Goal: Transaction & Acquisition: Purchase product/service

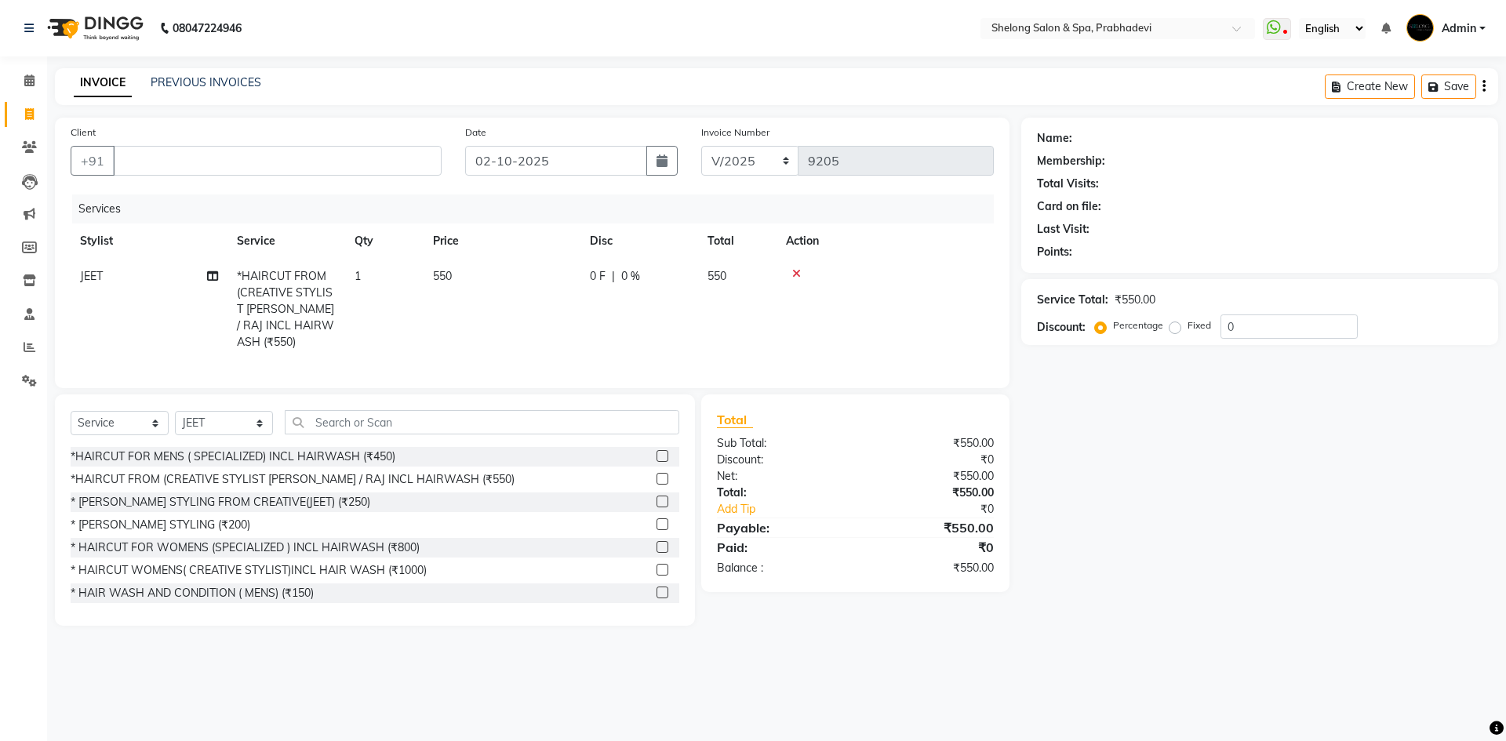
select select "service"
select select "16092"
click at [203, 411] on select "Select Stylist ( [PERSON_NAME] ) ( [PERSON_NAME] ) [PERSON_NAME] fojdur [PERSON…" at bounding box center [224, 423] width 98 height 24
select select "47990"
click at [175, 411] on select "Select Stylist ( [PERSON_NAME] ) ( [PERSON_NAME] ) [PERSON_NAME] fojdur [PERSON…" at bounding box center [224, 423] width 98 height 24
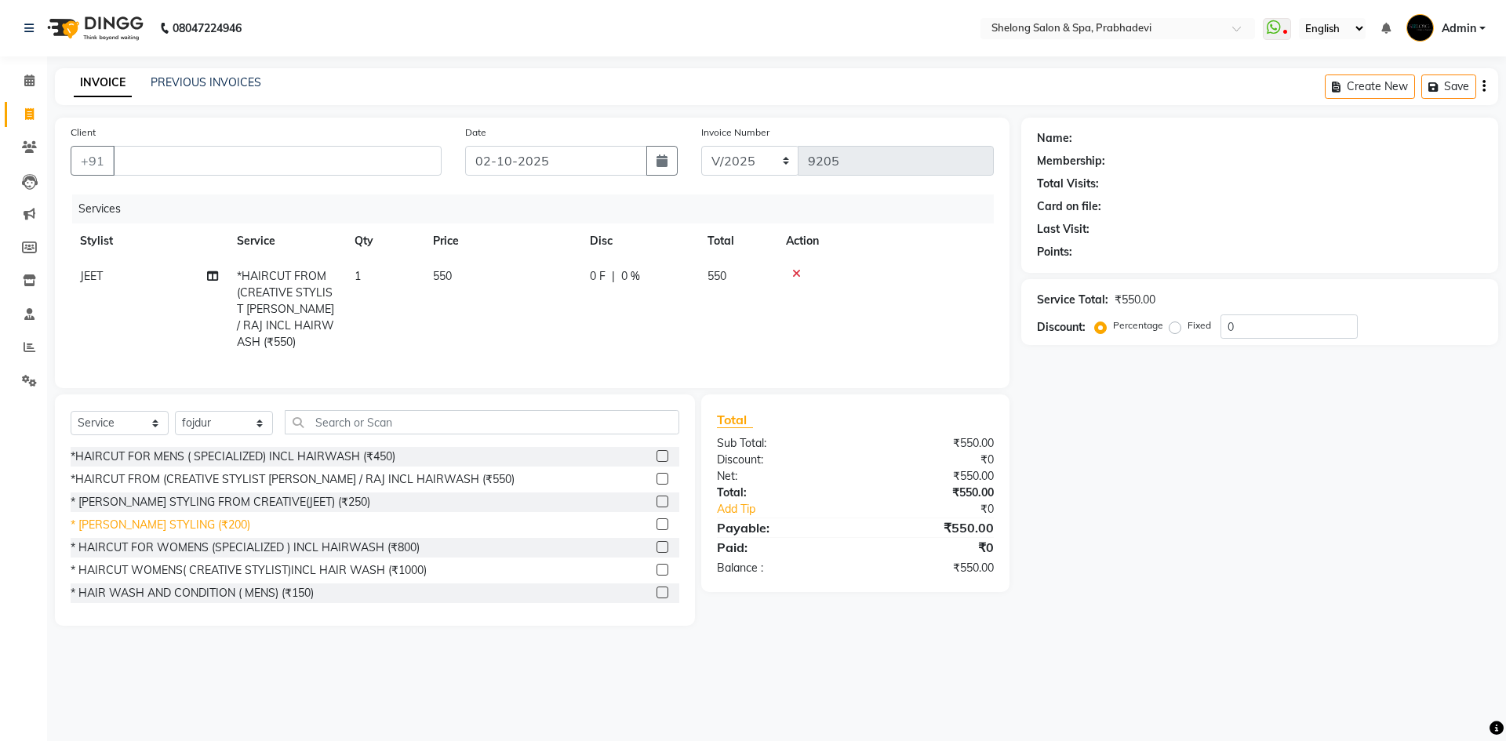
click at [132, 517] on div "* [PERSON_NAME] STYLING (₹200)" at bounding box center [161, 525] width 180 height 16
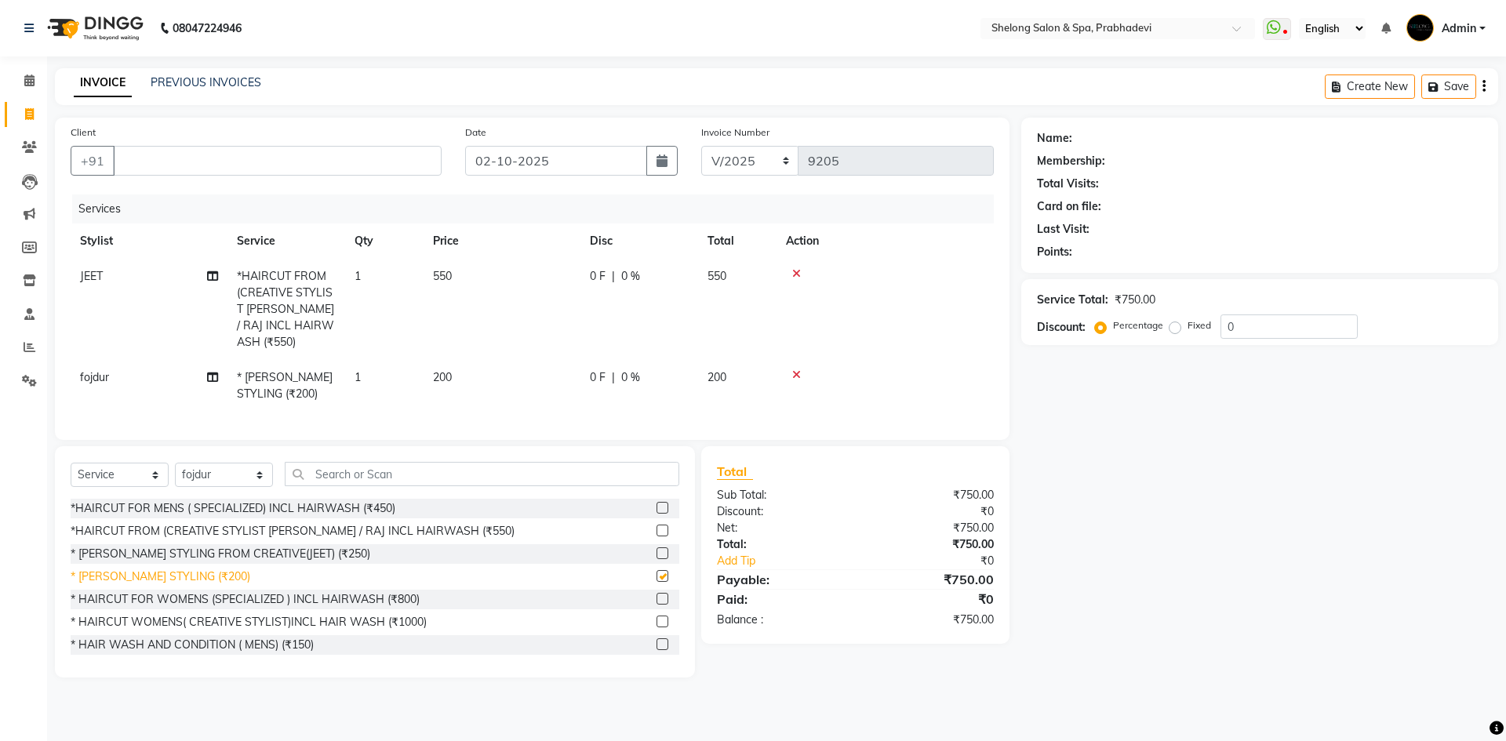
checkbox input "false"
click at [267, 157] on input "Client" at bounding box center [277, 161] width 329 height 30
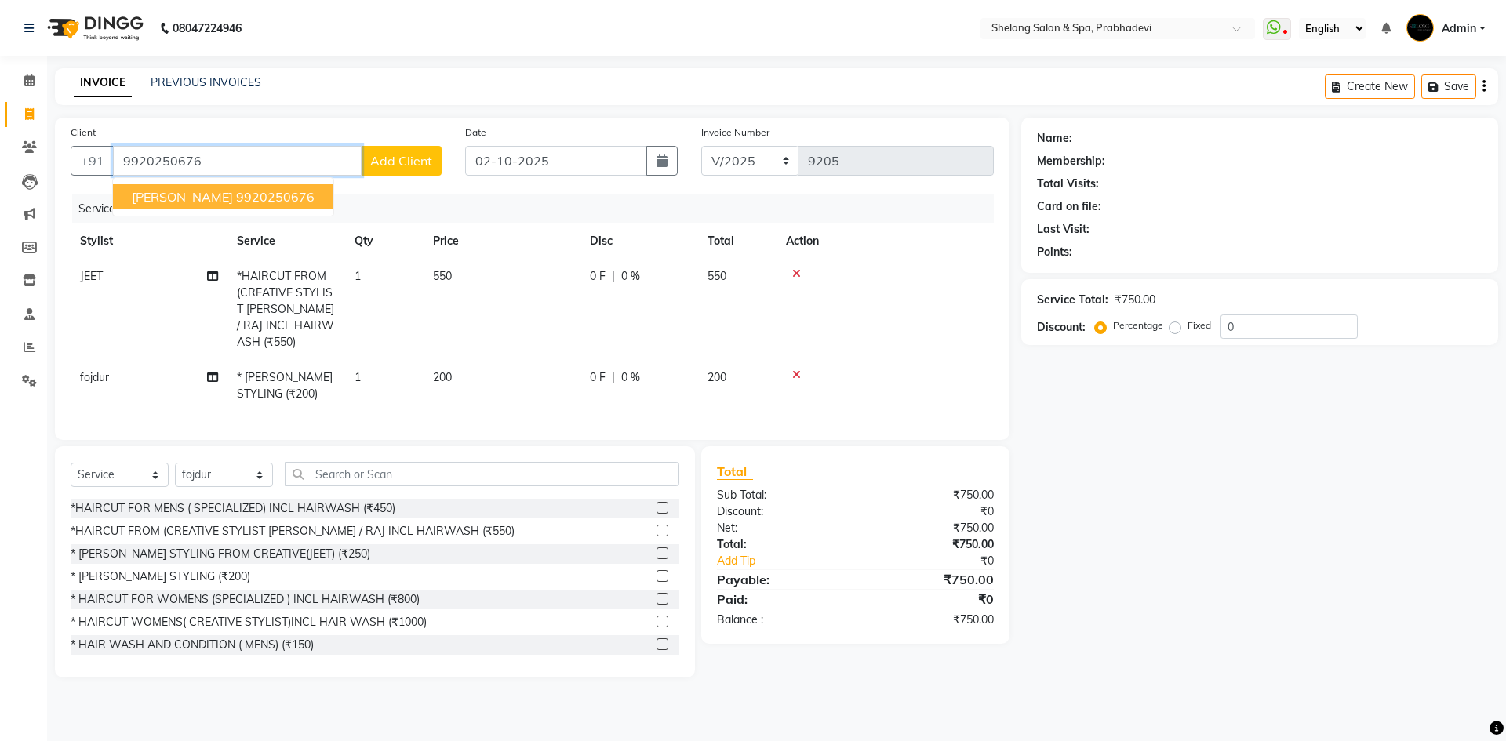
click at [246, 201] on ngb-highlight "9920250676" at bounding box center [275, 197] width 78 height 16
type input "9920250676"
select select "2: Object"
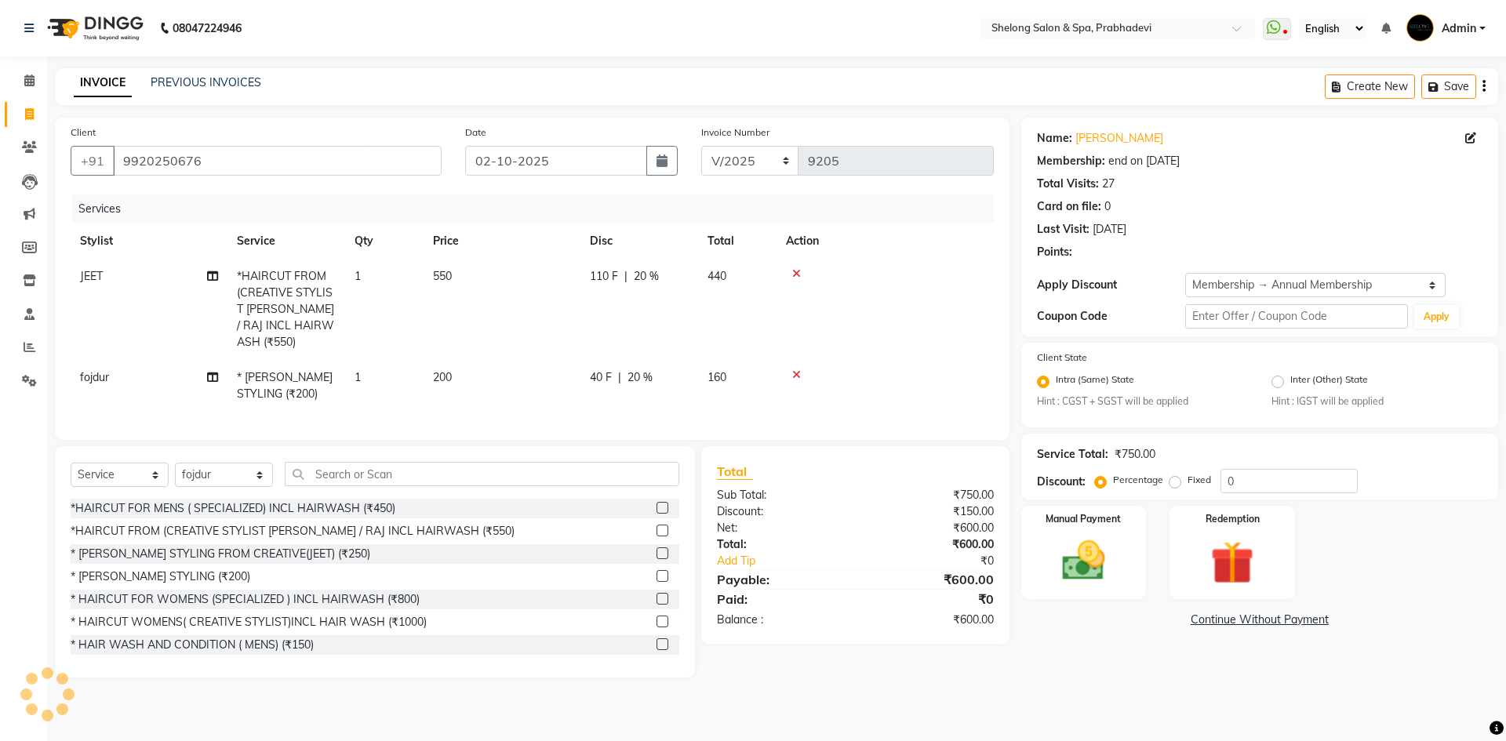
type input "20"
click at [1089, 548] on img at bounding box center [1083, 562] width 73 height 52
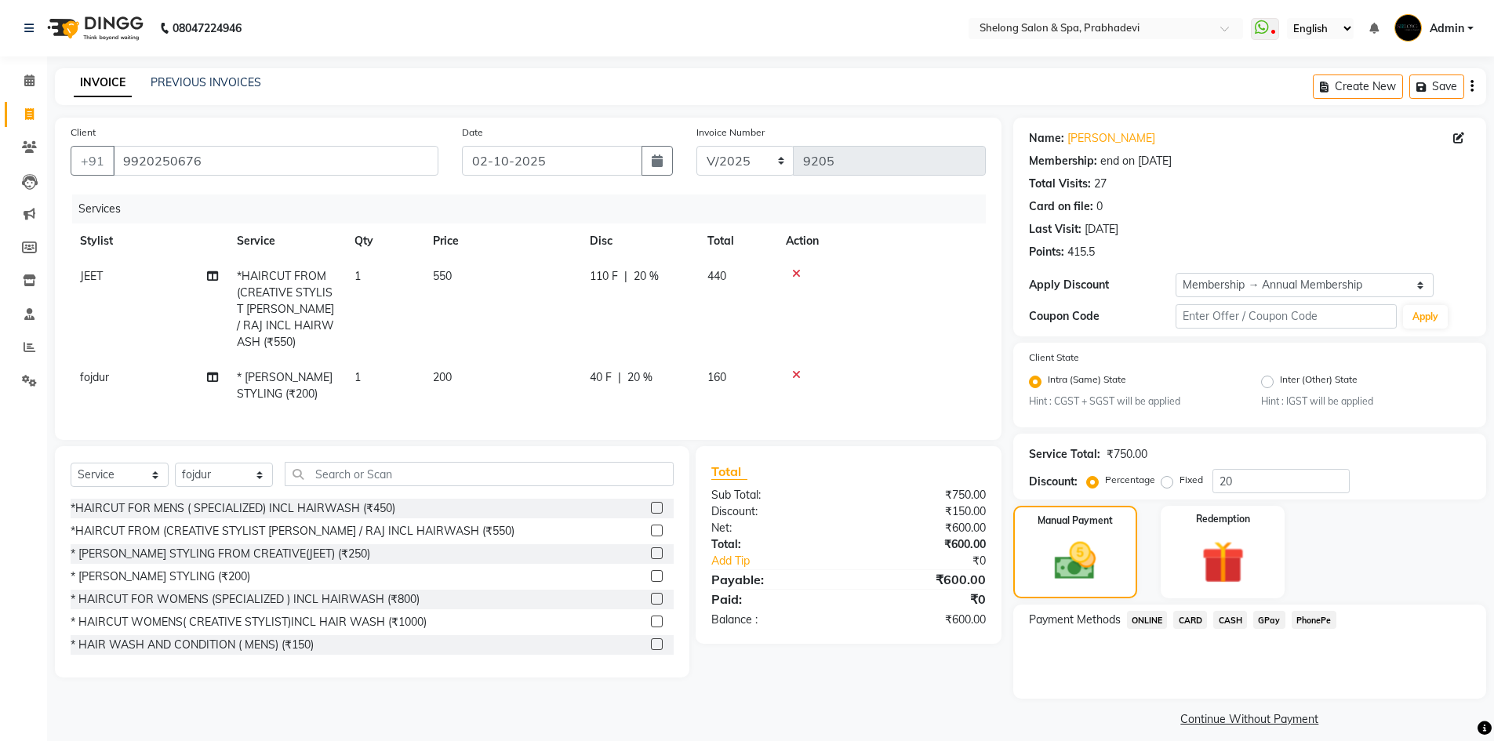
click at [1222, 617] on span "CASH" at bounding box center [1231, 620] width 34 height 18
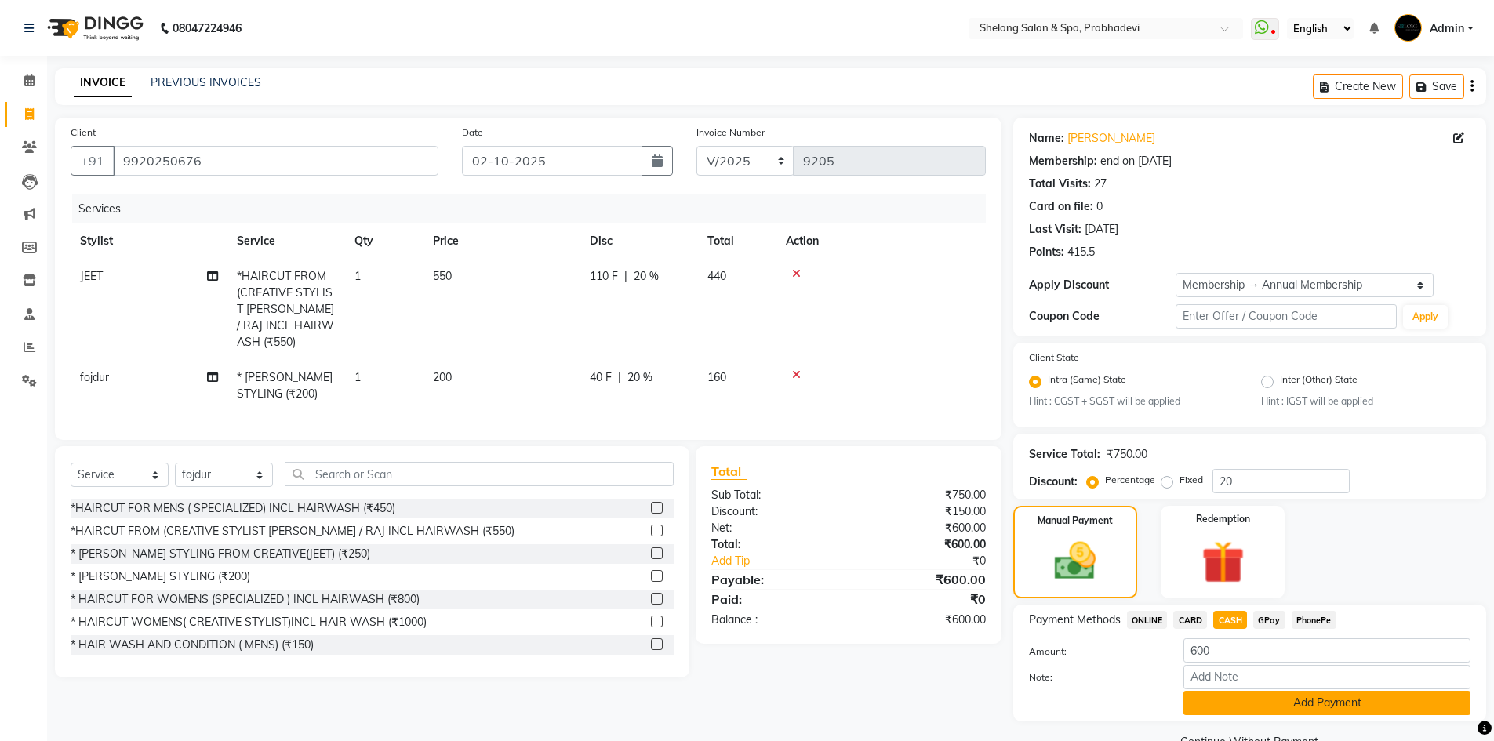
click at [1197, 705] on button "Add Payment" at bounding box center [1327, 703] width 287 height 24
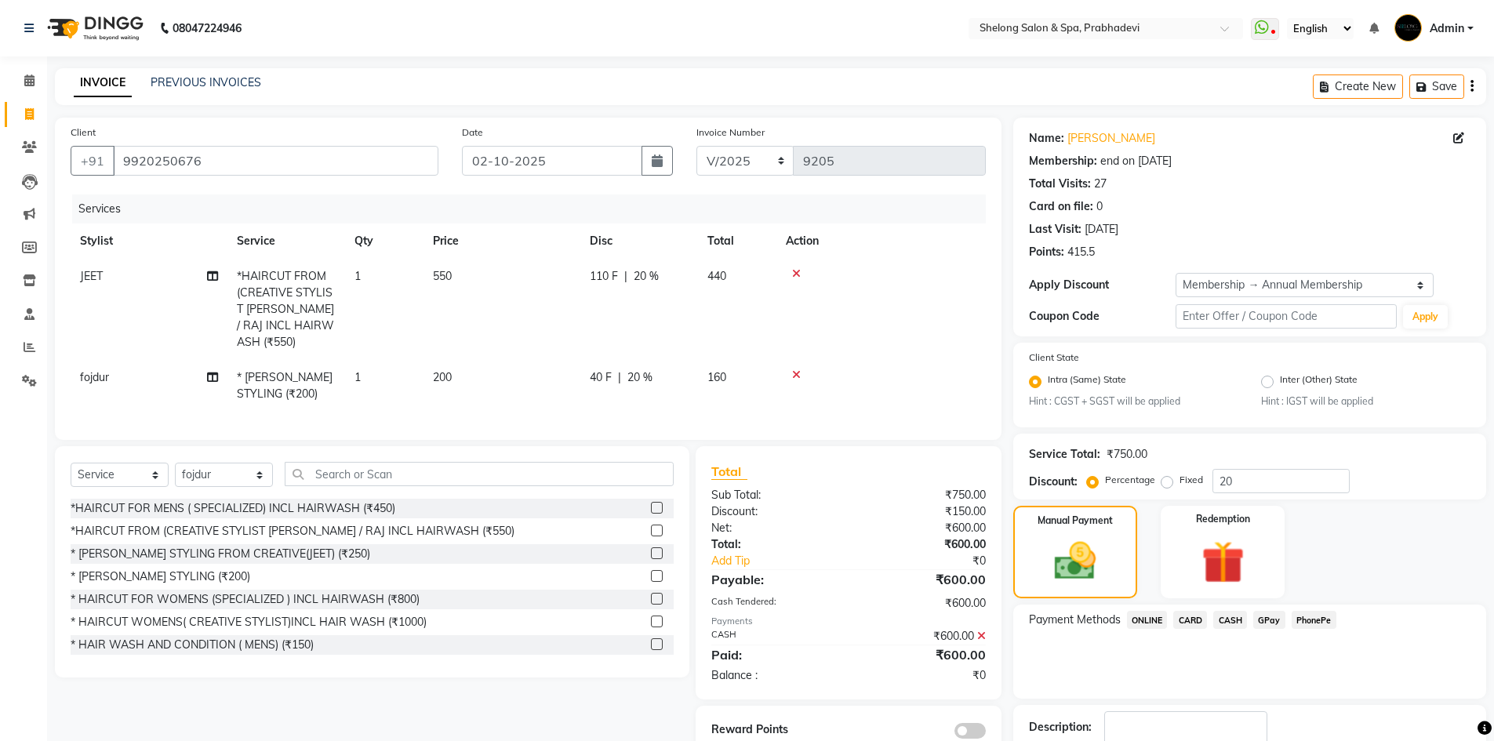
scroll to position [78, 0]
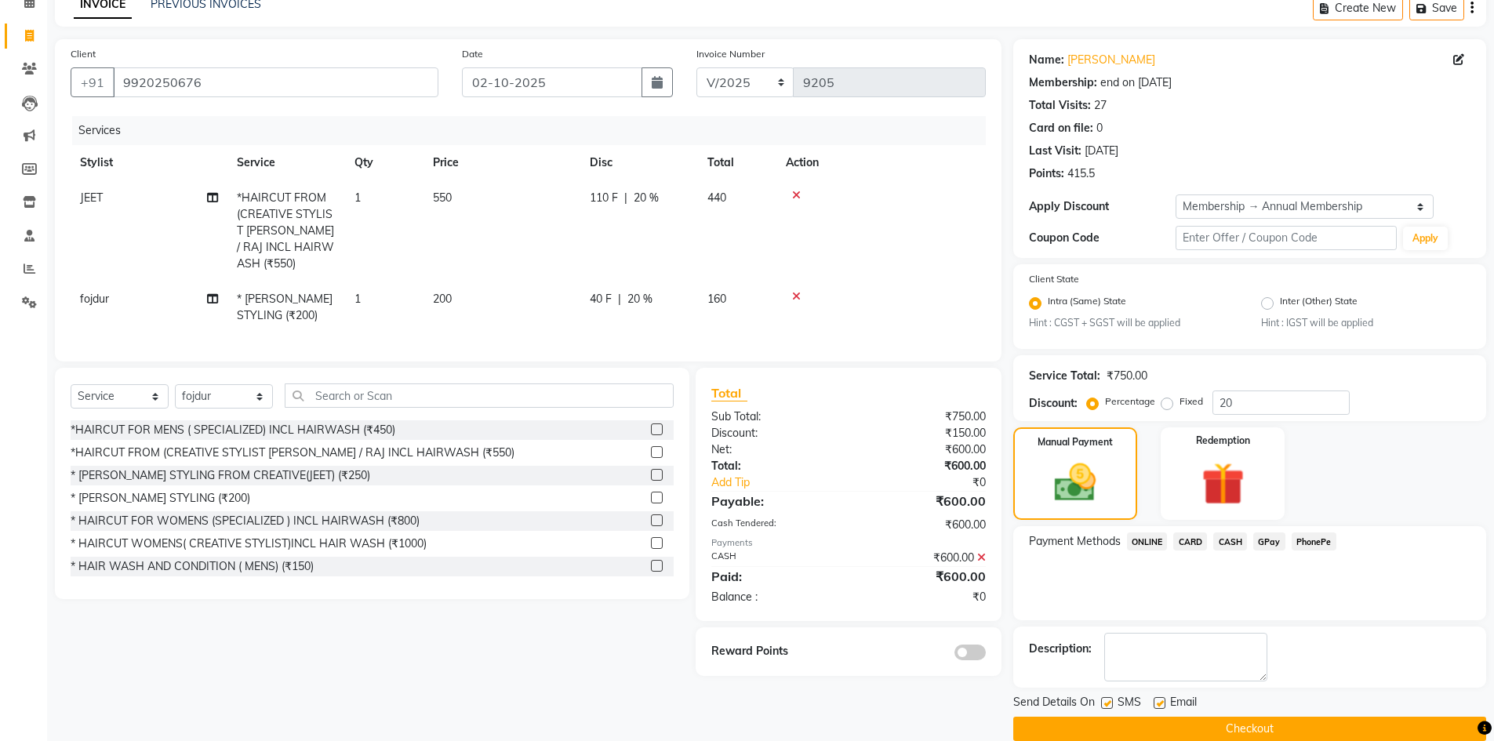
drag, startPoint x: 969, startPoint y: 644, endPoint x: 1157, endPoint y: 677, distance: 191.1
click at [972, 645] on span at bounding box center [970, 653] width 31 height 16
click at [986, 655] on input "checkbox" at bounding box center [986, 655] width 0 height 0
click at [1253, 731] on button "Checkout" at bounding box center [1249, 729] width 473 height 24
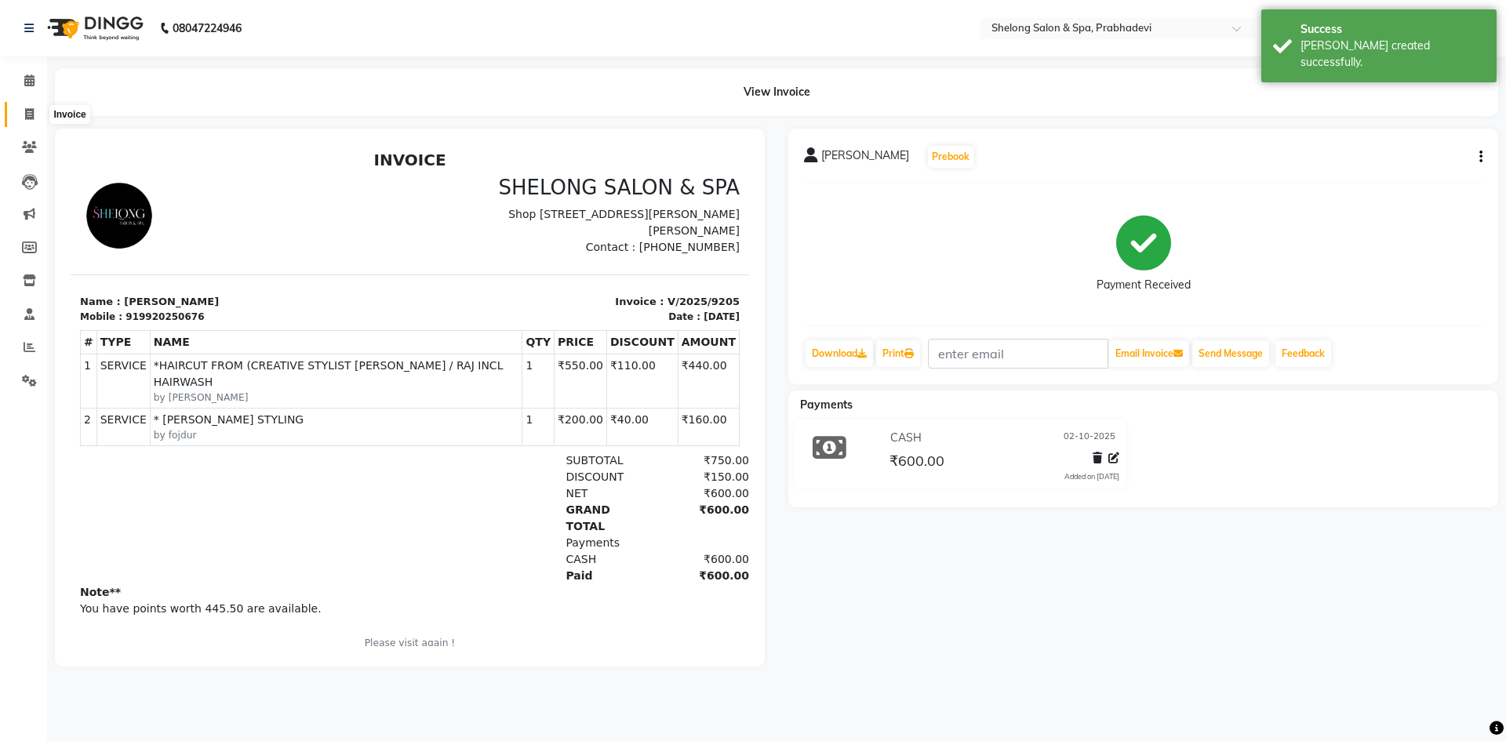
click at [27, 113] on icon at bounding box center [29, 114] width 9 height 12
select select "service"
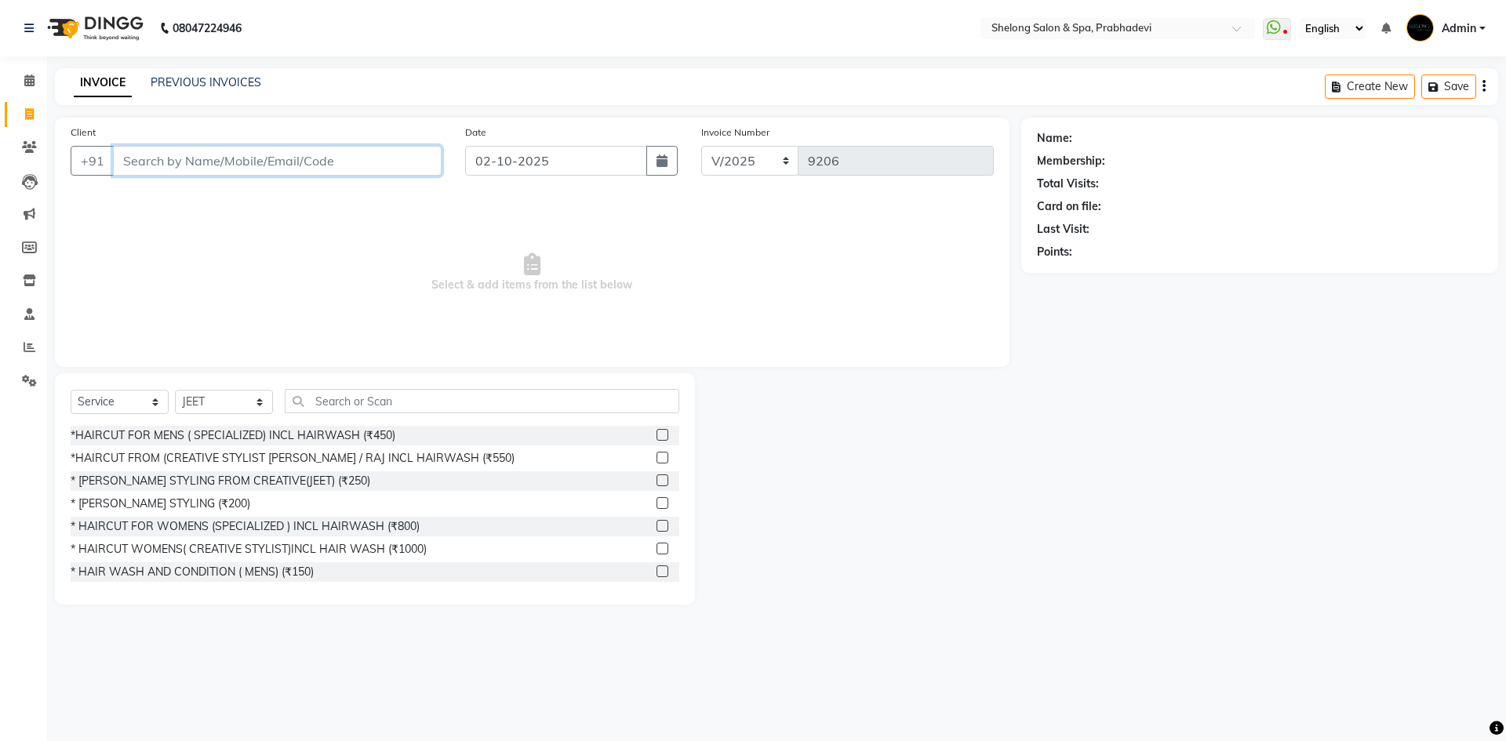
click at [219, 160] on input "Client" at bounding box center [277, 161] width 329 height 30
click at [195, 401] on select "Select Stylist ( [PERSON_NAME] ) ( [PERSON_NAME] ) [PERSON_NAME] fojdur [PERSON…" at bounding box center [224, 402] width 98 height 24
select select "47990"
click at [175, 390] on select "Select Stylist ( [PERSON_NAME] ) ( [PERSON_NAME] ) [PERSON_NAME] fojdur [PERSON…" at bounding box center [224, 402] width 98 height 24
click at [242, 435] on div "*HAIRCUT FOR MENS ( SPECIALIZED) INCL HAIRWASH (₹450)" at bounding box center [233, 436] width 325 height 16
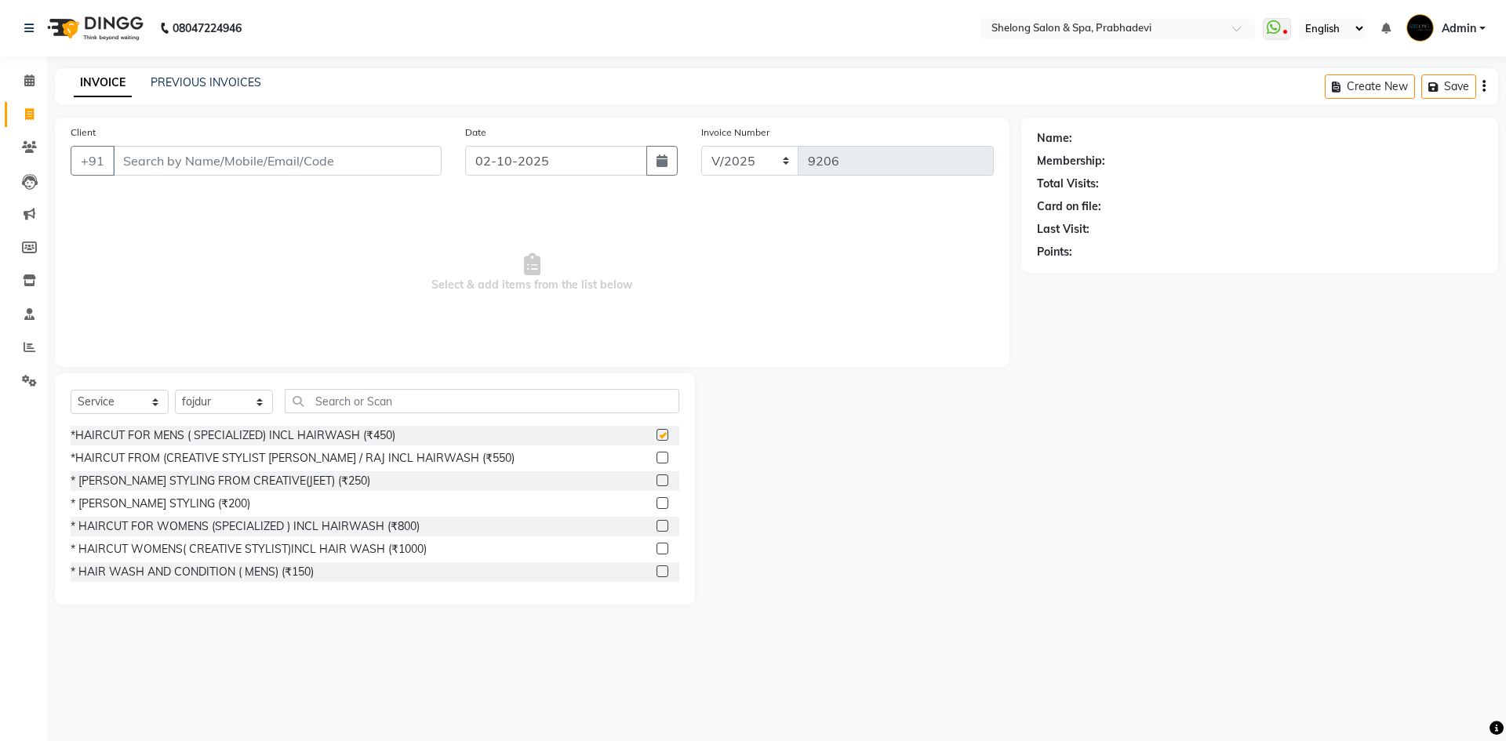
checkbox input "false"
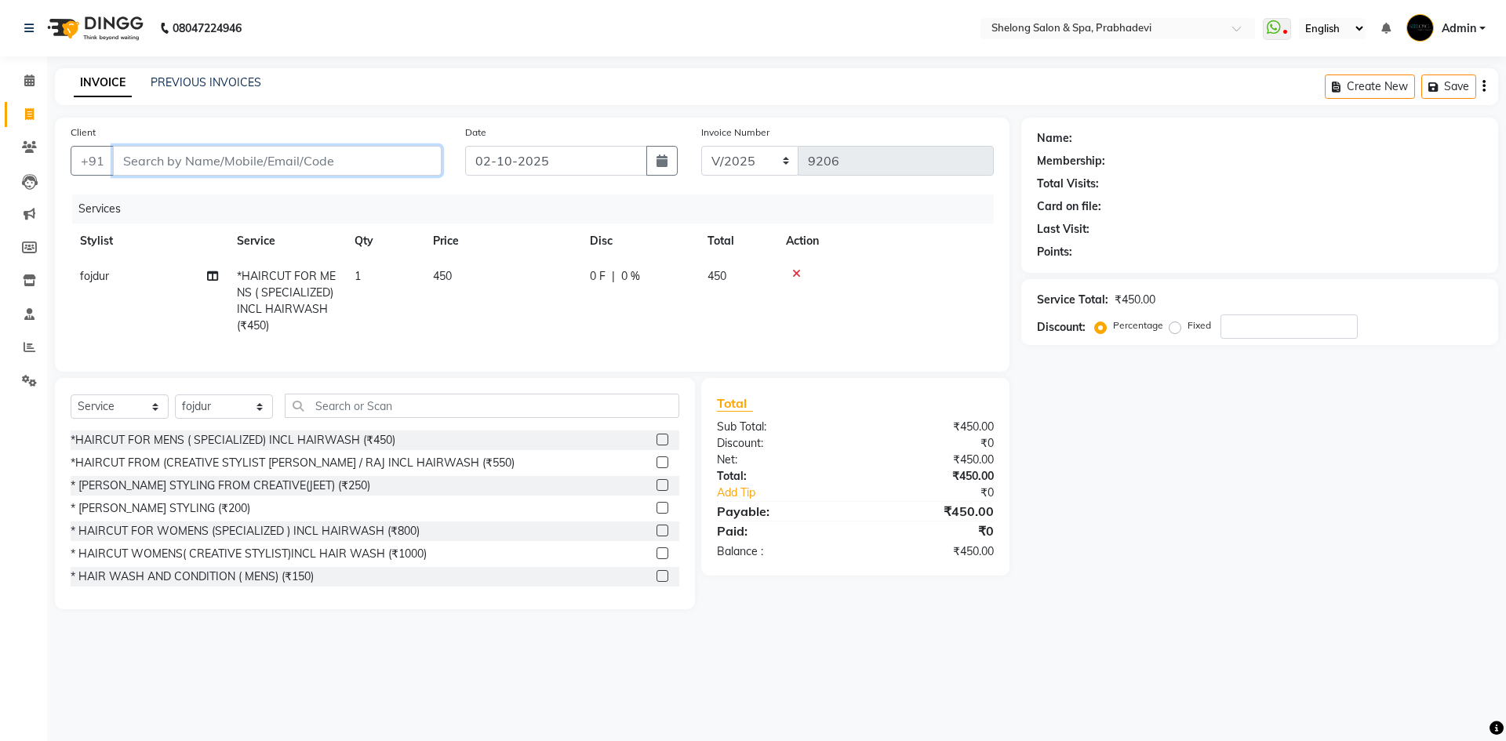
click at [351, 163] on input "Client" at bounding box center [277, 161] width 329 height 30
type input "8"
type input "0"
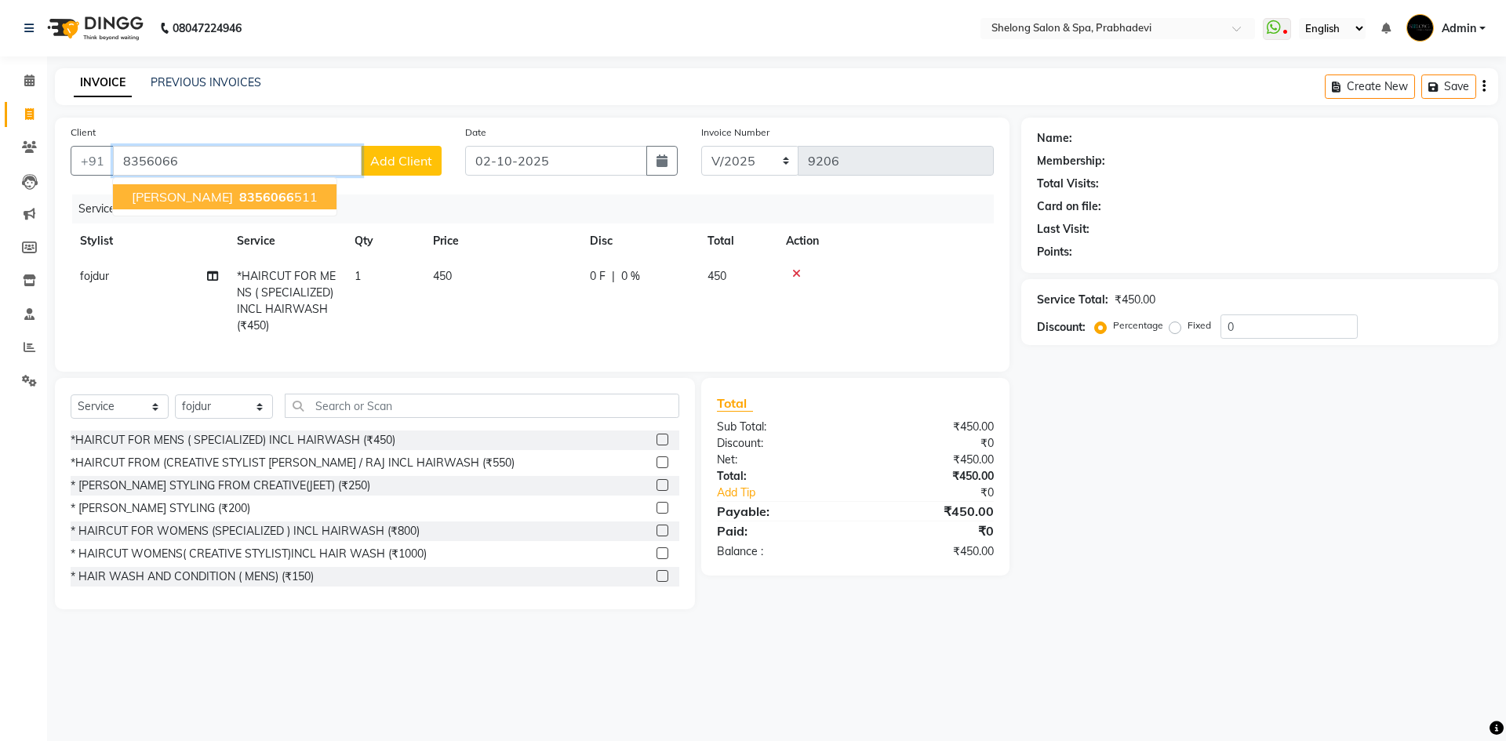
click at [236, 192] on ngb-highlight "8356066 511" at bounding box center [277, 197] width 82 height 16
type input "8356066511"
select select "2: Object"
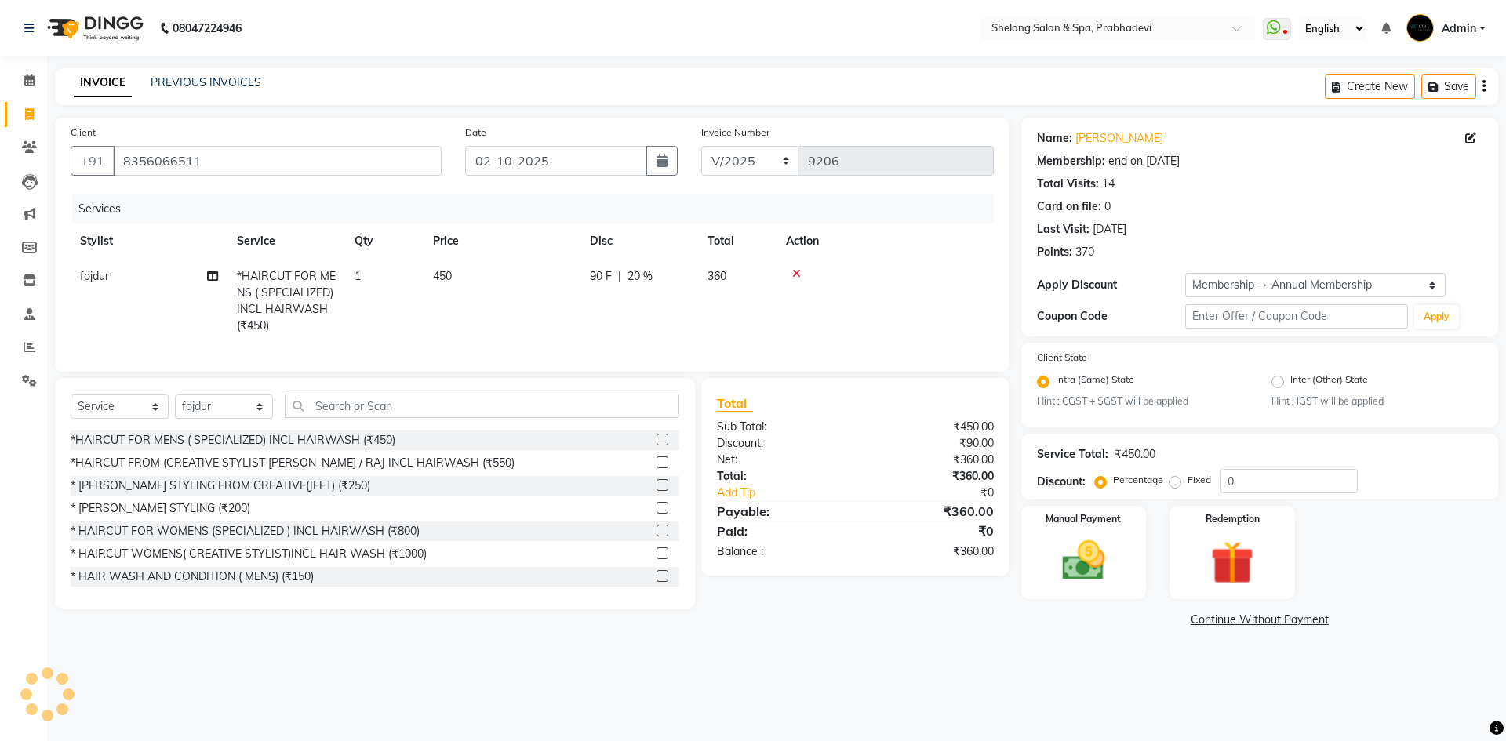
type input "20"
click at [1071, 537] on img at bounding box center [1083, 562] width 73 height 52
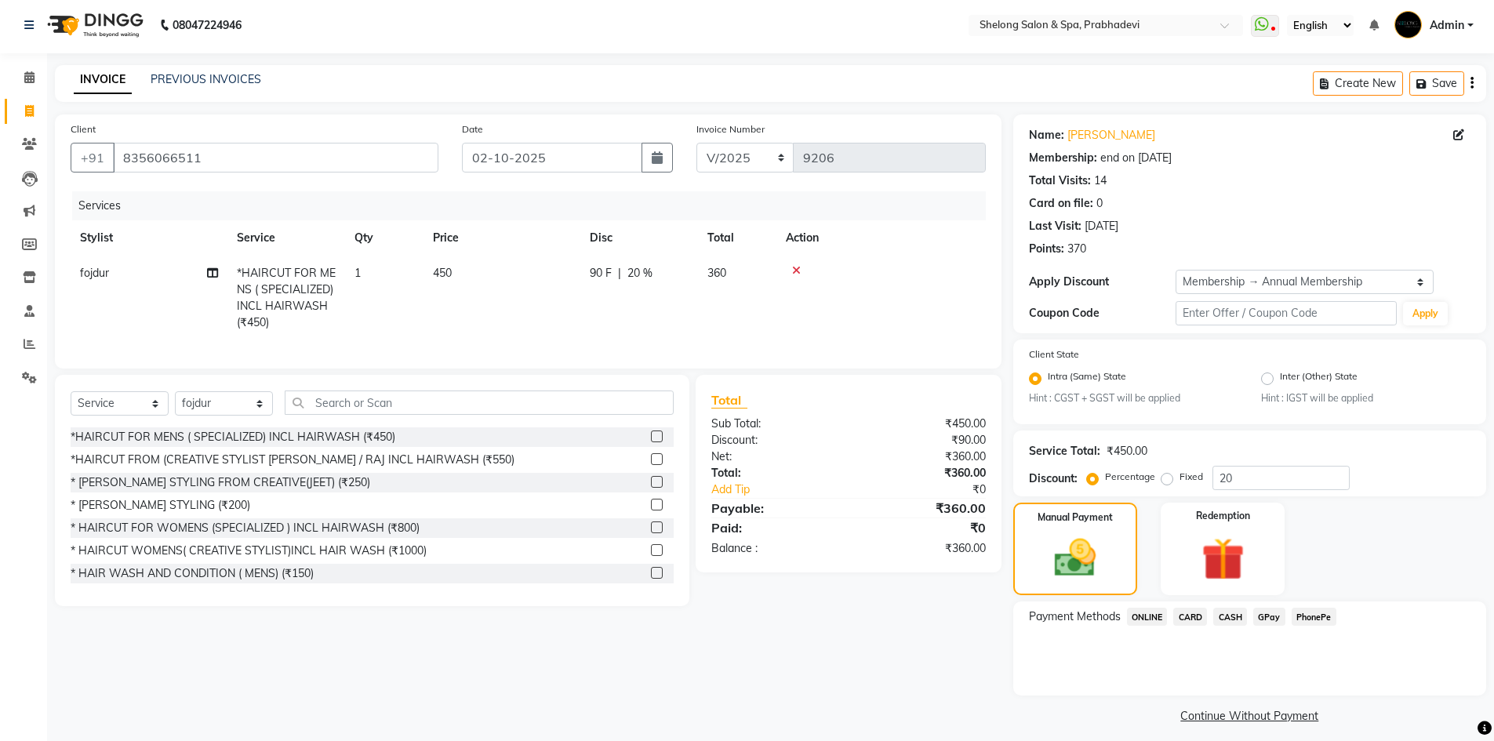
scroll to position [13, 0]
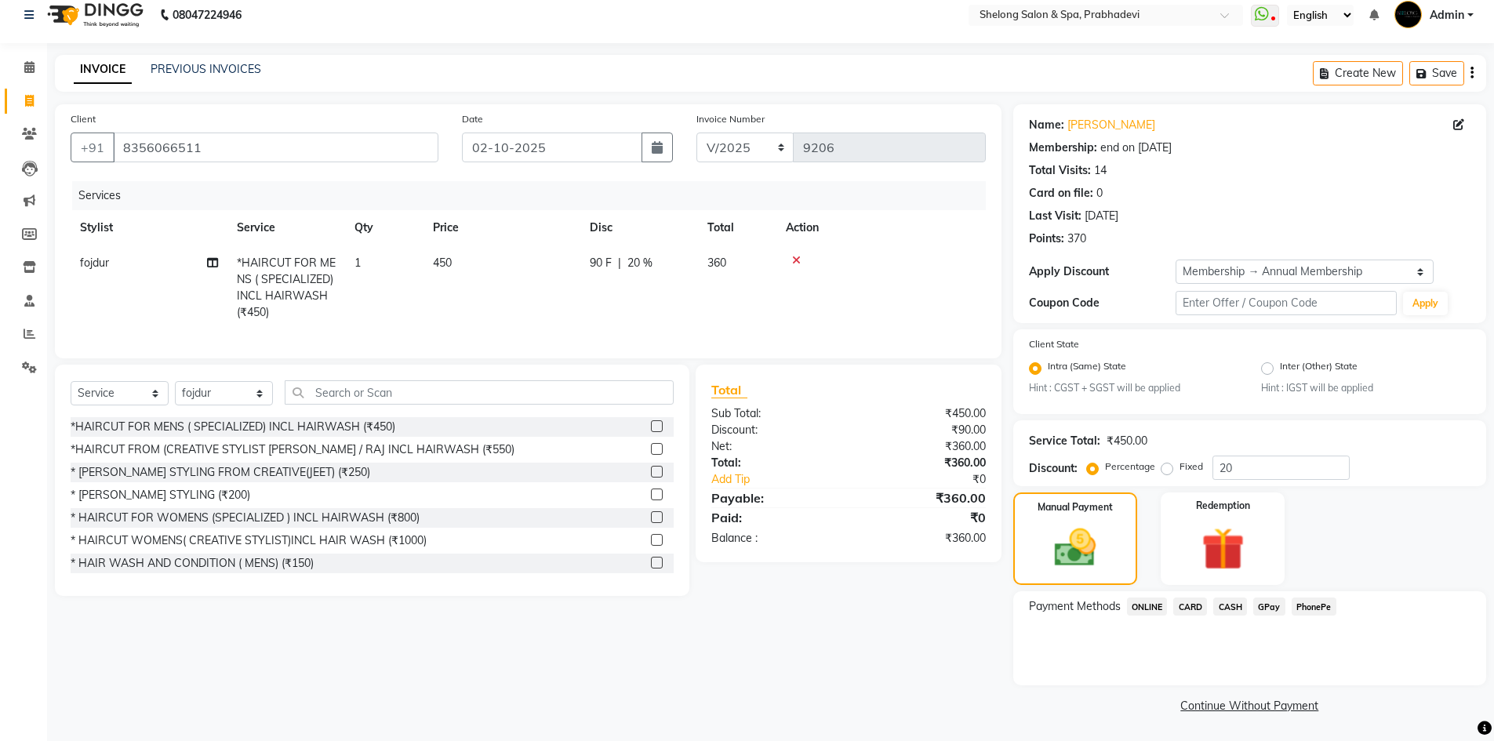
click at [1270, 607] on span "GPay" at bounding box center [1270, 607] width 32 height 18
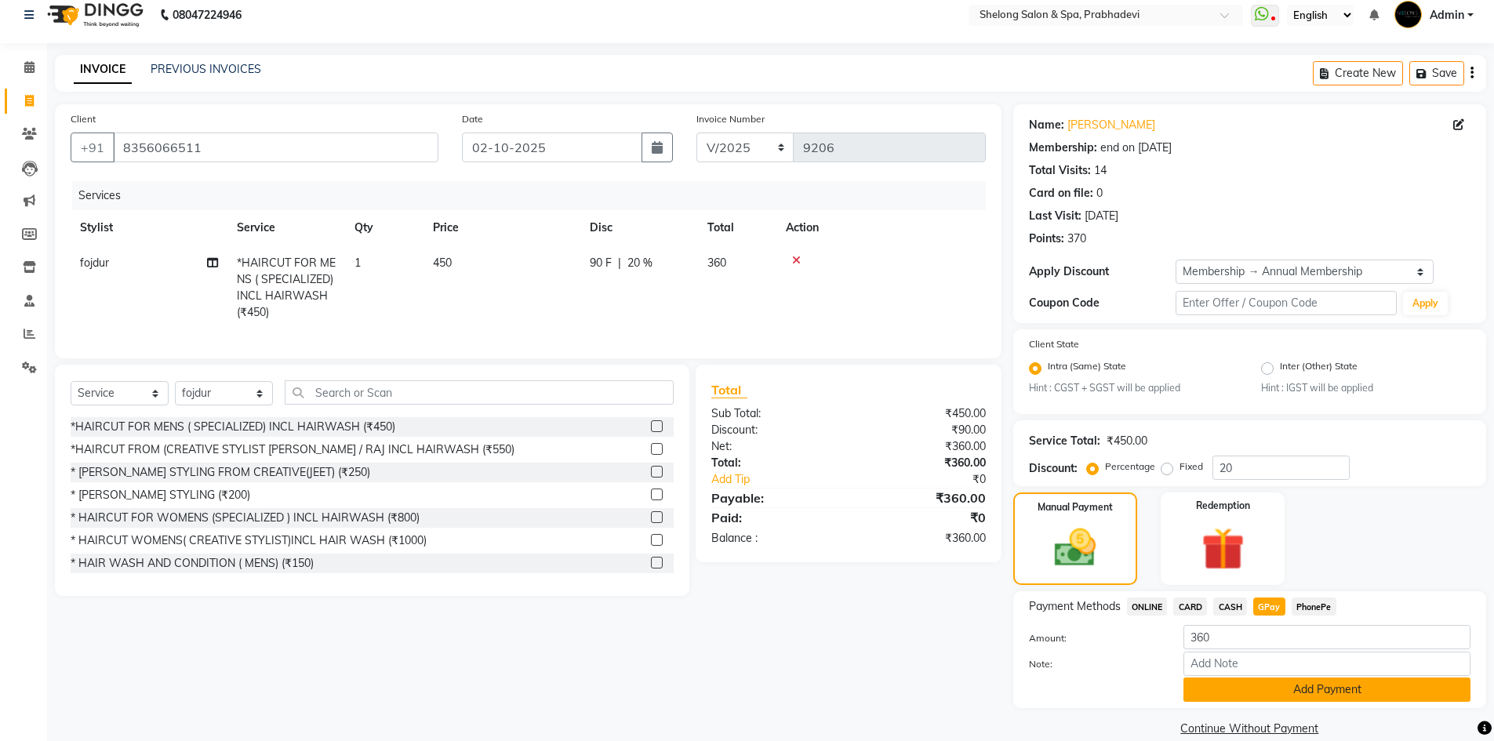
click at [1250, 689] on button "Add Payment" at bounding box center [1327, 690] width 287 height 24
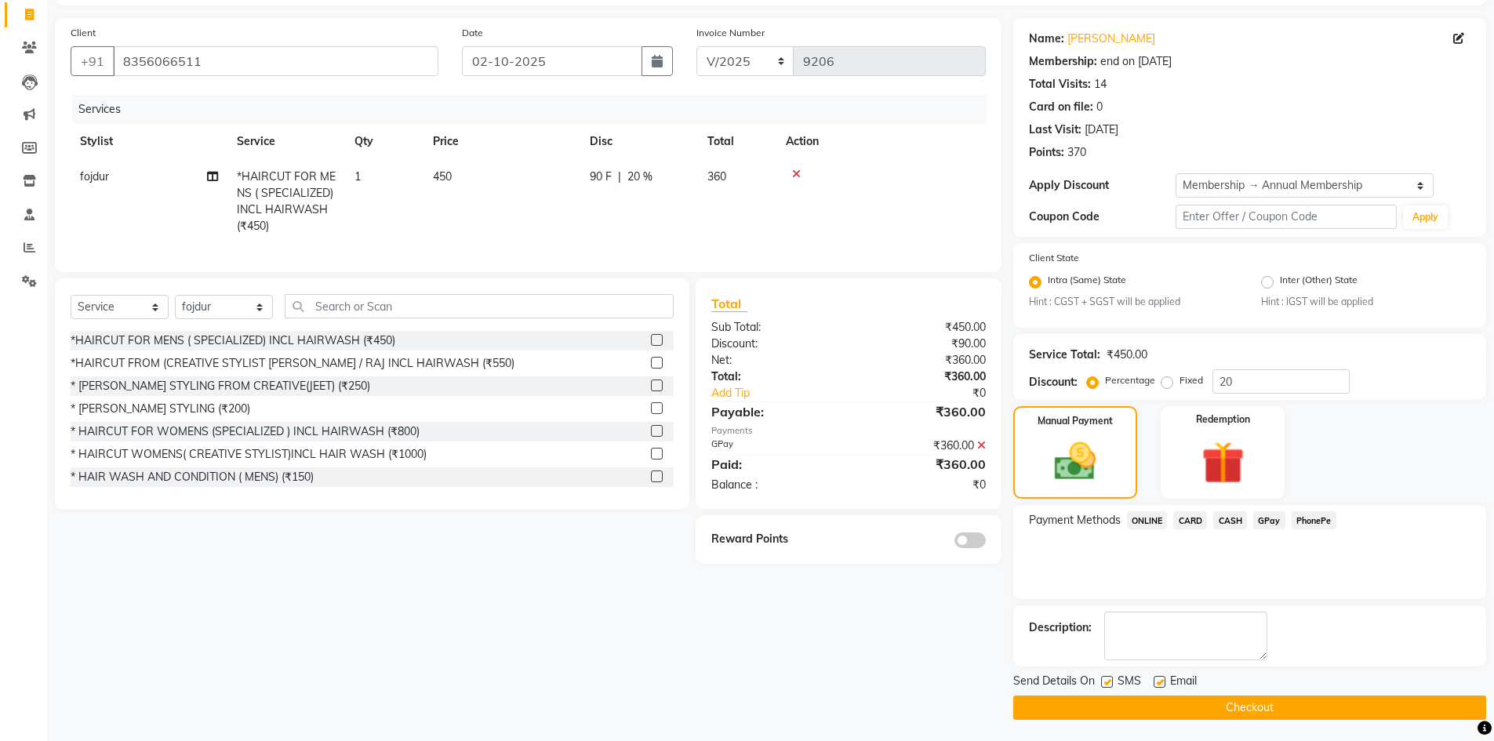
scroll to position [102, 0]
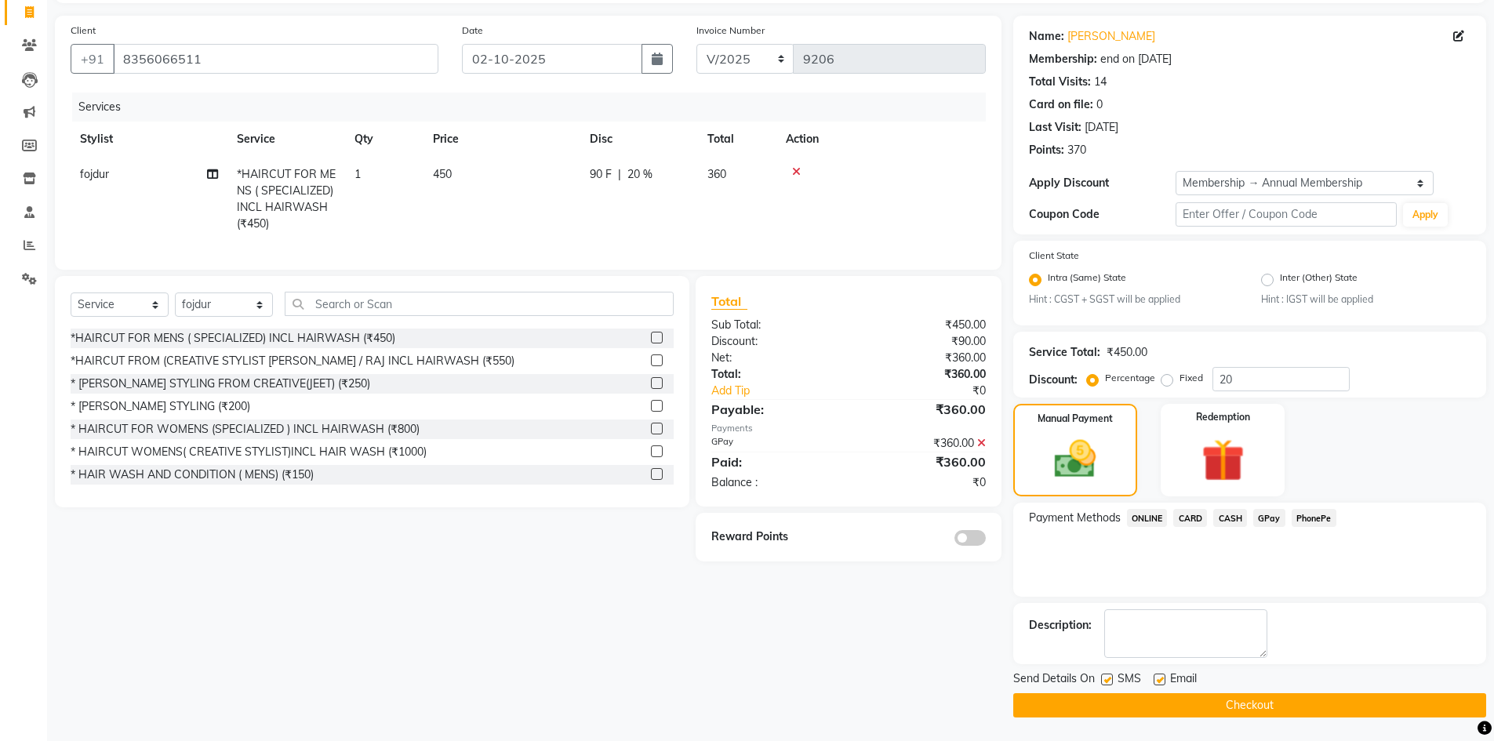
click at [974, 546] on span at bounding box center [970, 538] width 31 height 16
click at [986, 540] on input "checkbox" at bounding box center [986, 540] width 0 height 0
click at [1084, 711] on button "Checkout" at bounding box center [1249, 705] width 473 height 24
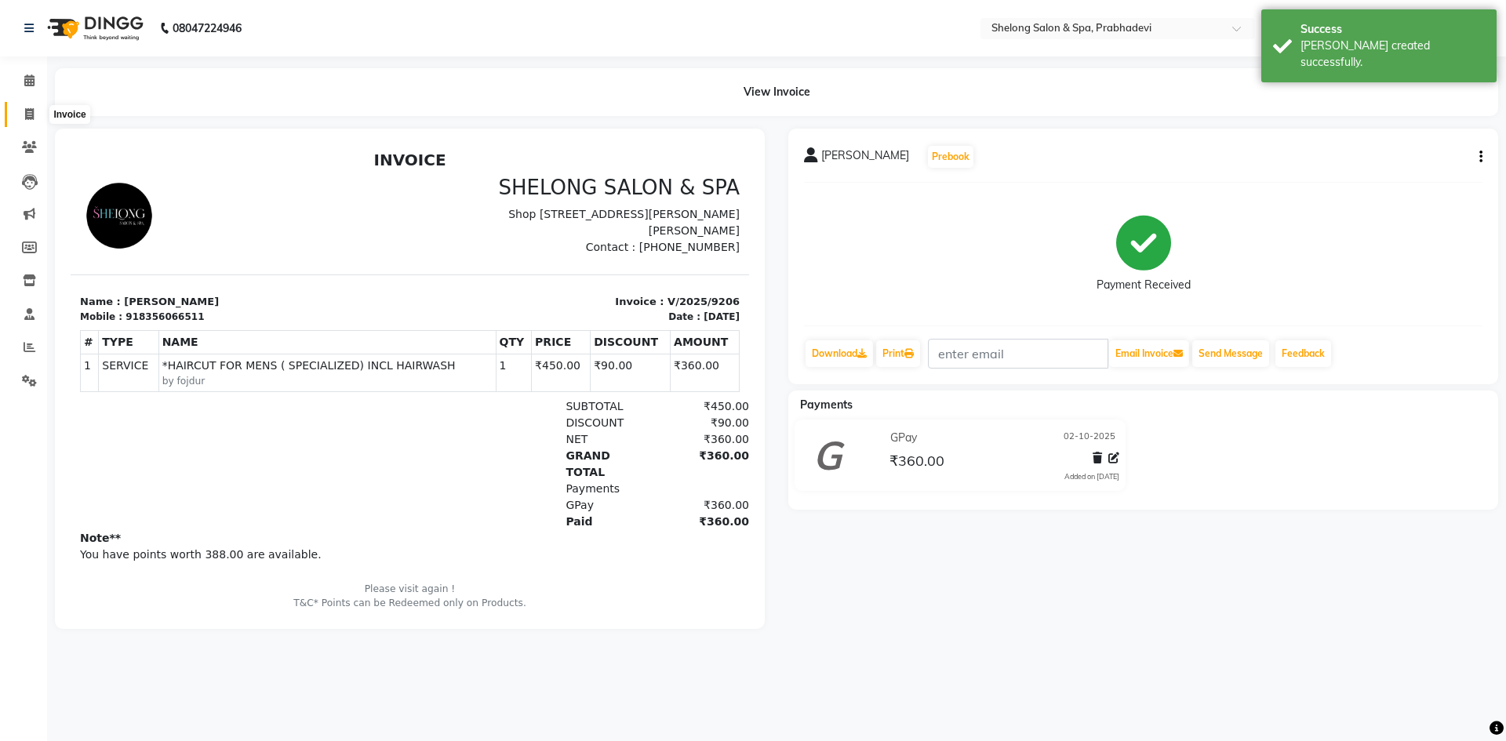
click at [32, 108] on icon at bounding box center [29, 114] width 9 height 12
select select "service"
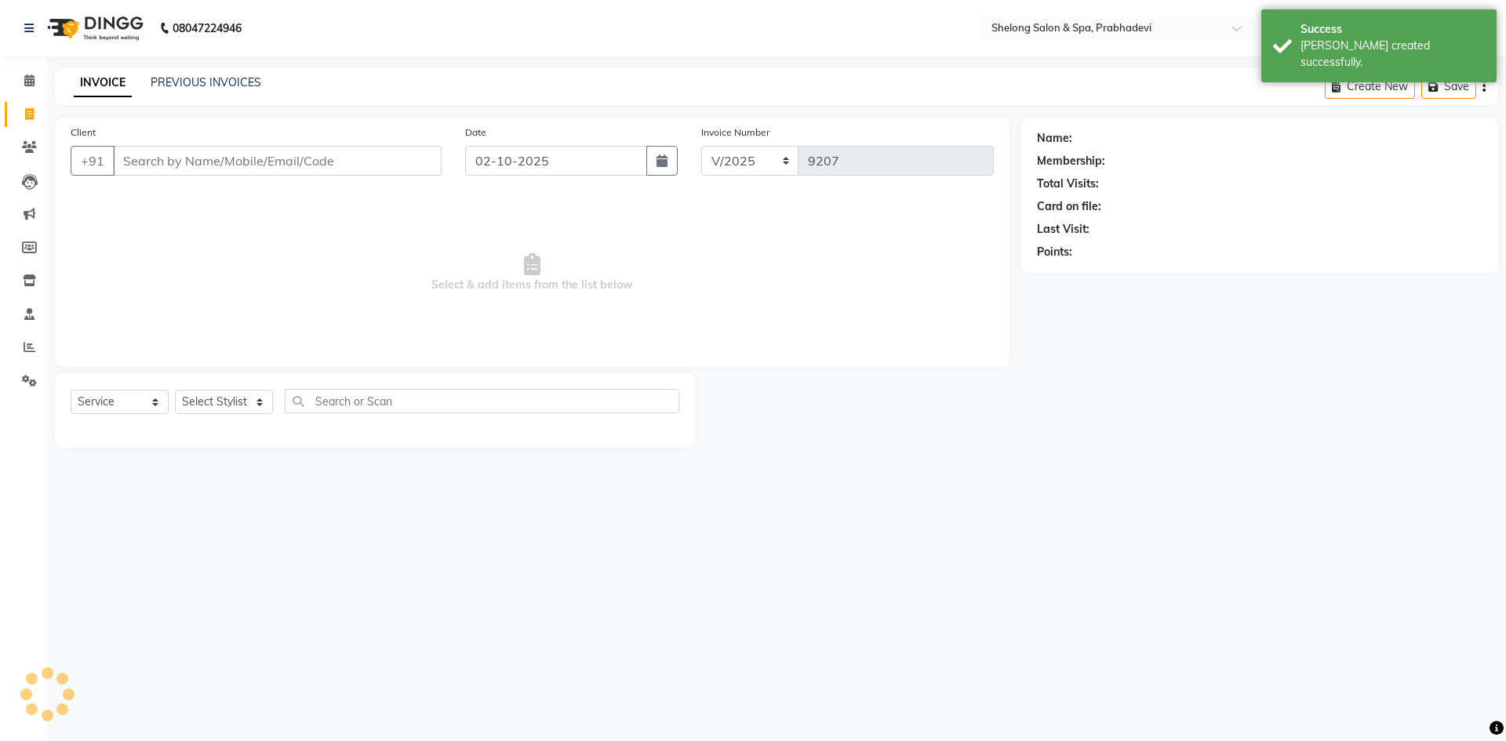
select select "16092"
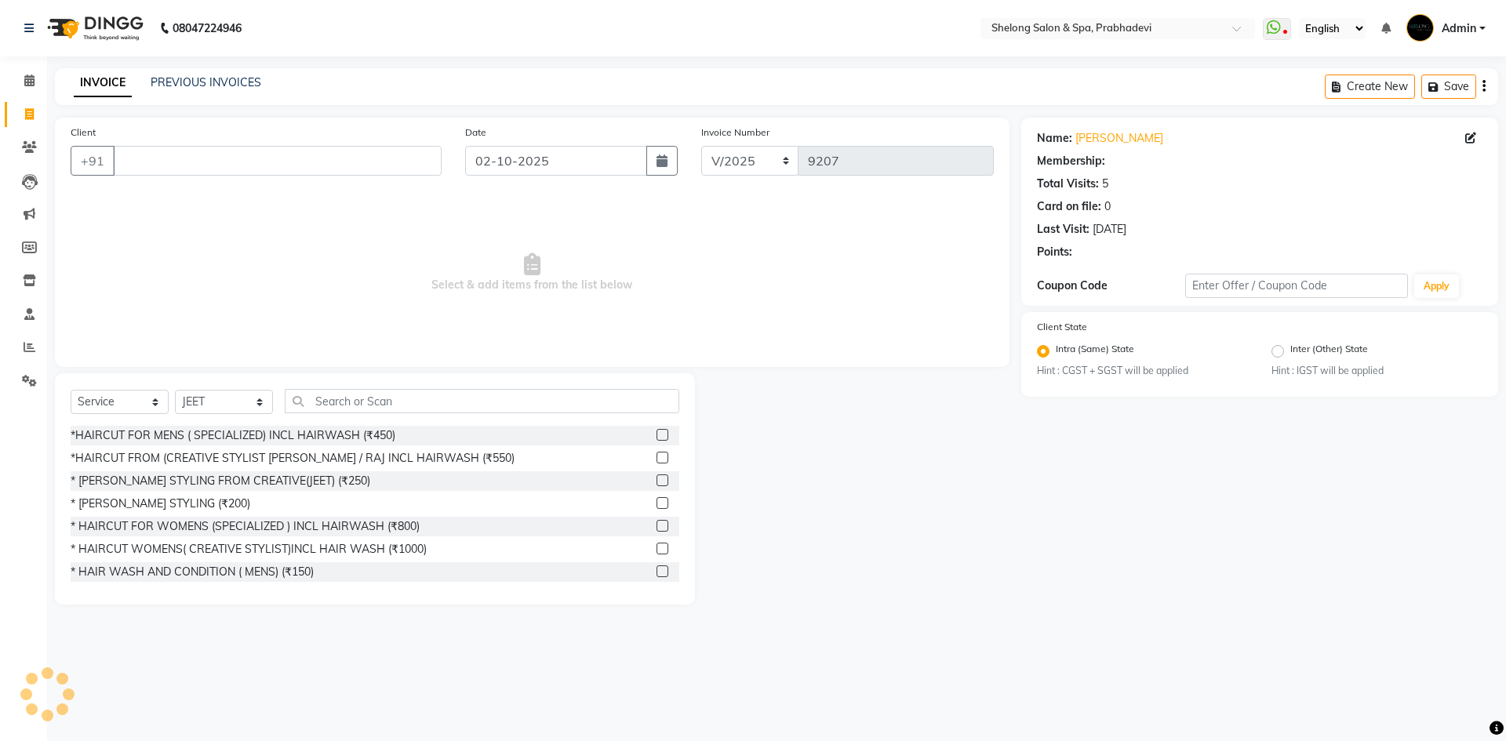
select select "1: Object"
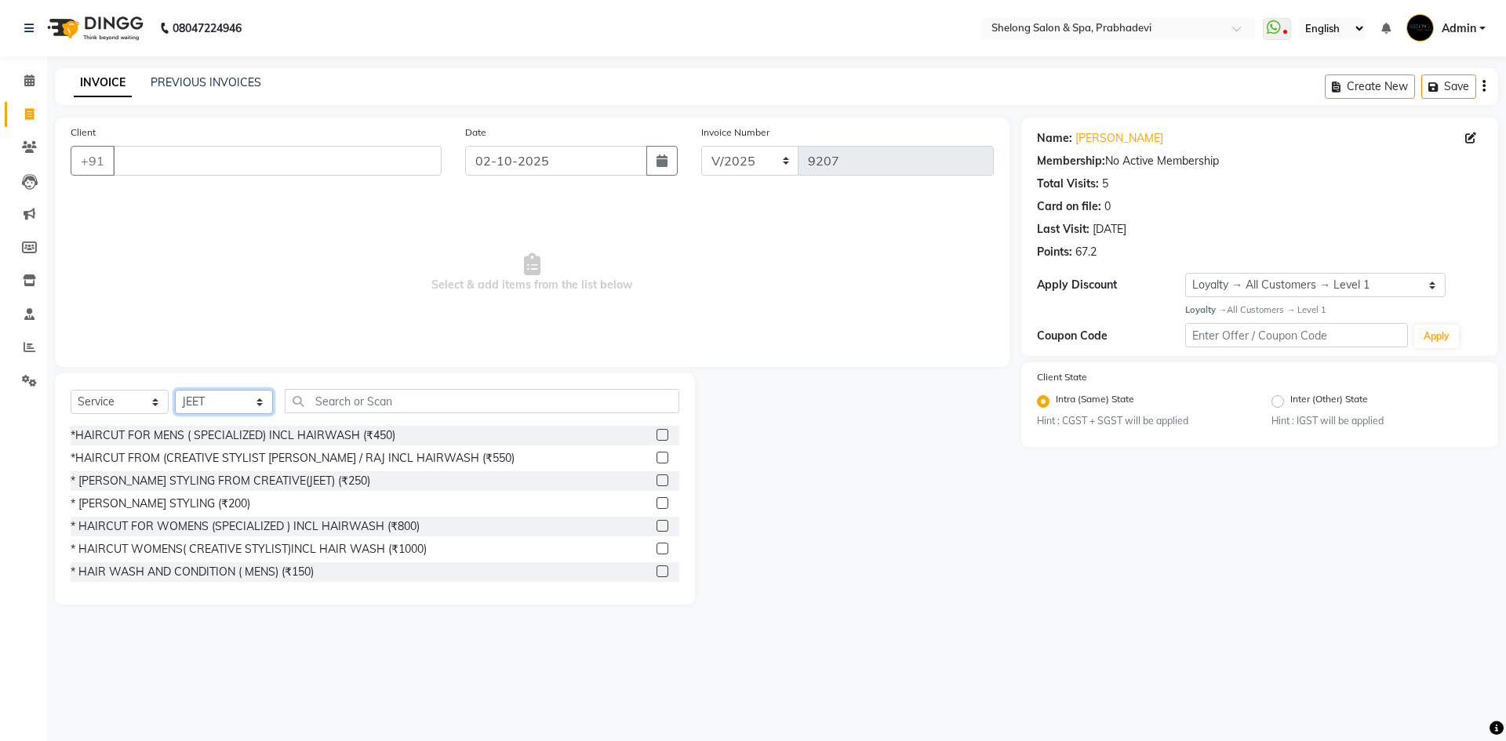
drag, startPoint x: 191, startPoint y: 399, endPoint x: 189, endPoint y: 391, distance: 8.8
click at [191, 399] on select "Select Stylist ( [PERSON_NAME] ) ( [PERSON_NAME] ) [PERSON_NAME] fojdur [PERSON…" at bounding box center [224, 402] width 98 height 24
select select "24970"
click at [175, 390] on select "Select Stylist ( [PERSON_NAME] ) ( [PERSON_NAME] ) [PERSON_NAME] fojdur [PERSON…" at bounding box center [224, 402] width 98 height 24
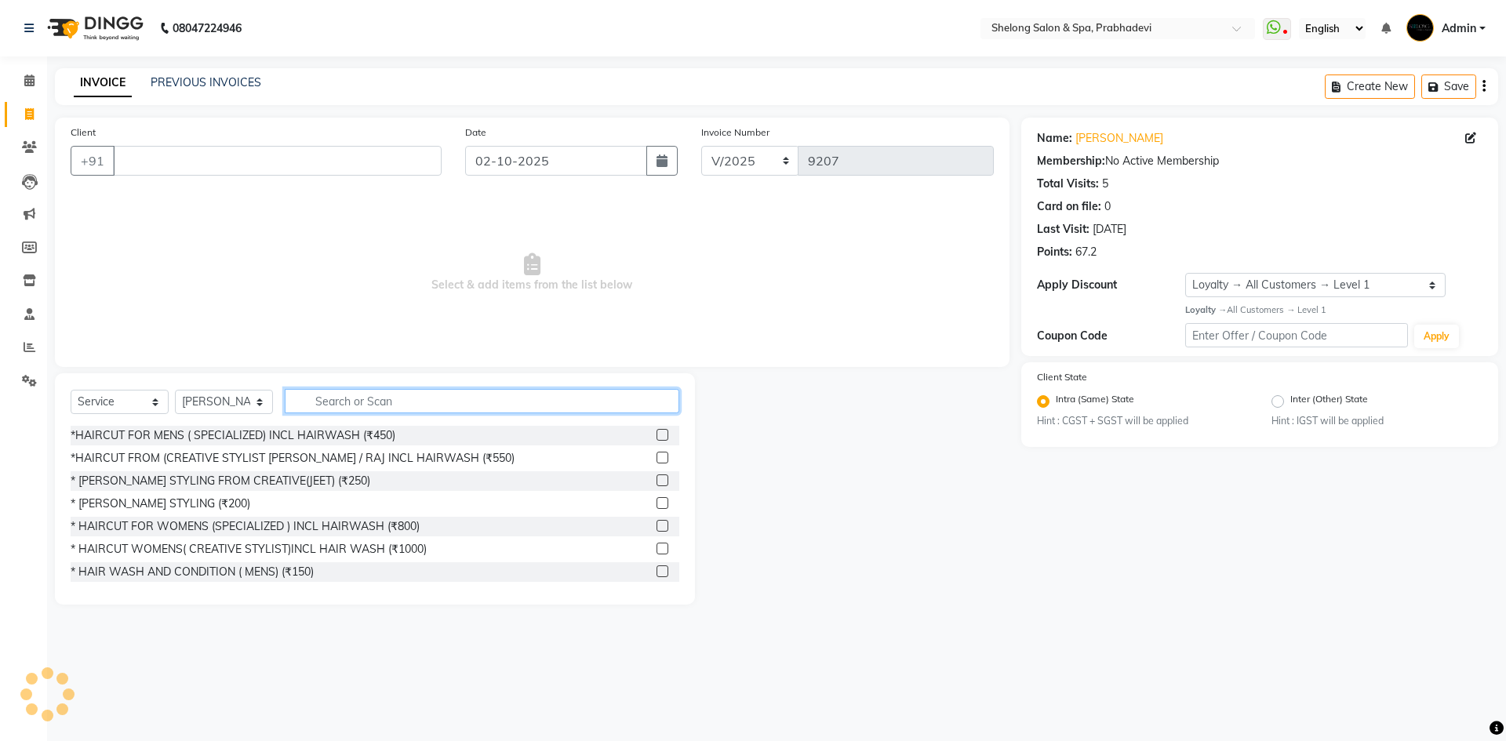
click at [330, 402] on input "text" at bounding box center [482, 401] width 395 height 24
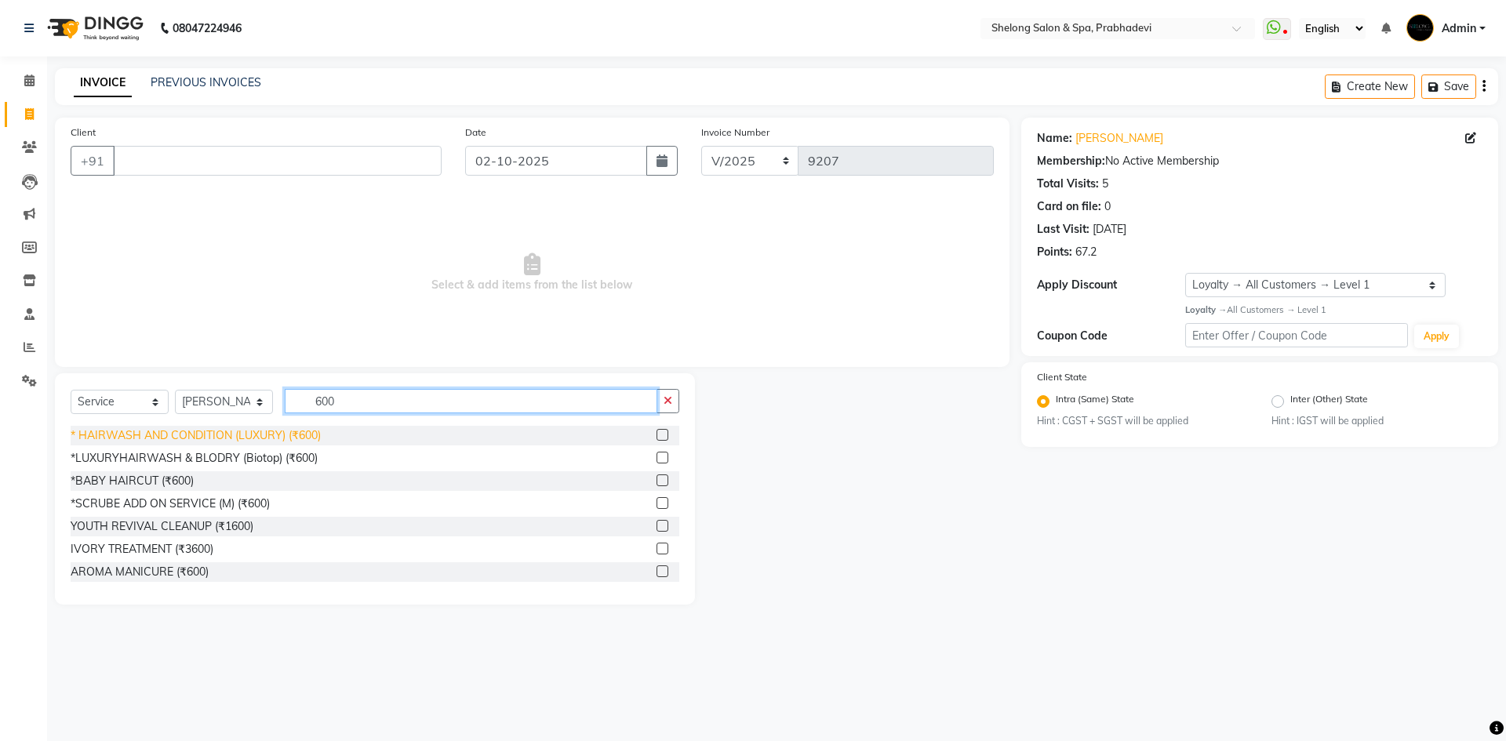
type input "600"
click at [194, 431] on div "* HAIRWASH AND CONDITION (LUXURY) (₹600)" at bounding box center [196, 436] width 250 height 16
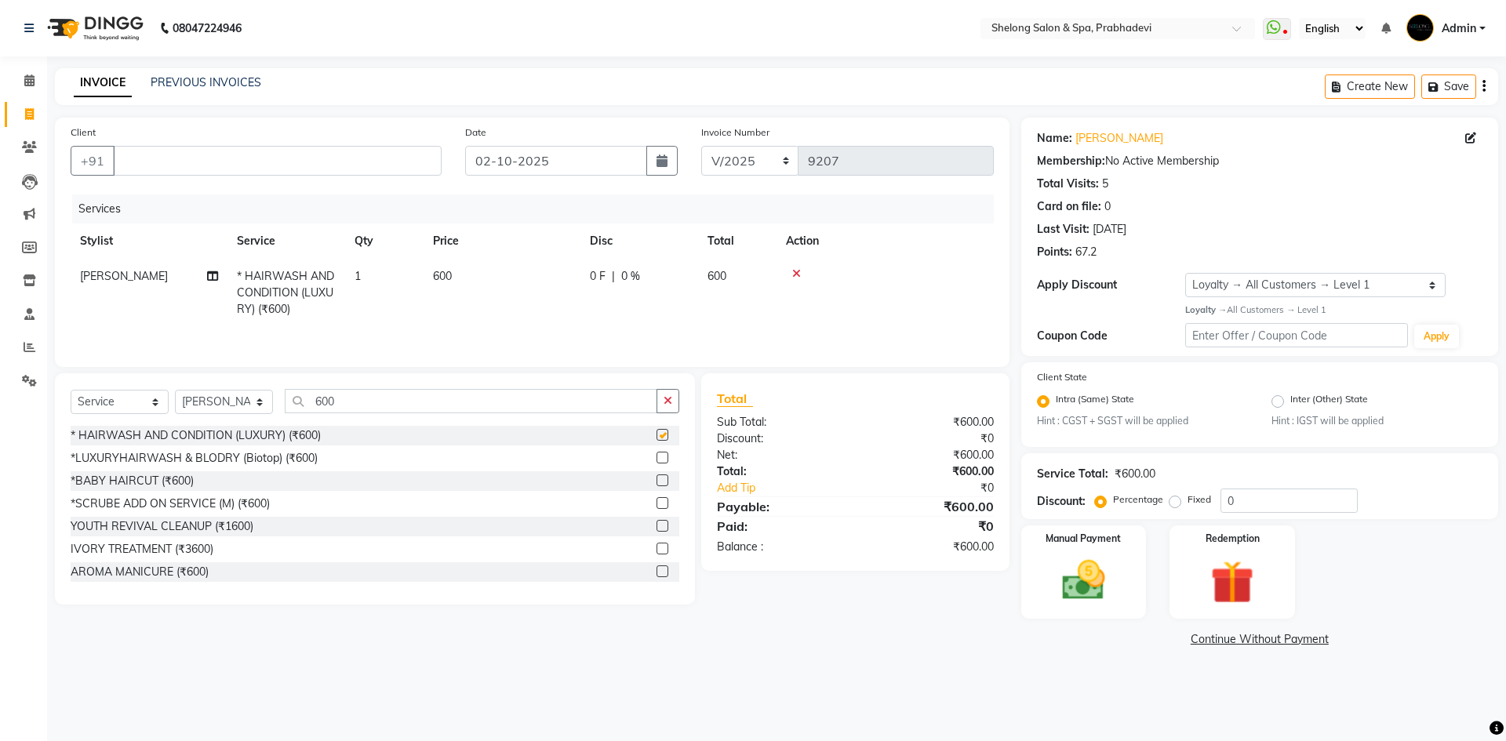
checkbox input "false"
click at [249, 455] on div "*LUXURYHAIRWASH & BLODRY (Biotop) (₹600)" at bounding box center [194, 458] width 247 height 16
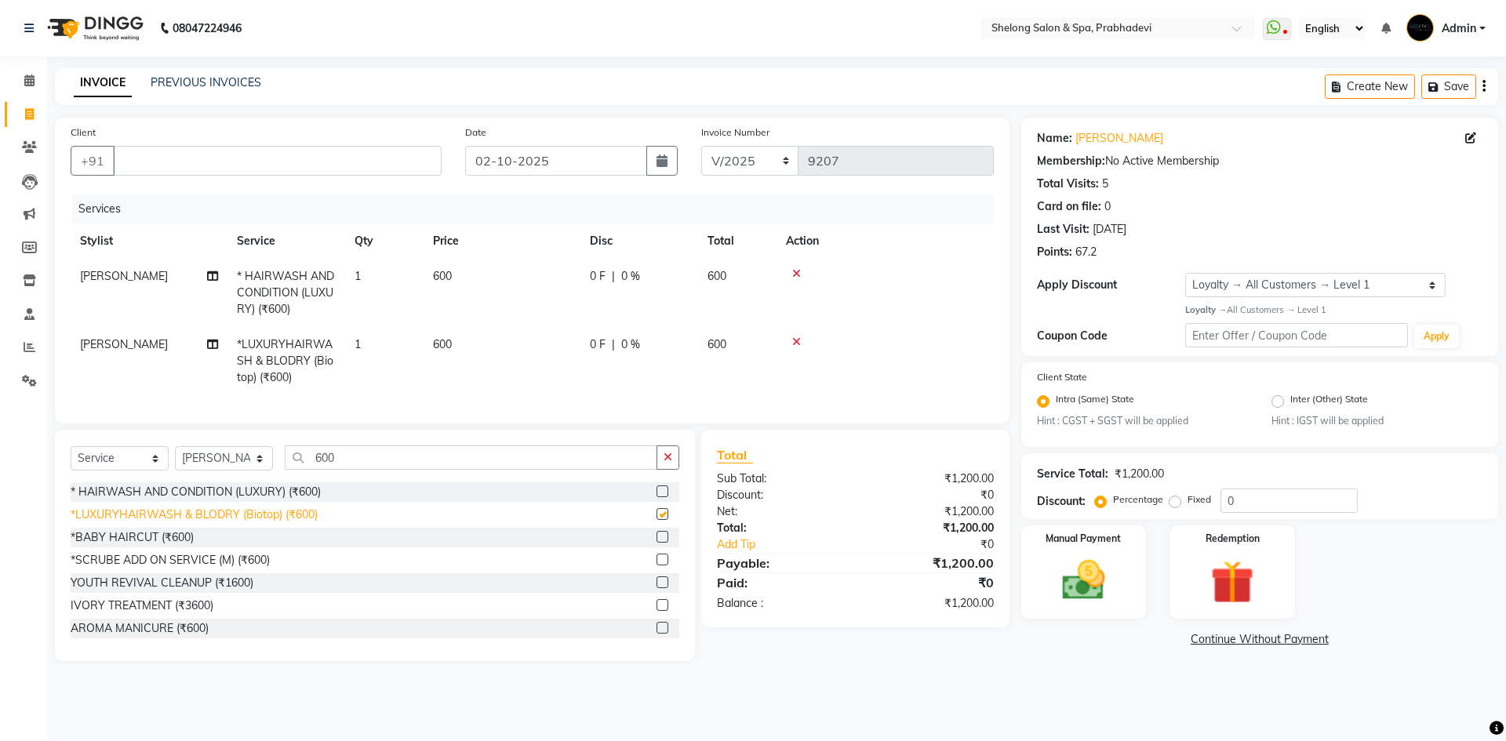
checkbox input "false"
click at [791, 273] on div at bounding box center [885, 273] width 198 height 11
click at [795, 273] on icon at bounding box center [796, 273] width 9 height 11
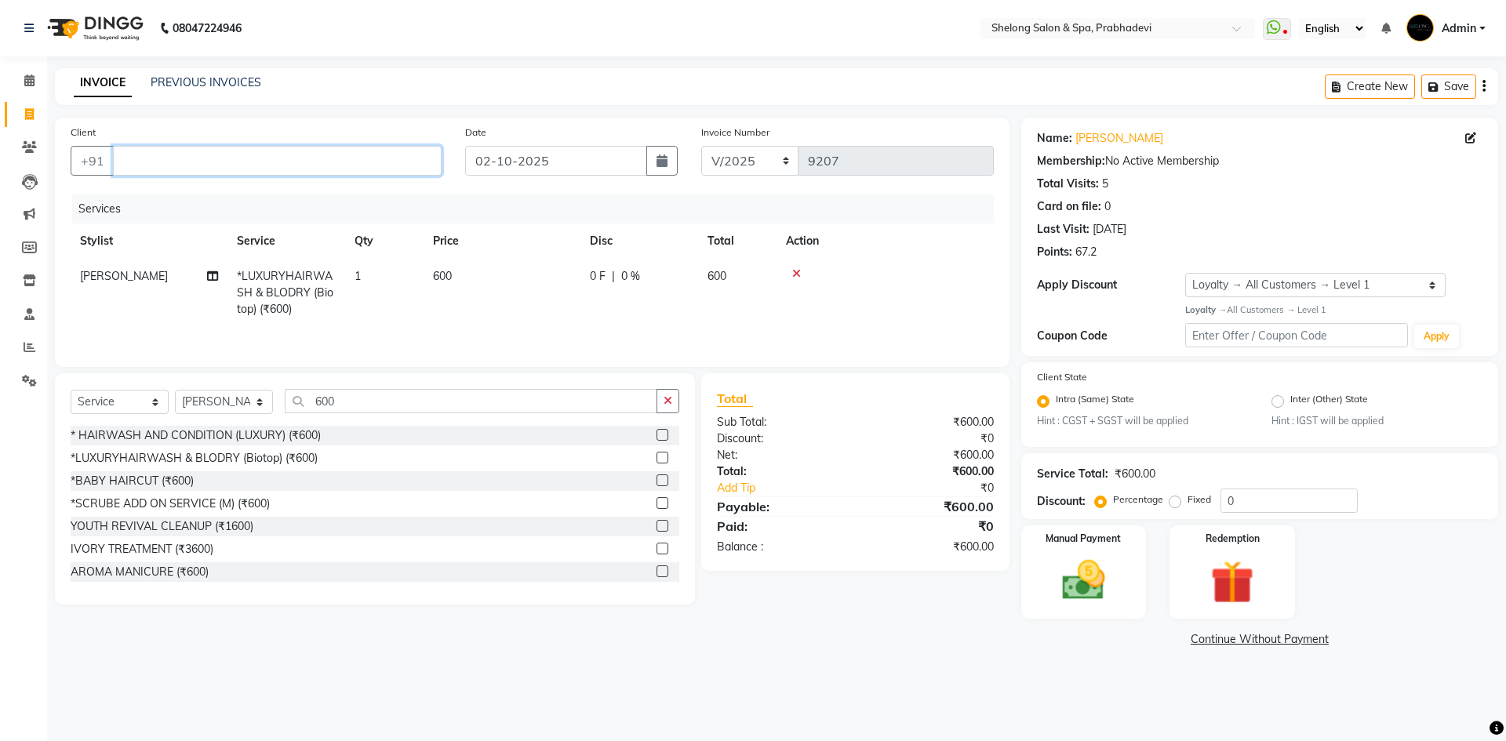
click at [388, 153] on input "Client" at bounding box center [277, 161] width 329 height 30
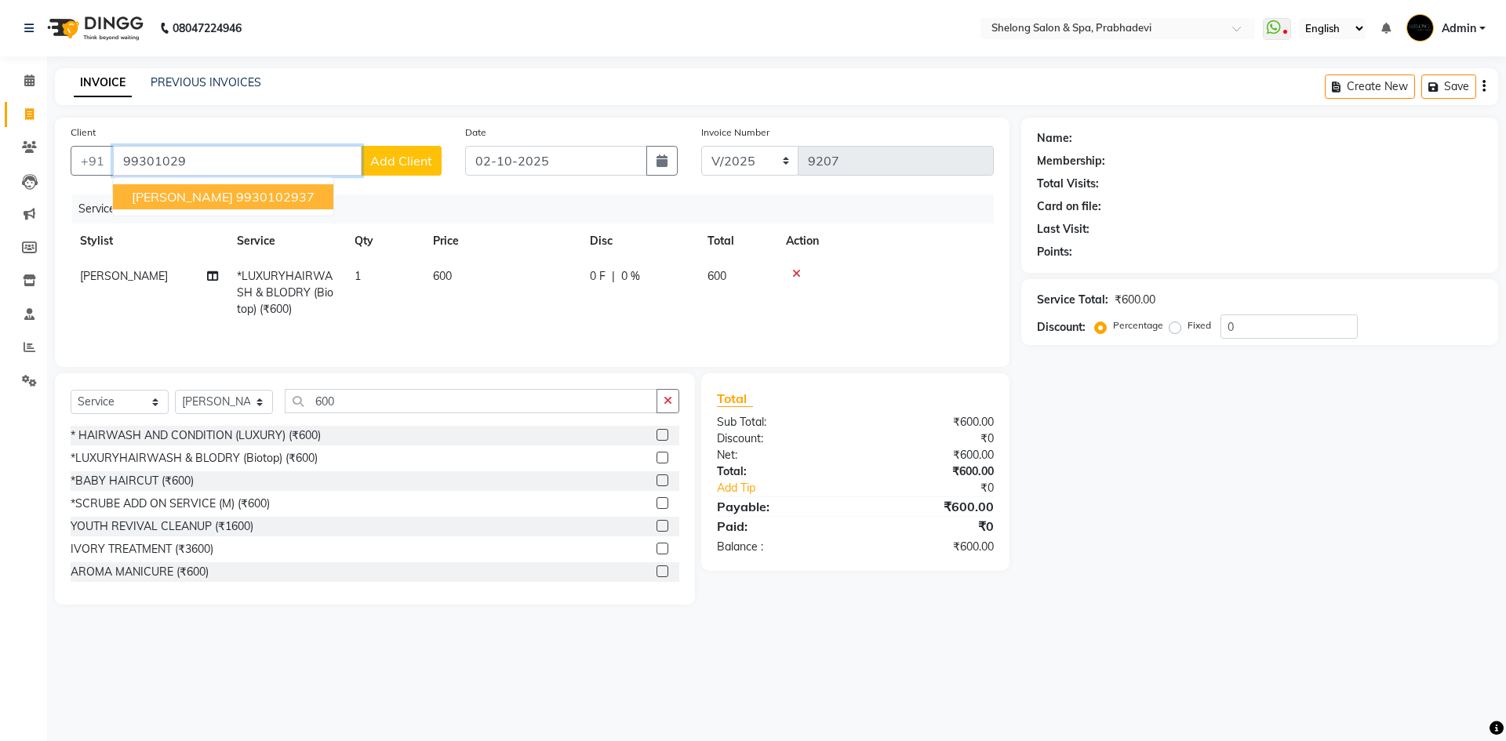
click at [254, 197] on ngb-highlight "9930102937" at bounding box center [275, 197] width 78 height 16
type input "9930102937"
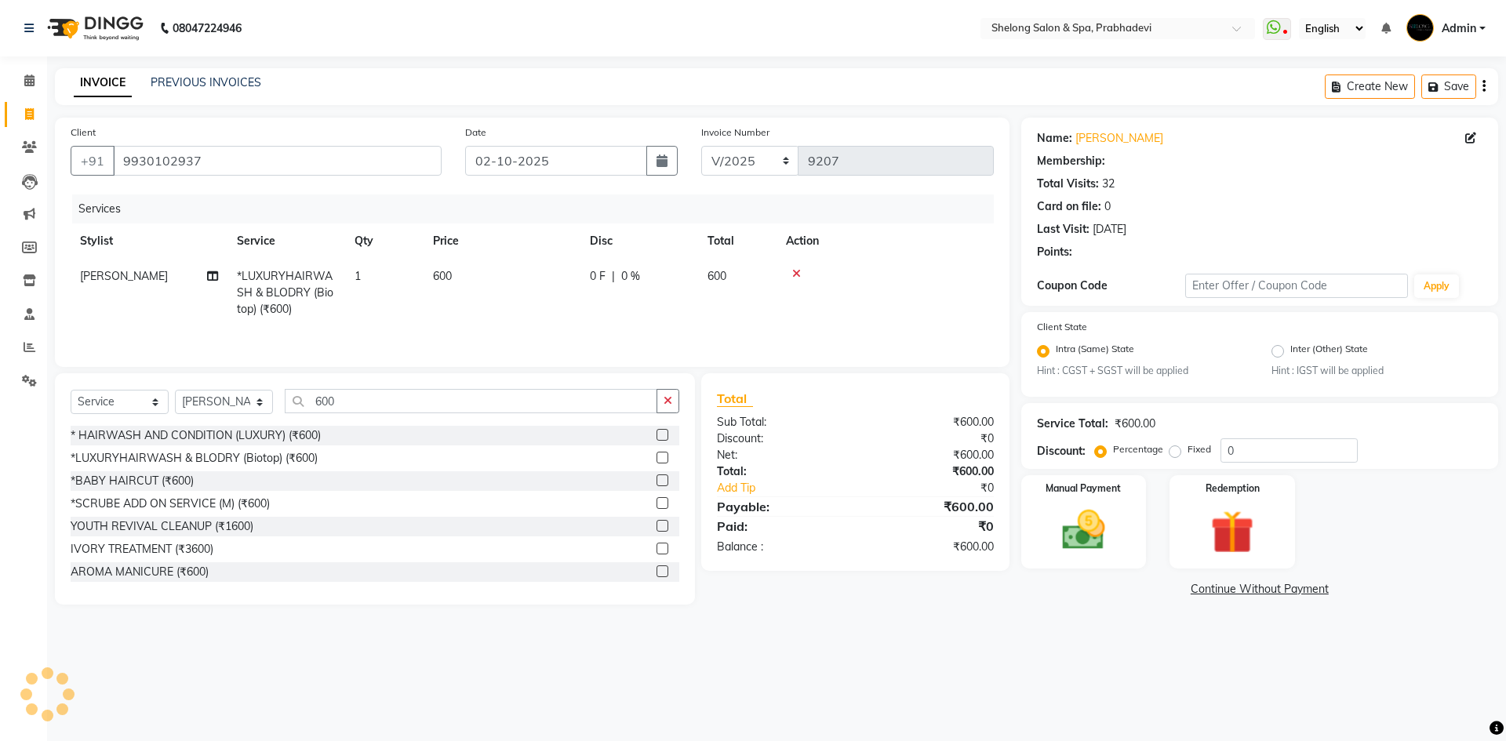
select select "2: Object"
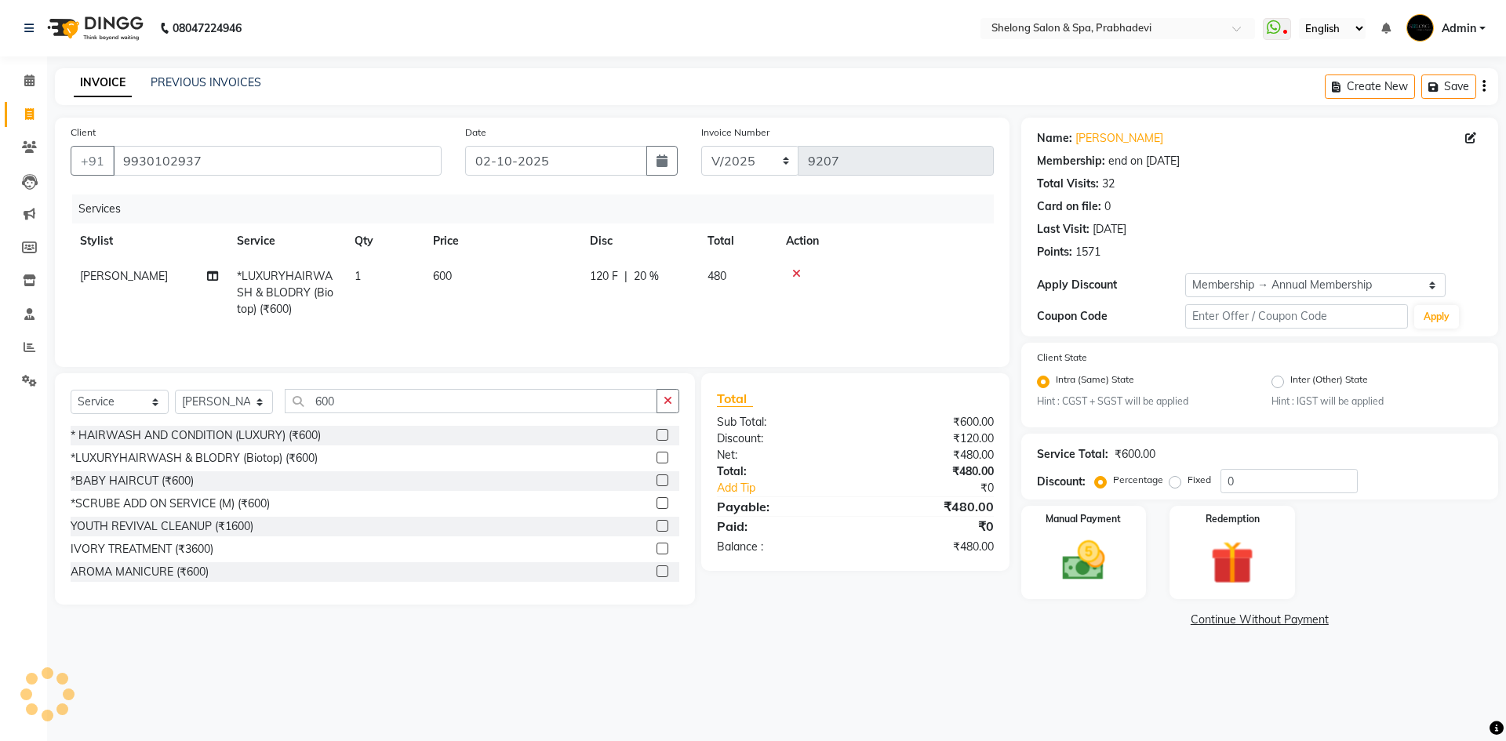
type input "20"
click at [1128, 565] on div "Manual Payment" at bounding box center [1083, 552] width 130 height 96
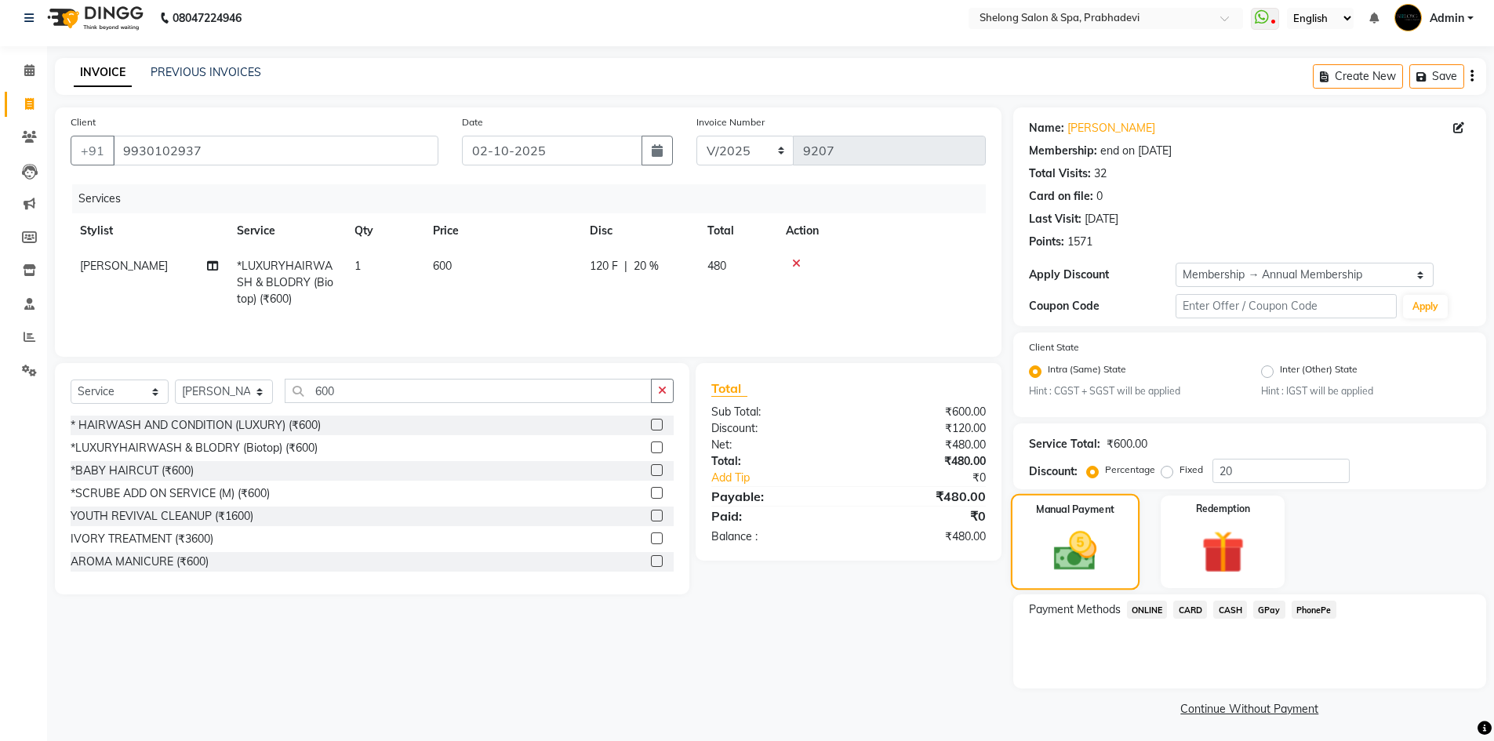
scroll to position [13, 0]
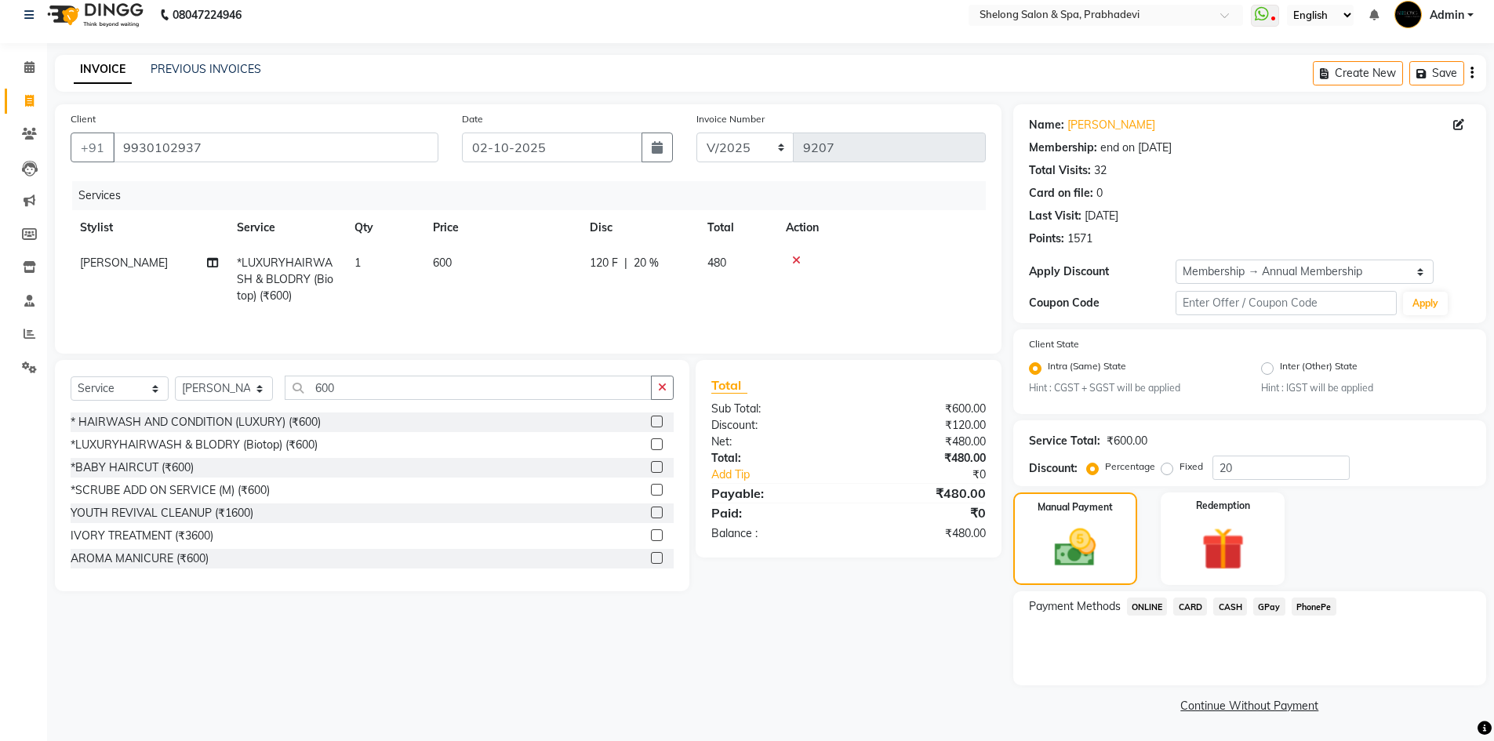
click at [1232, 611] on span "CASH" at bounding box center [1231, 607] width 34 height 18
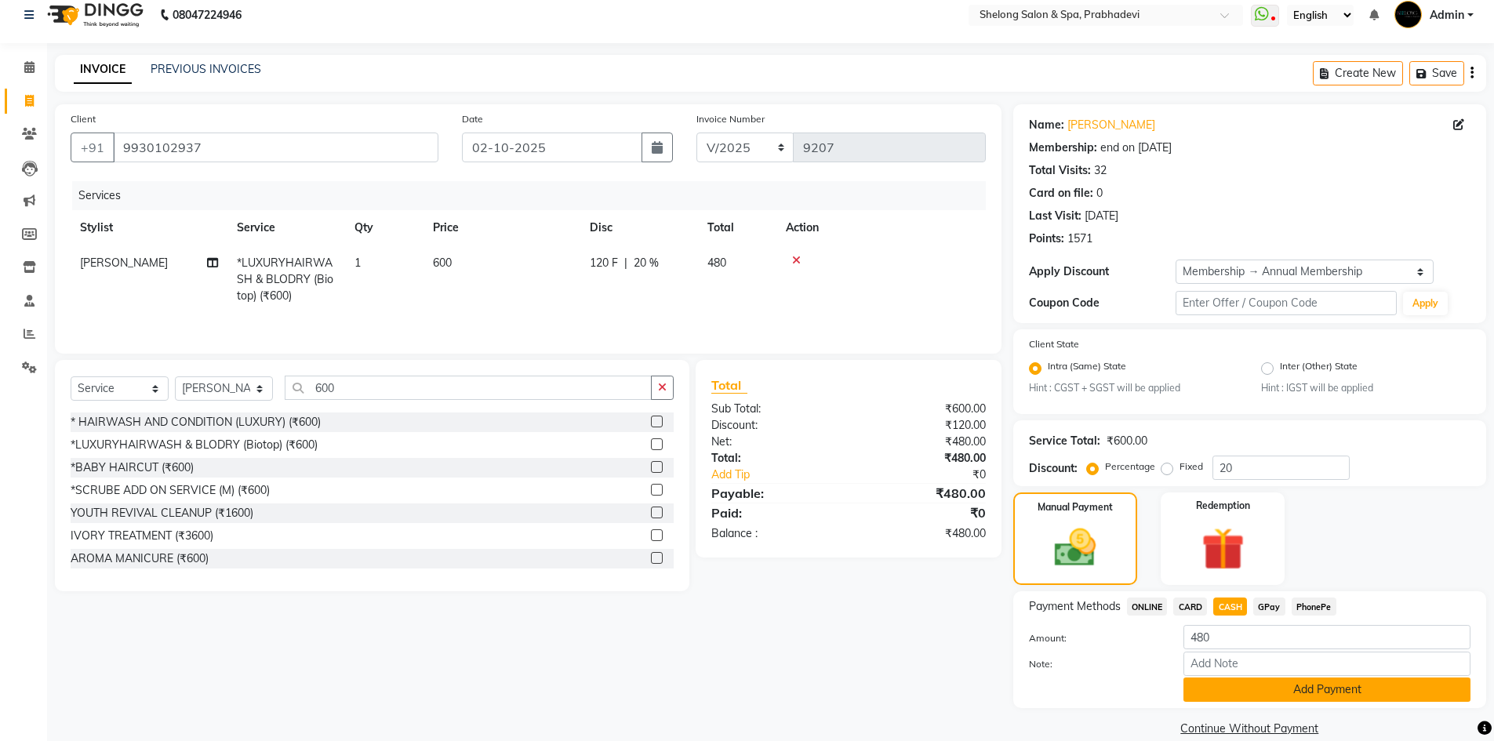
click at [1217, 681] on button "Add Payment" at bounding box center [1327, 690] width 287 height 24
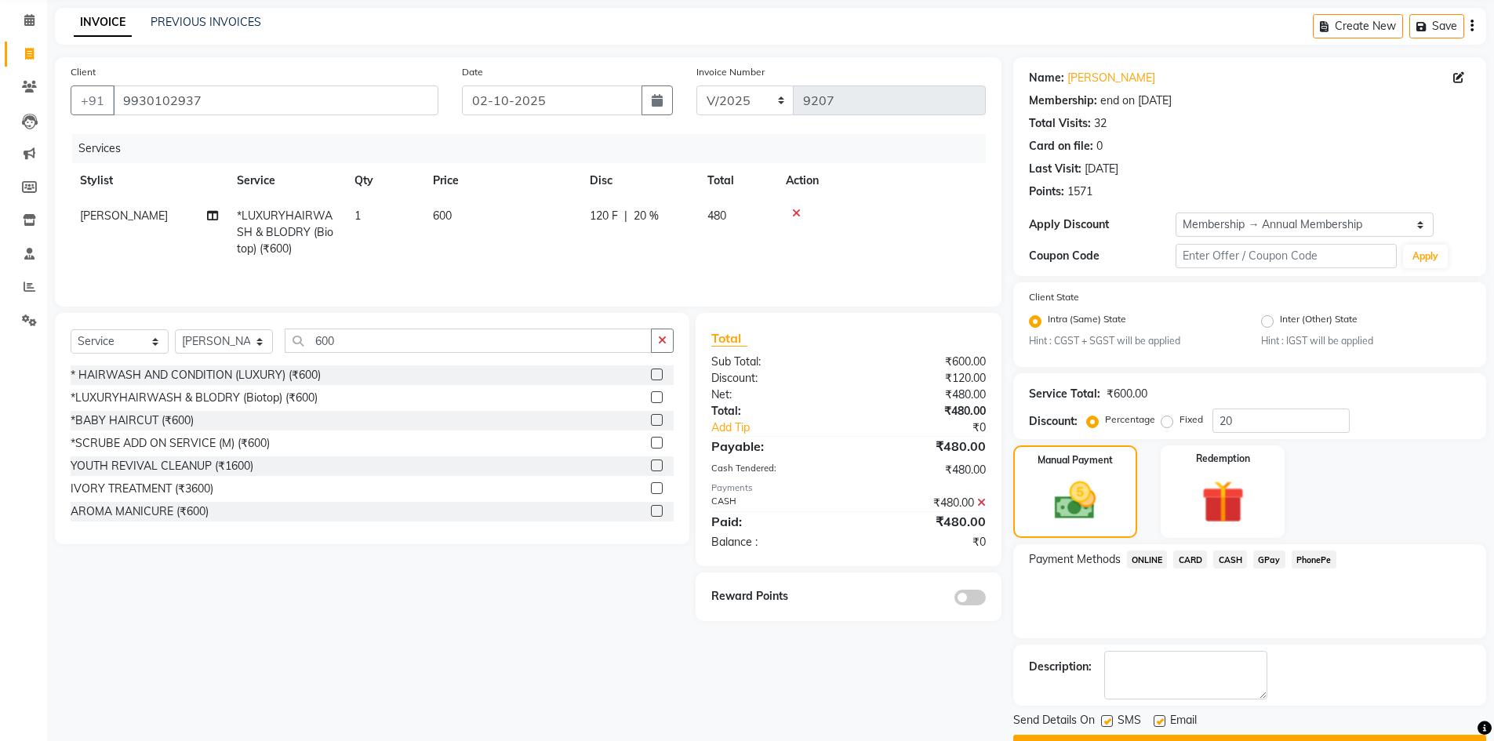
scroll to position [102, 0]
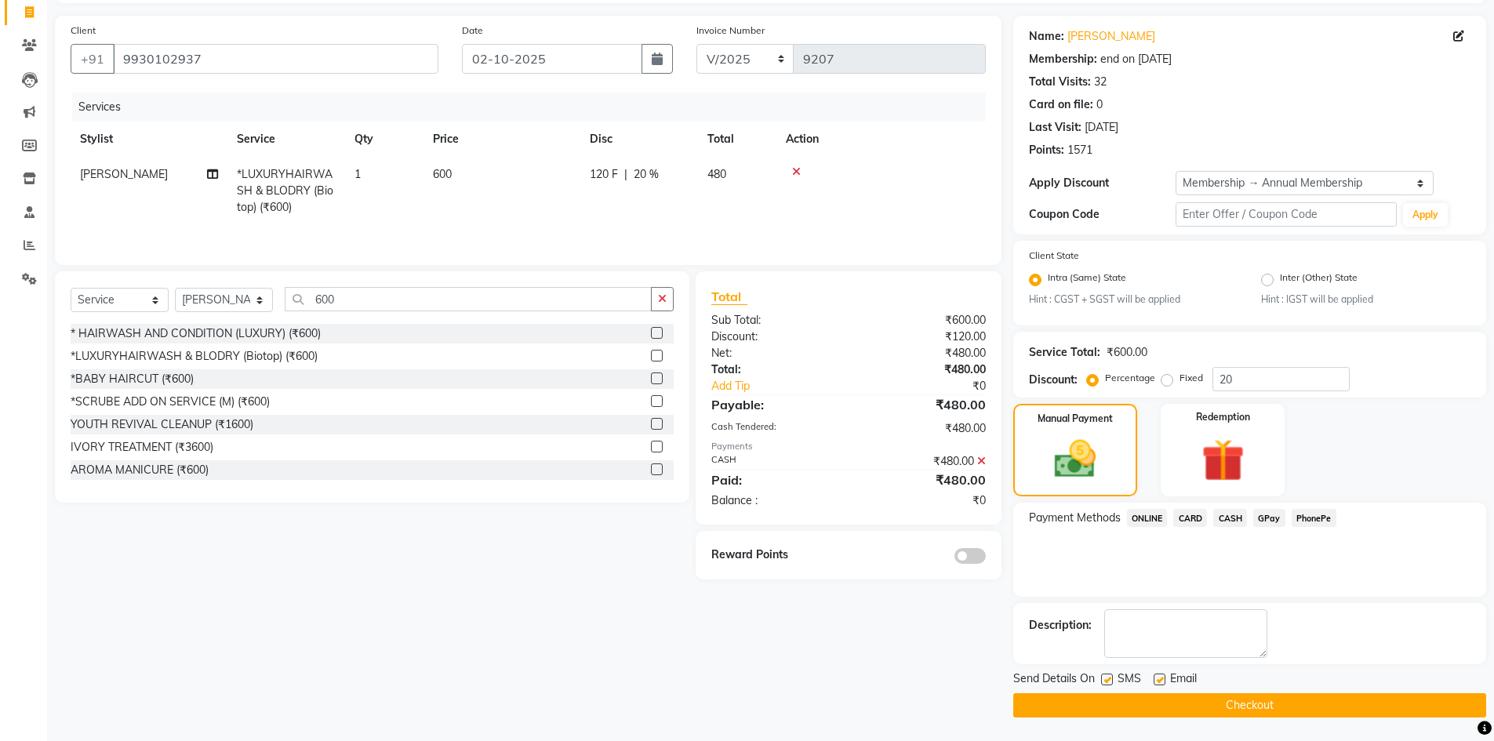
drag, startPoint x: 976, startPoint y: 560, endPoint x: 1009, endPoint y: 554, distance: 33.5
click at [978, 558] on span at bounding box center [970, 556] width 31 height 16
click at [986, 559] on input "checkbox" at bounding box center [986, 559] width 0 height 0
click at [1192, 705] on button "Checkout" at bounding box center [1249, 705] width 473 height 24
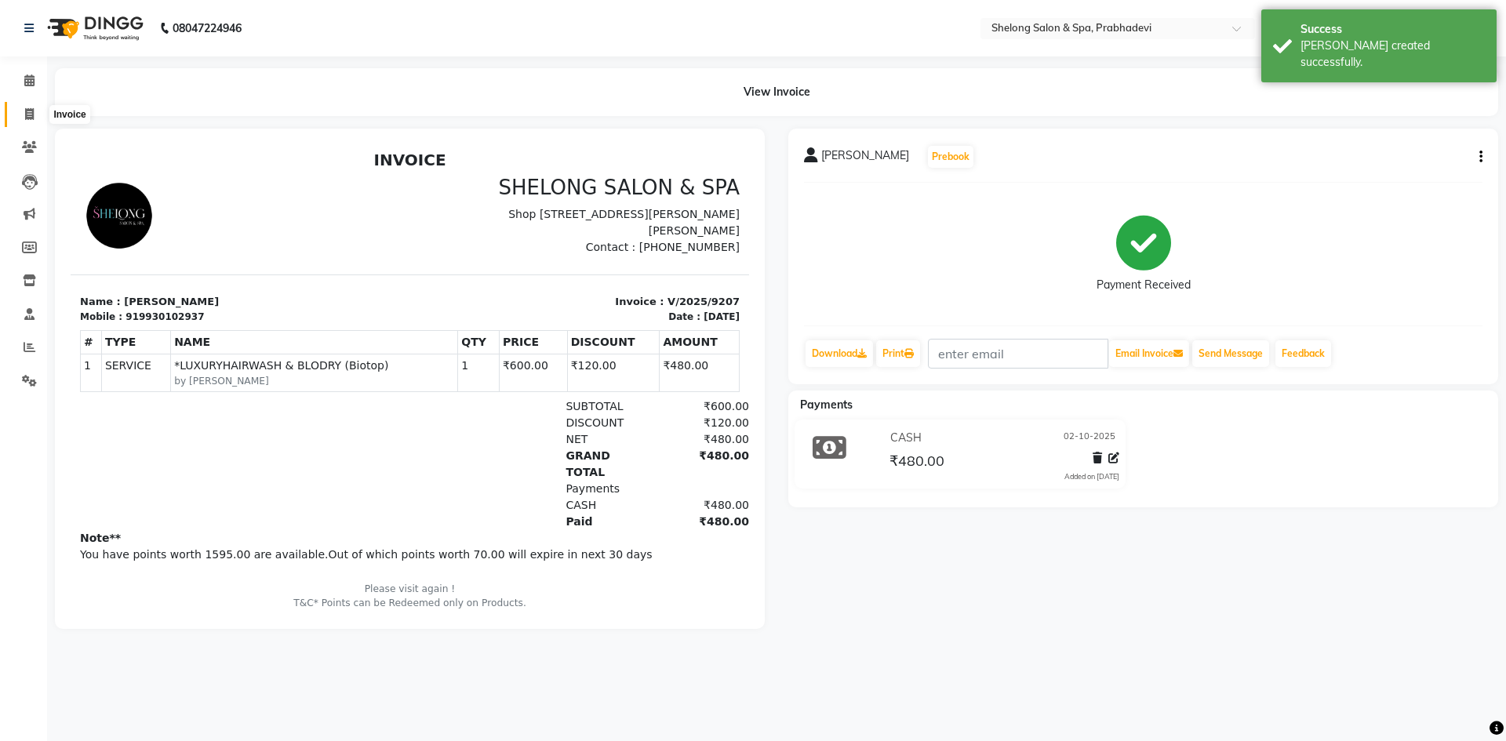
click at [32, 113] on icon at bounding box center [29, 114] width 9 height 12
select select "service"
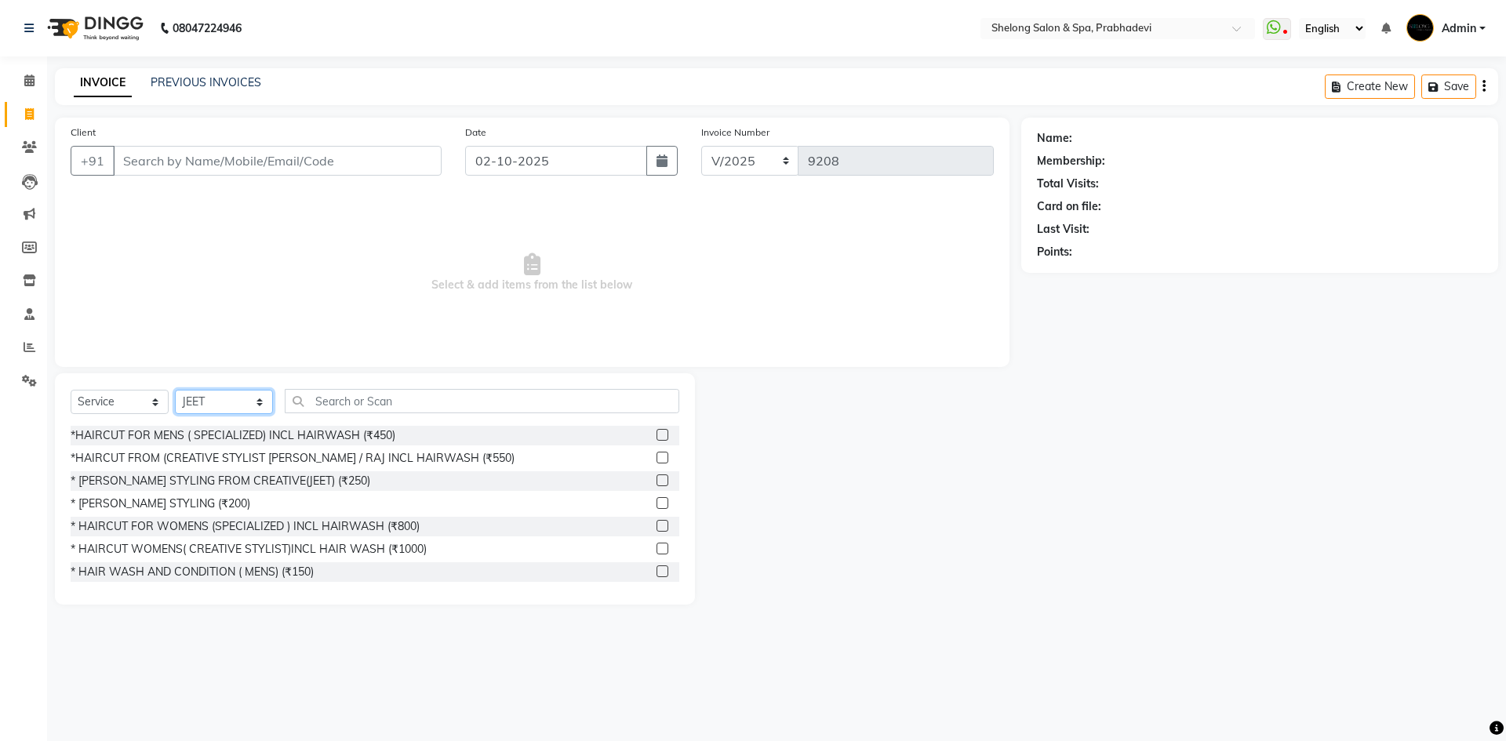
click at [221, 402] on select "Select Stylist ( [PERSON_NAME] ) ( [PERSON_NAME] ) [PERSON_NAME] fojdur [PERSON…" at bounding box center [224, 402] width 98 height 24
select select "38080"
click at [175, 390] on select "Select Stylist ( [PERSON_NAME] ) ( [PERSON_NAME] ) [PERSON_NAME] fojdur [PERSON…" at bounding box center [224, 402] width 98 height 24
click at [322, 399] on input "text" at bounding box center [482, 401] width 395 height 24
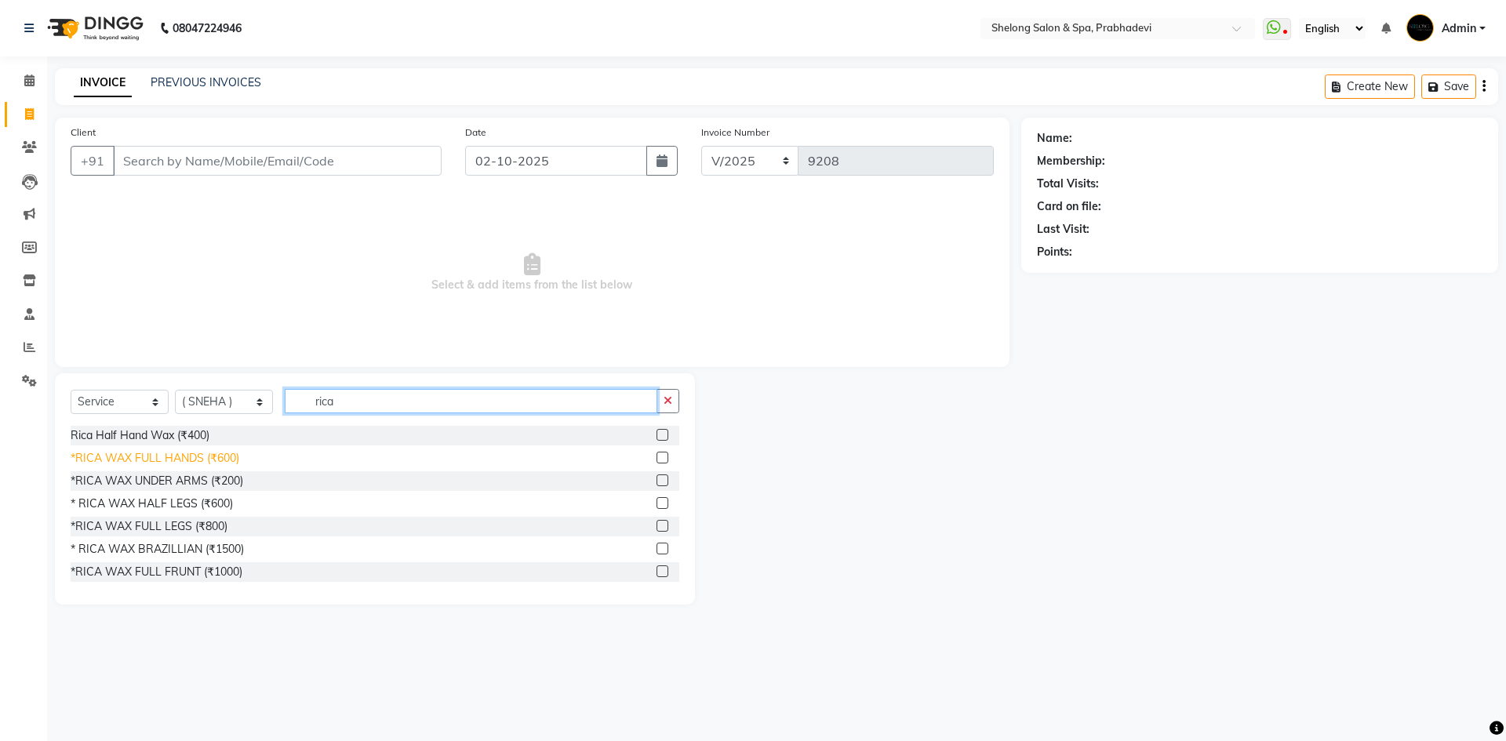
type input "rica"
click at [202, 463] on div "*RICA WAX FULL HANDS (₹600)" at bounding box center [155, 458] width 169 height 16
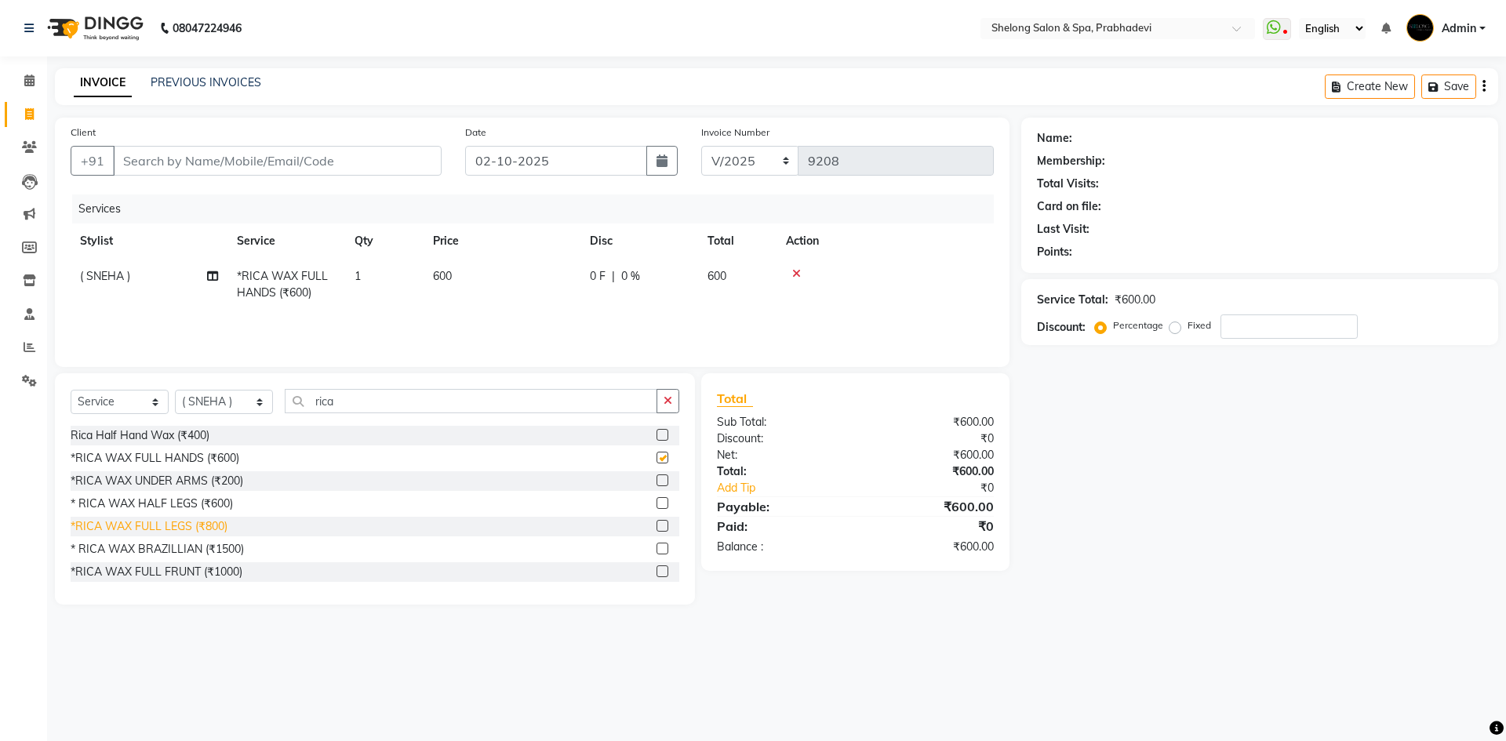
checkbox input "false"
click at [214, 523] on div "*RICA WAX FULL LEGS (₹800)" at bounding box center [149, 527] width 157 height 16
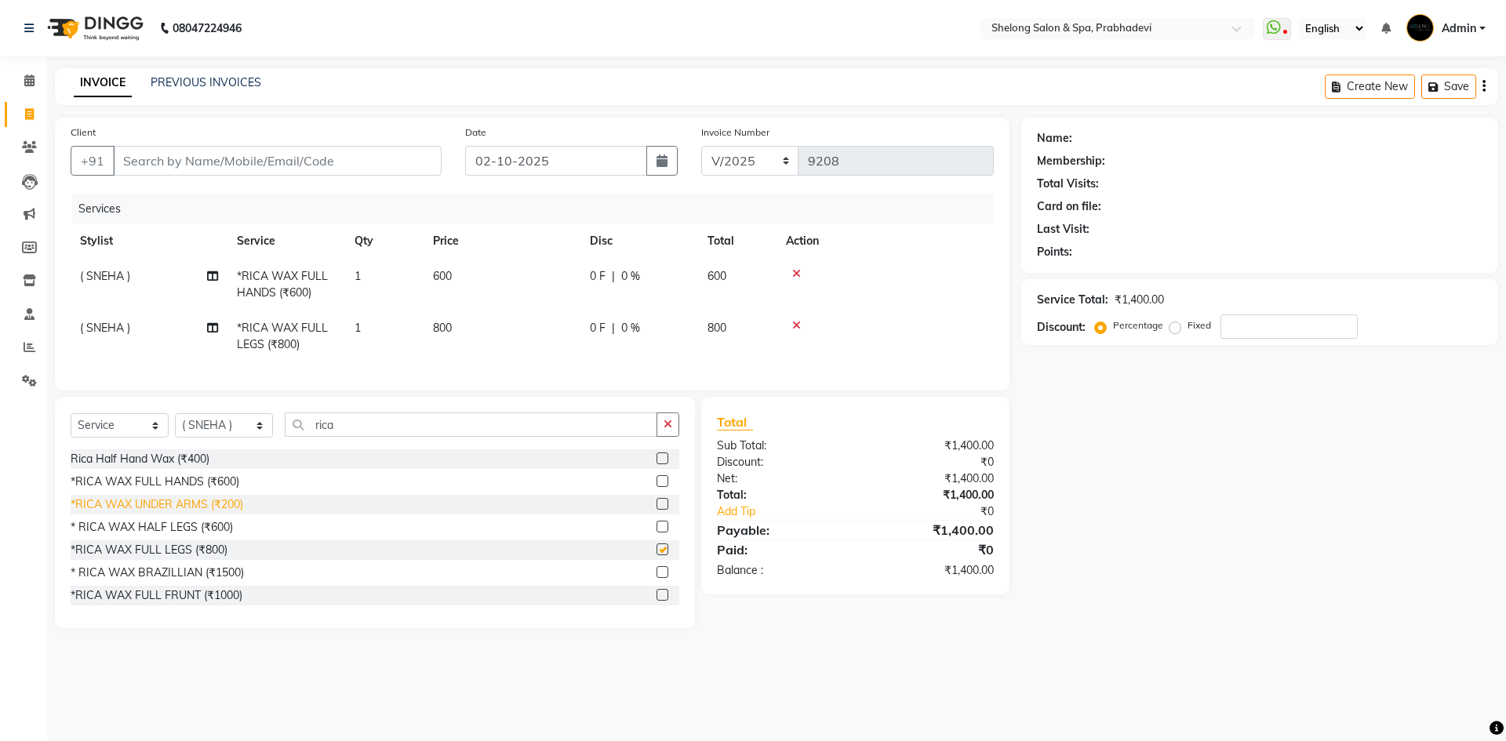
checkbox input "false"
click at [568, 437] on input "rica" at bounding box center [471, 425] width 373 height 24
type input "r"
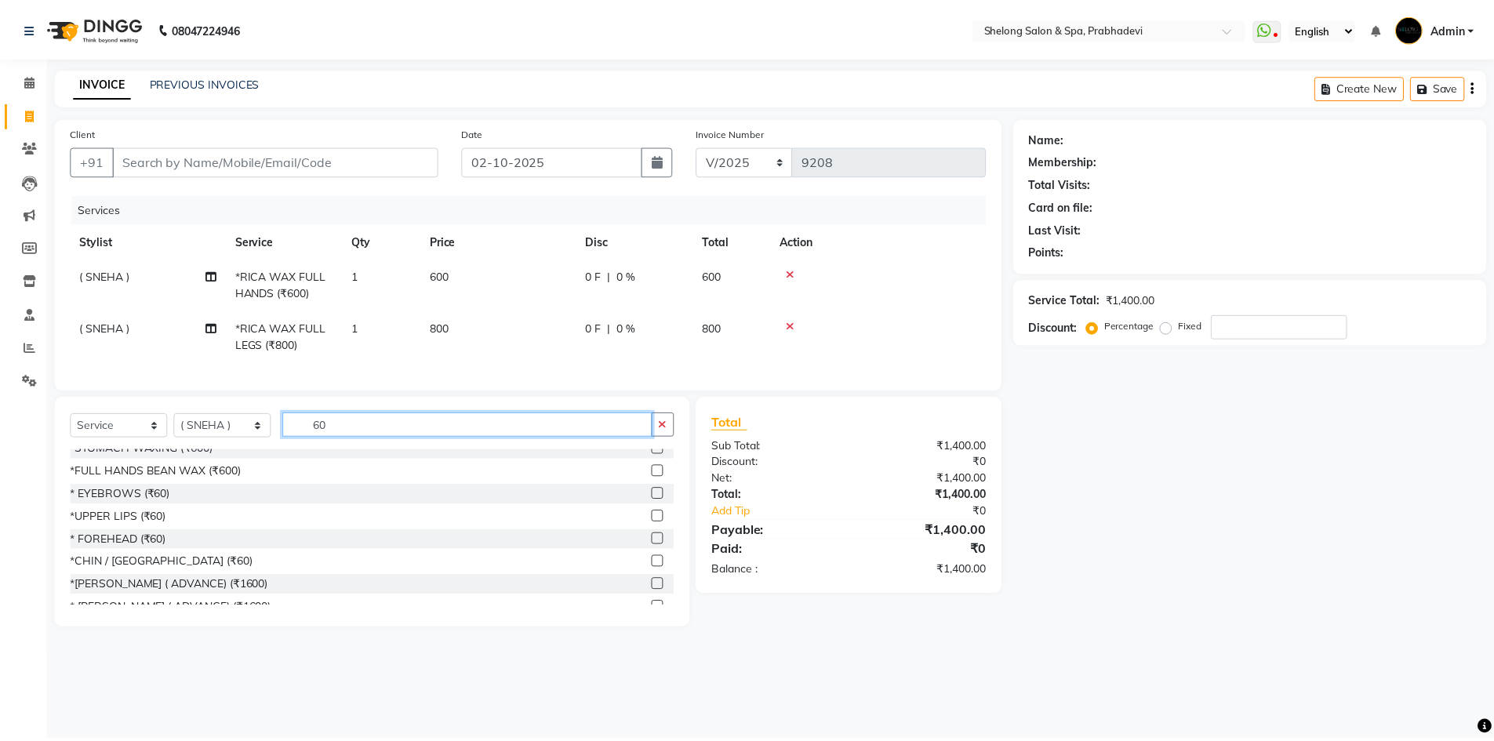
scroll to position [549, 0]
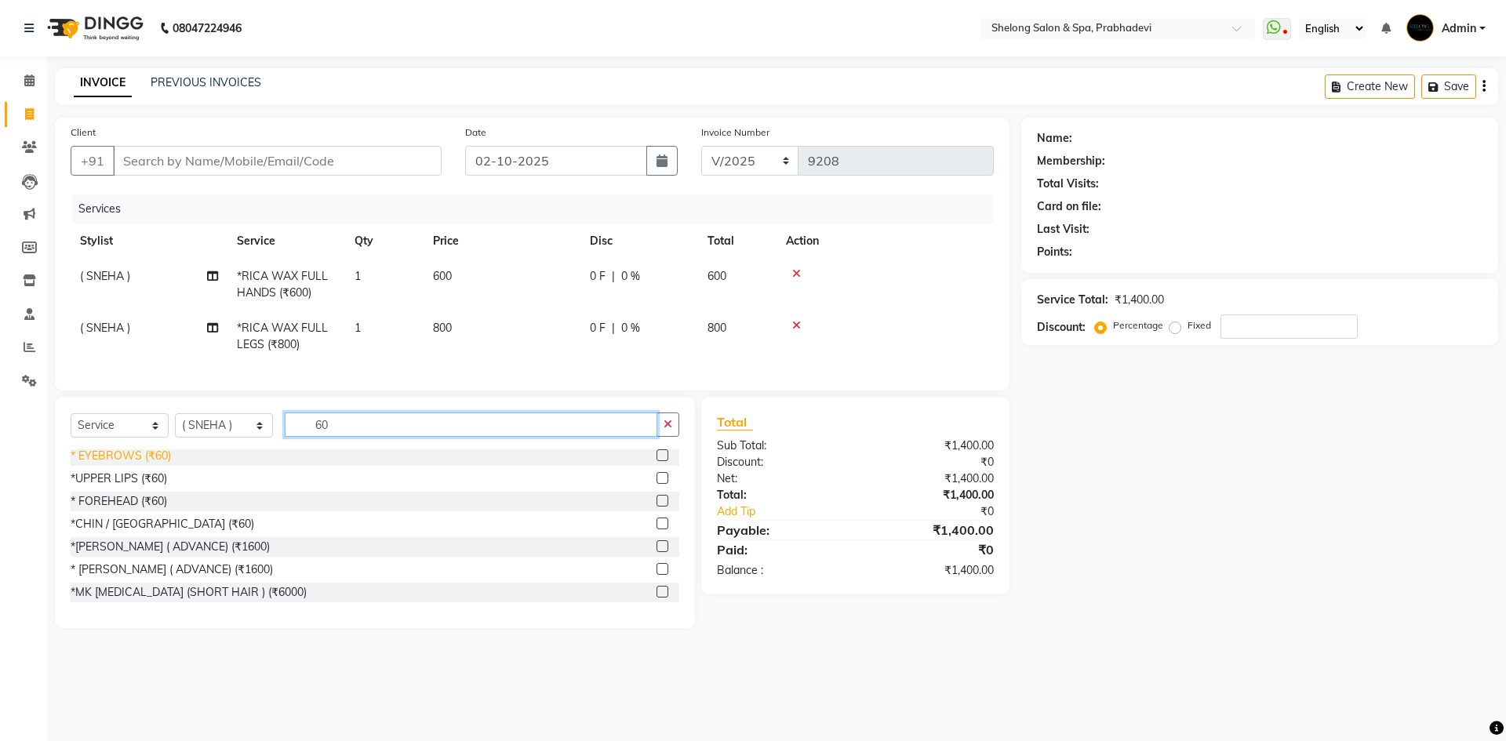
type input "60"
click at [102, 464] on div "* EYEBROWS (₹60)" at bounding box center [121, 456] width 100 height 16
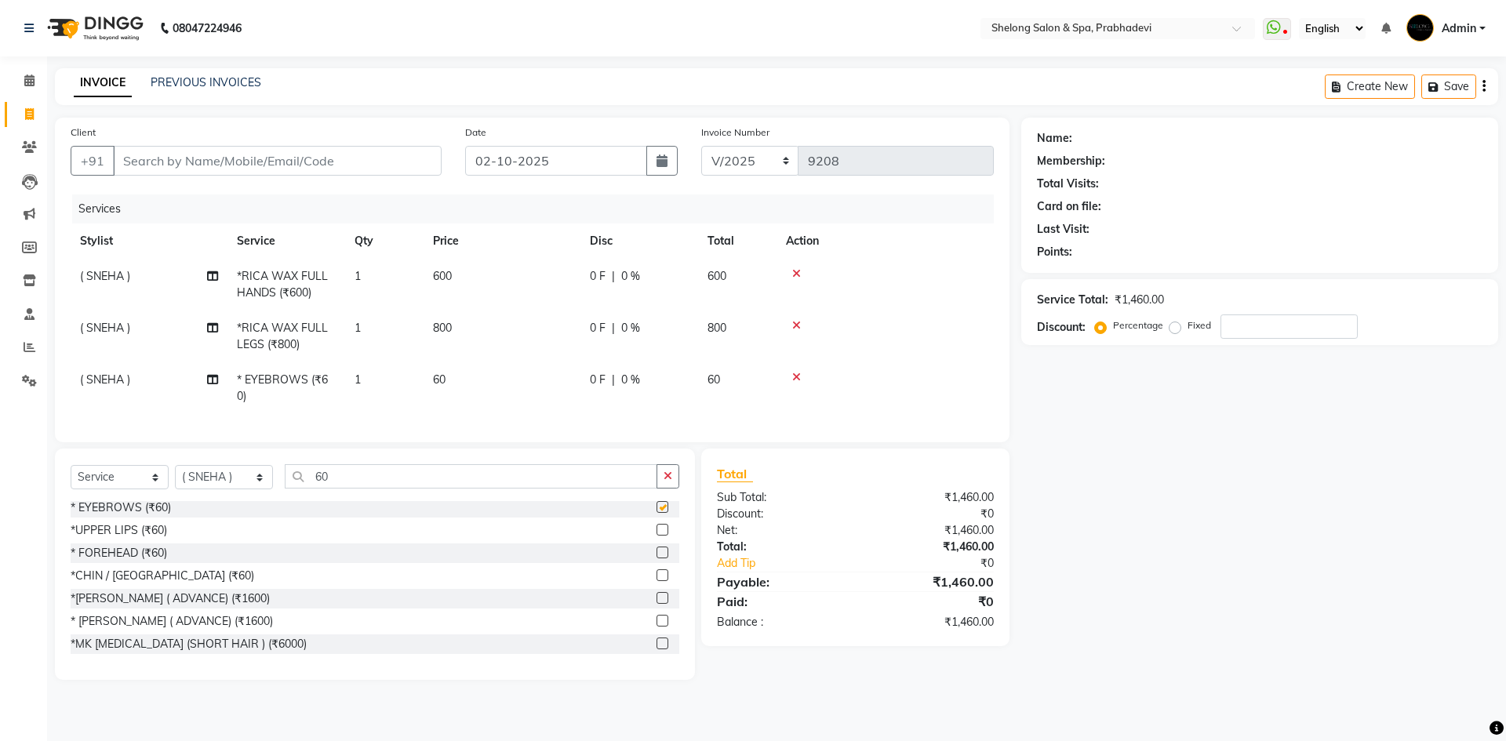
checkbox input "false"
click at [100, 539] on div "*UPPER LIPS (₹60)" at bounding box center [119, 530] width 96 height 16
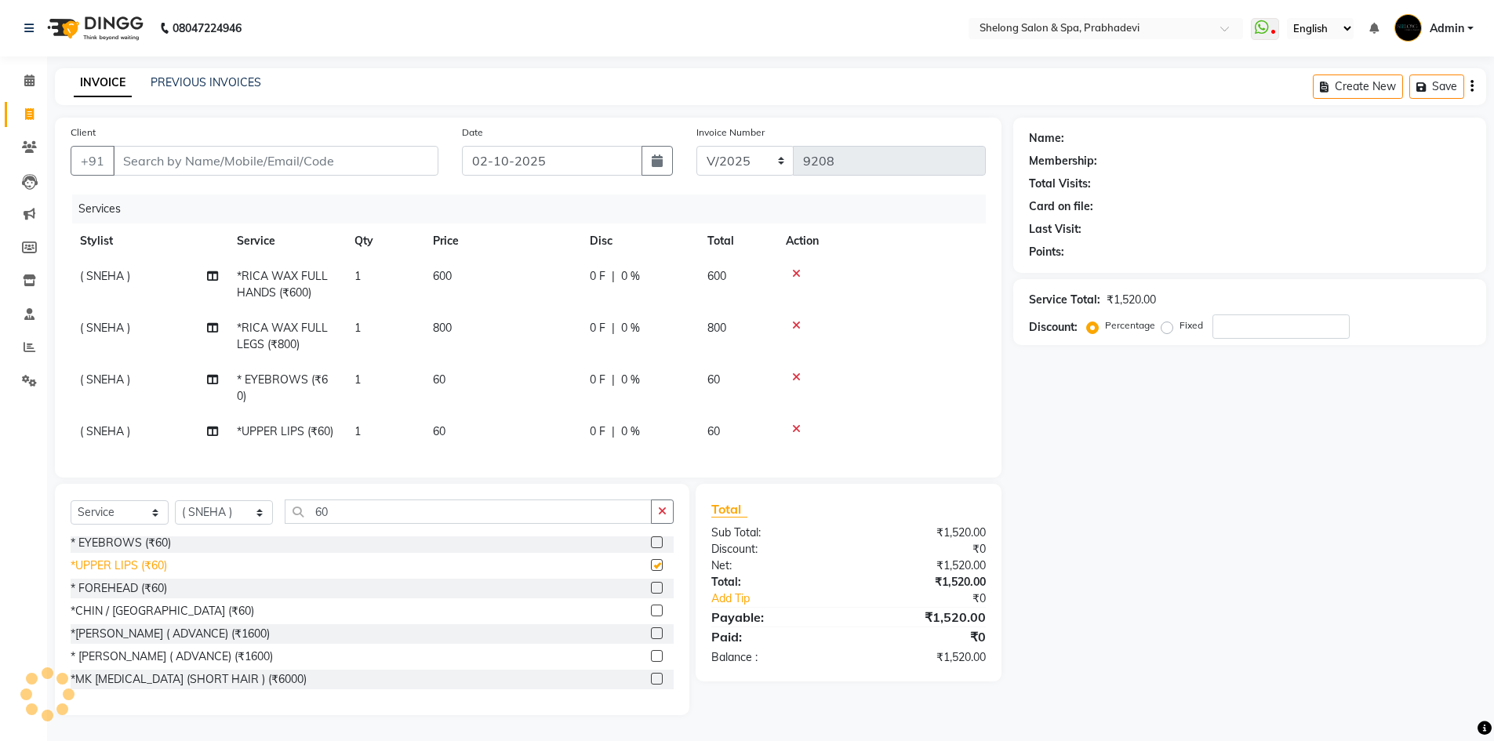
checkbox input "false"
click at [104, 597] on div "* FOREHEAD (₹60)" at bounding box center [119, 588] width 96 height 16
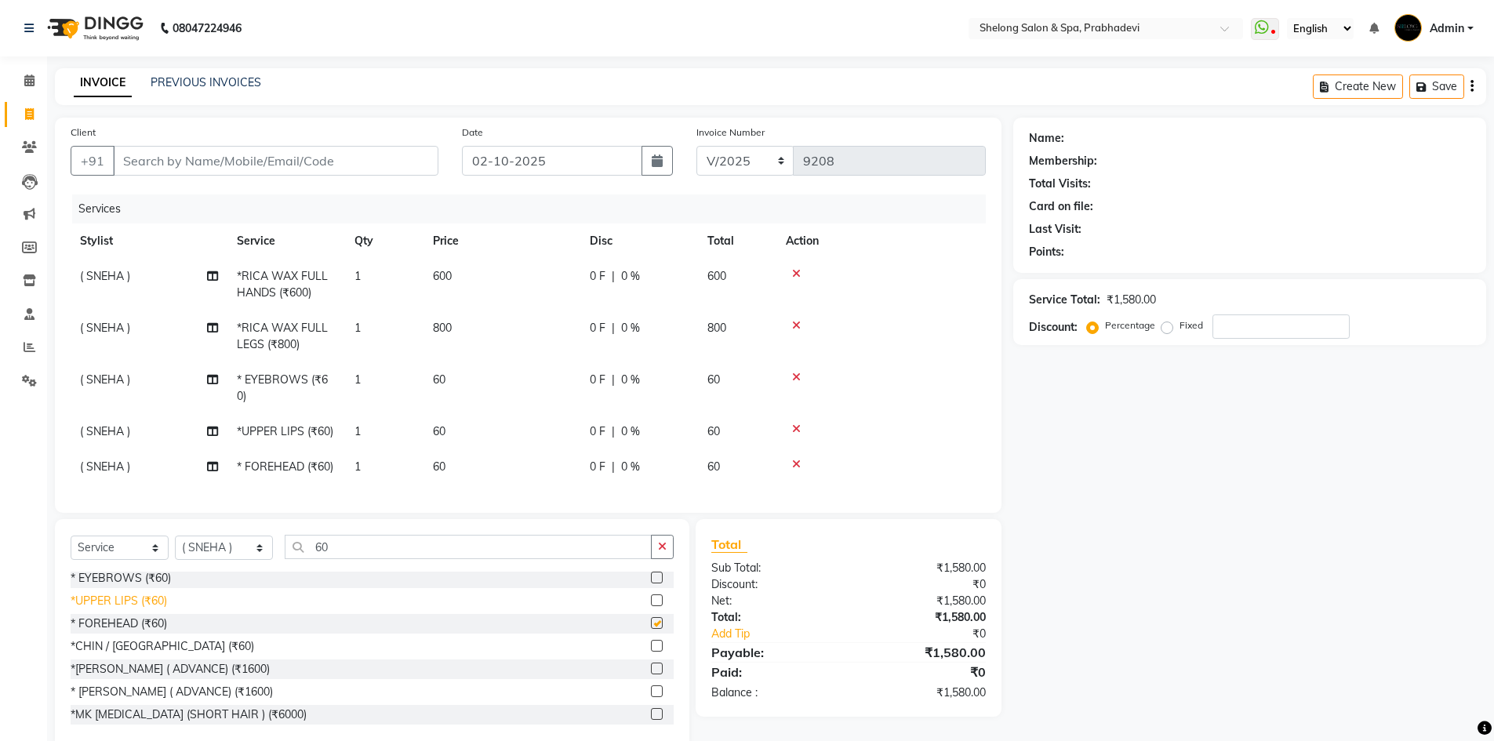
checkbox input "false"
click at [99, 655] on div "*CHIN / [GEOGRAPHIC_DATA] (₹60)" at bounding box center [163, 647] width 184 height 16
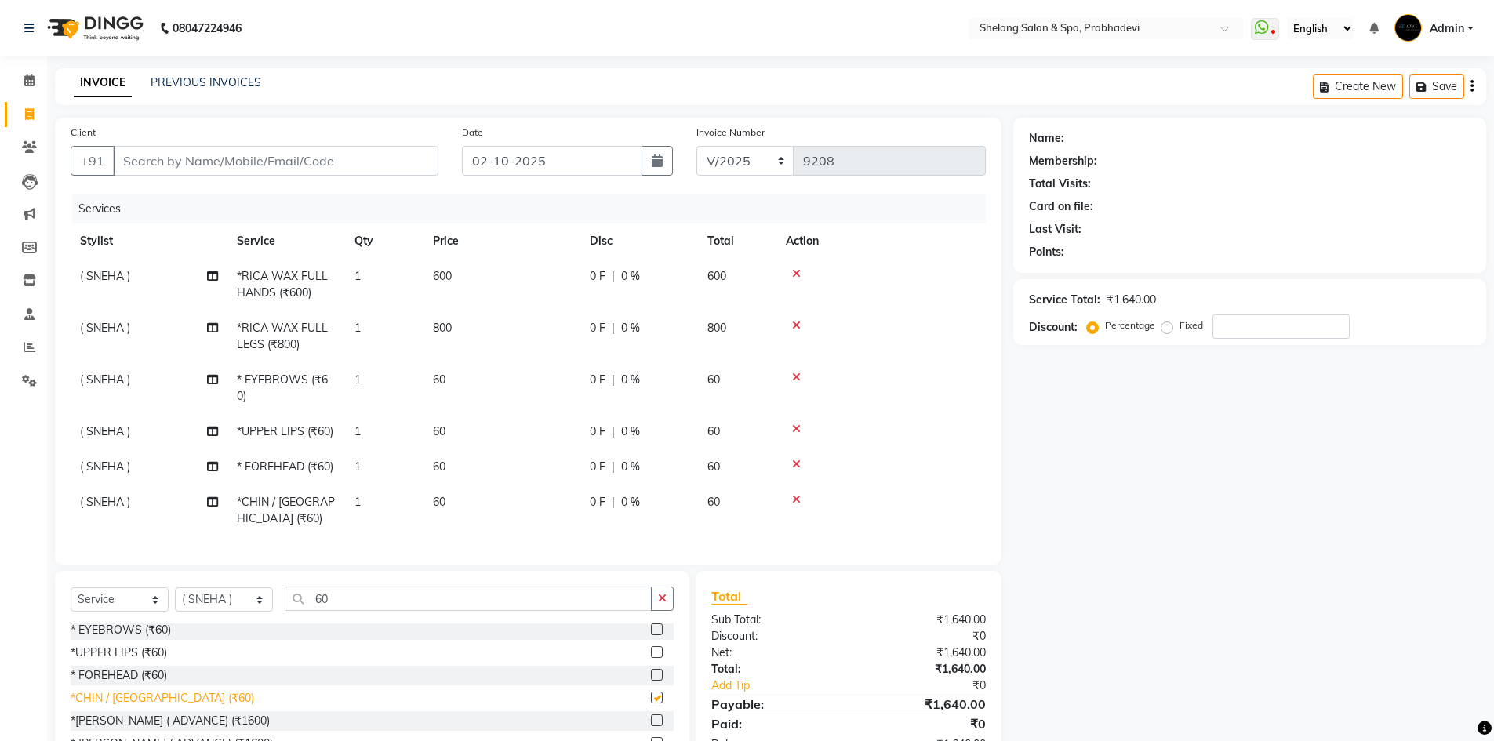
checkbox input "false"
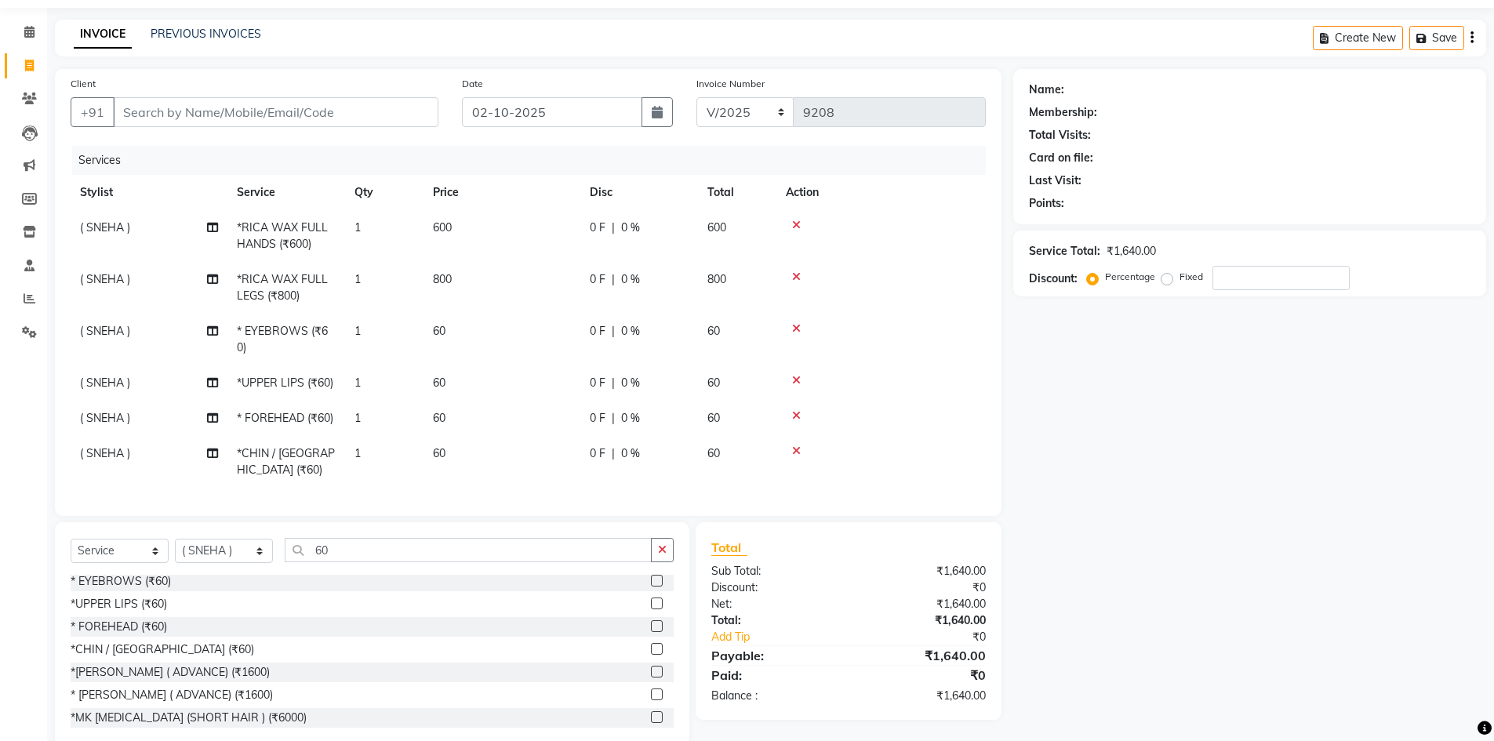
scroll to position [96, 0]
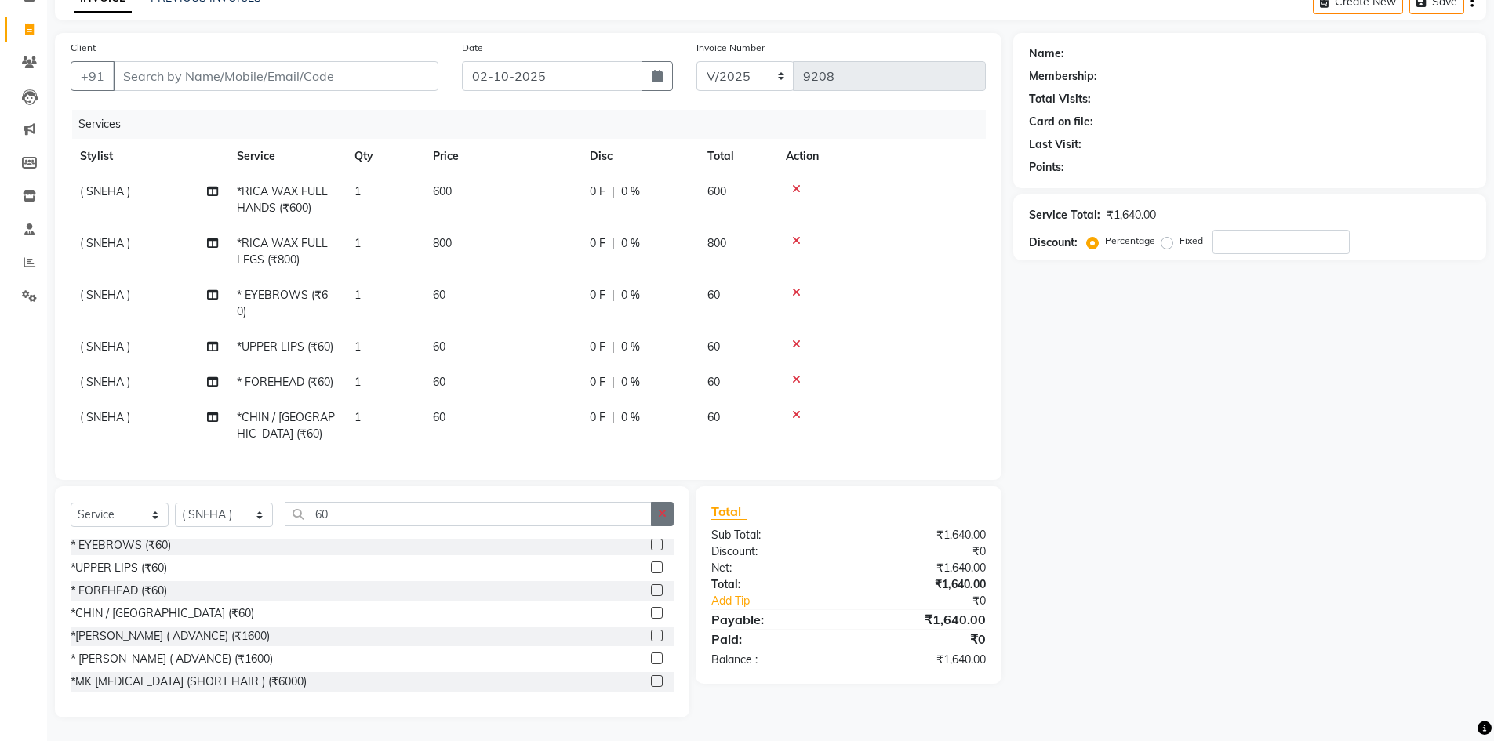
click at [664, 521] on button "button" at bounding box center [662, 514] width 23 height 24
click at [363, 517] on input "text" at bounding box center [479, 514] width 389 height 24
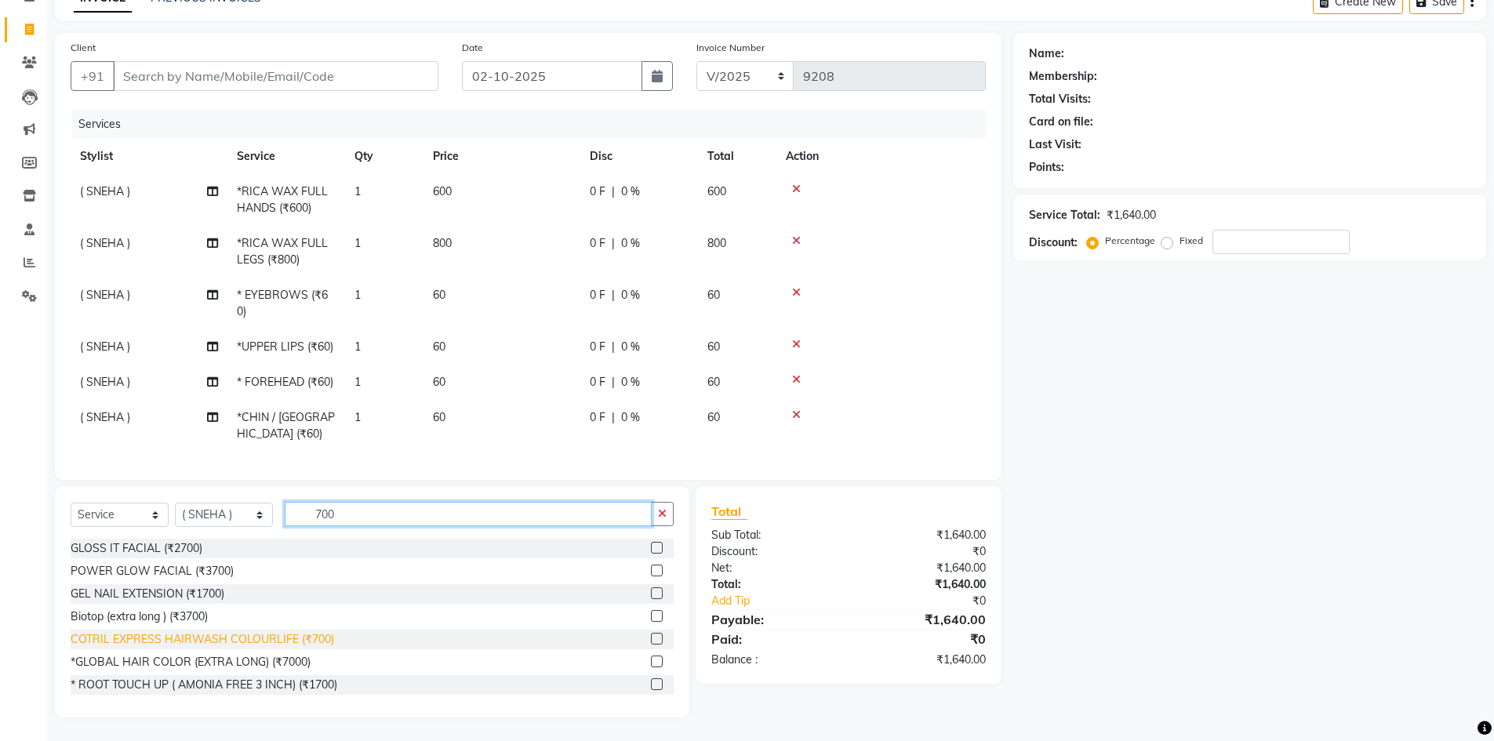
type input "700"
click at [134, 633] on div "COTRIL EXPRESS HAIRWASH COLOURLIFE (₹700)" at bounding box center [203, 639] width 264 height 16
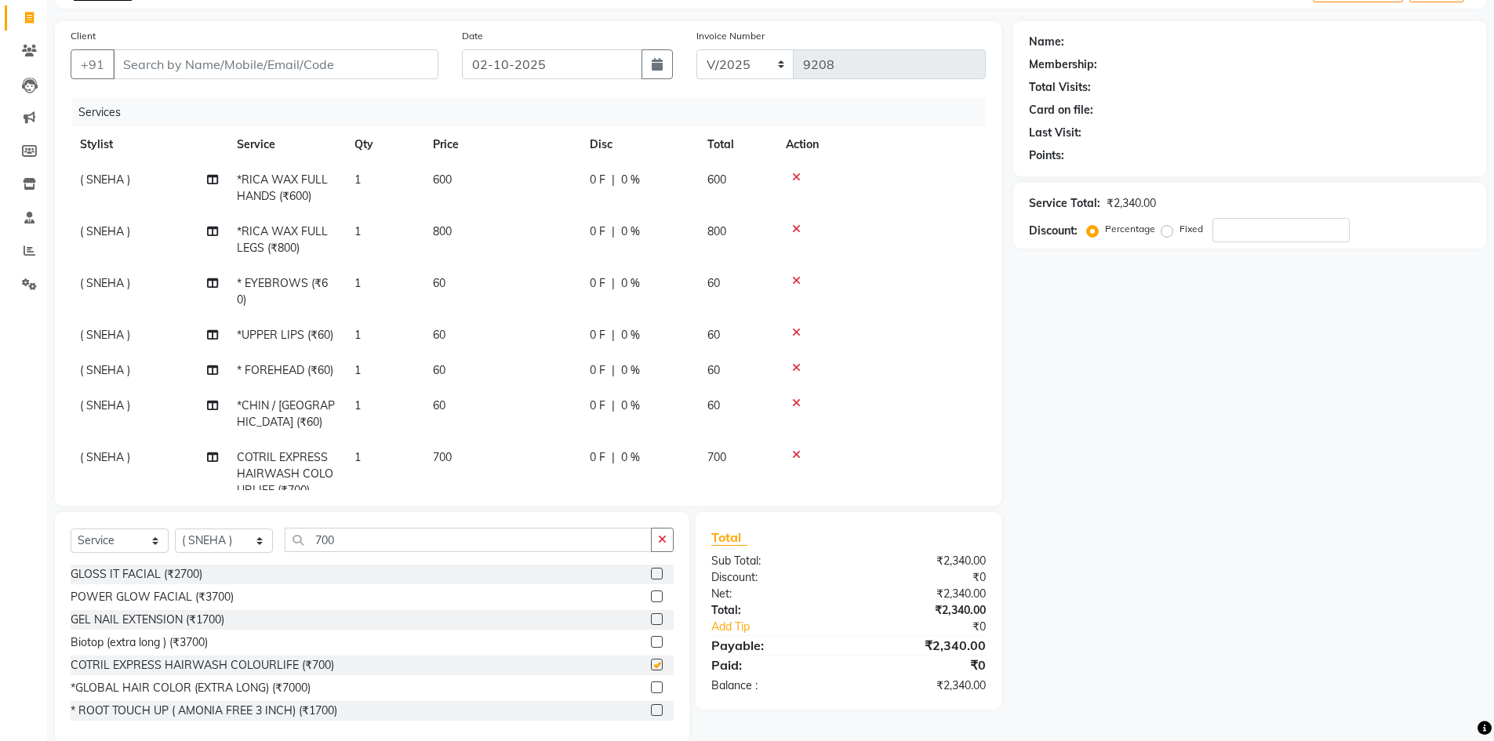
checkbox input "false"
click at [660, 533] on button "button" at bounding box center [662, 540] width 23 height 24
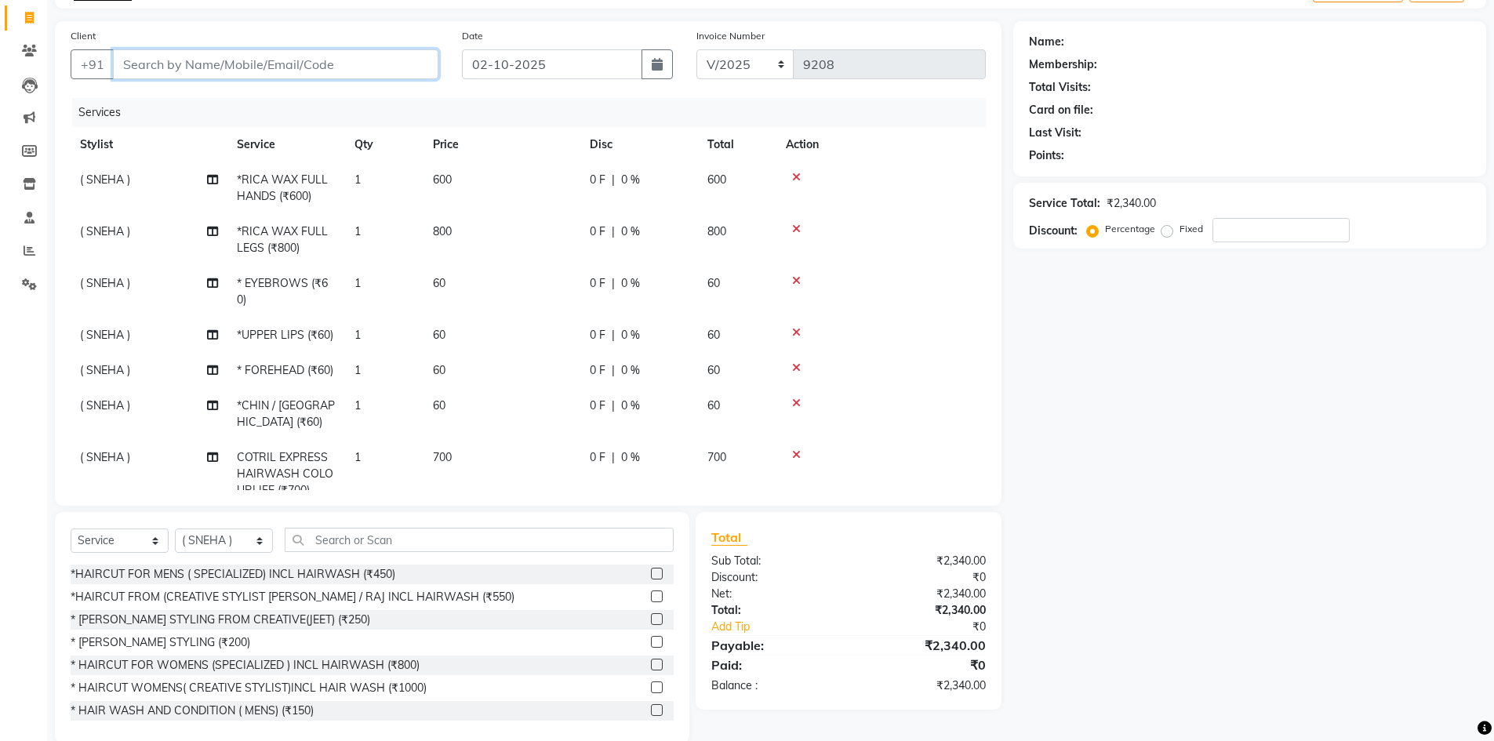
click at [298, 64] on input "Client" at bounding box center [276, 64] width 326 height 30
type input "r"
type input "0"
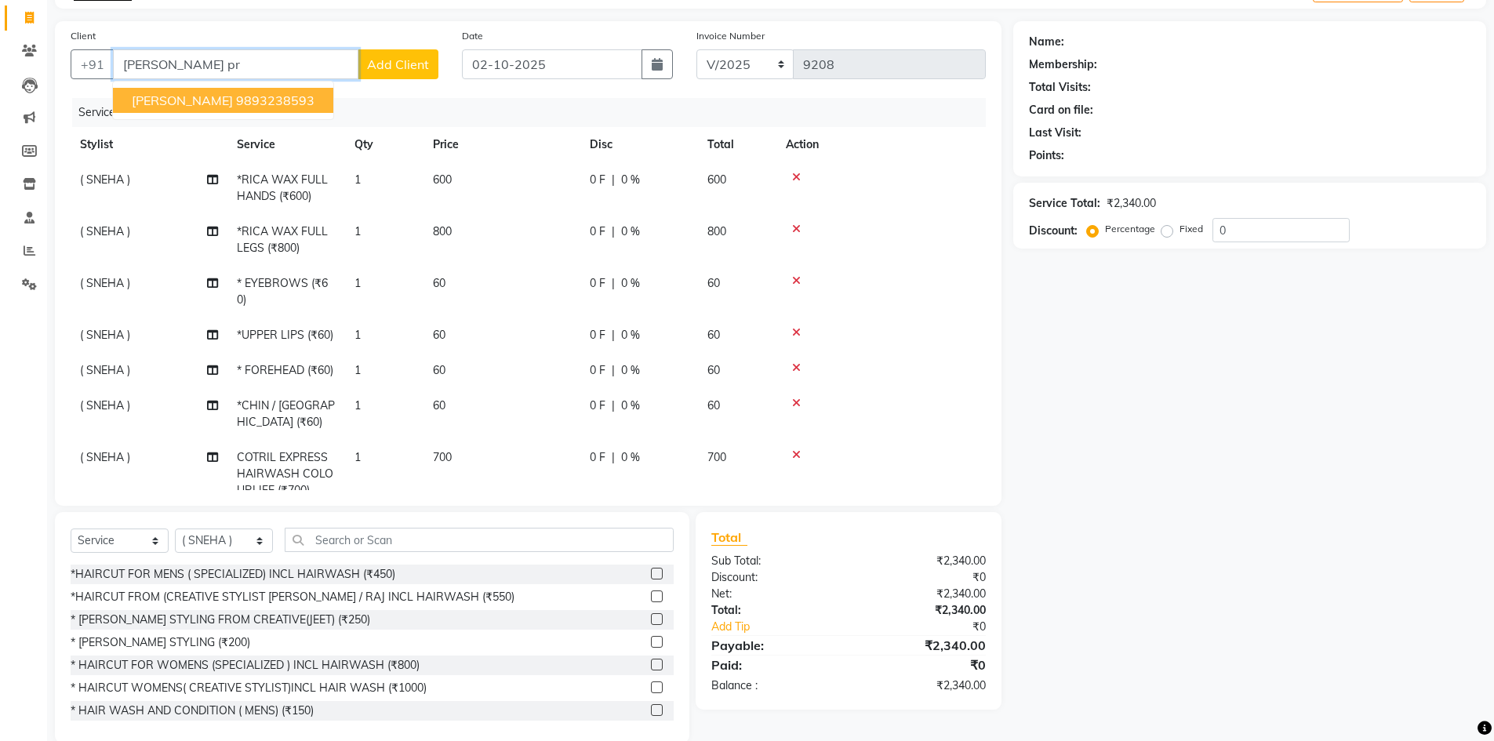
click at [184, 96] on span "[PERSON_NAME]" at bounding box center [182, 101] width 101 height 16
type input "9893238593"
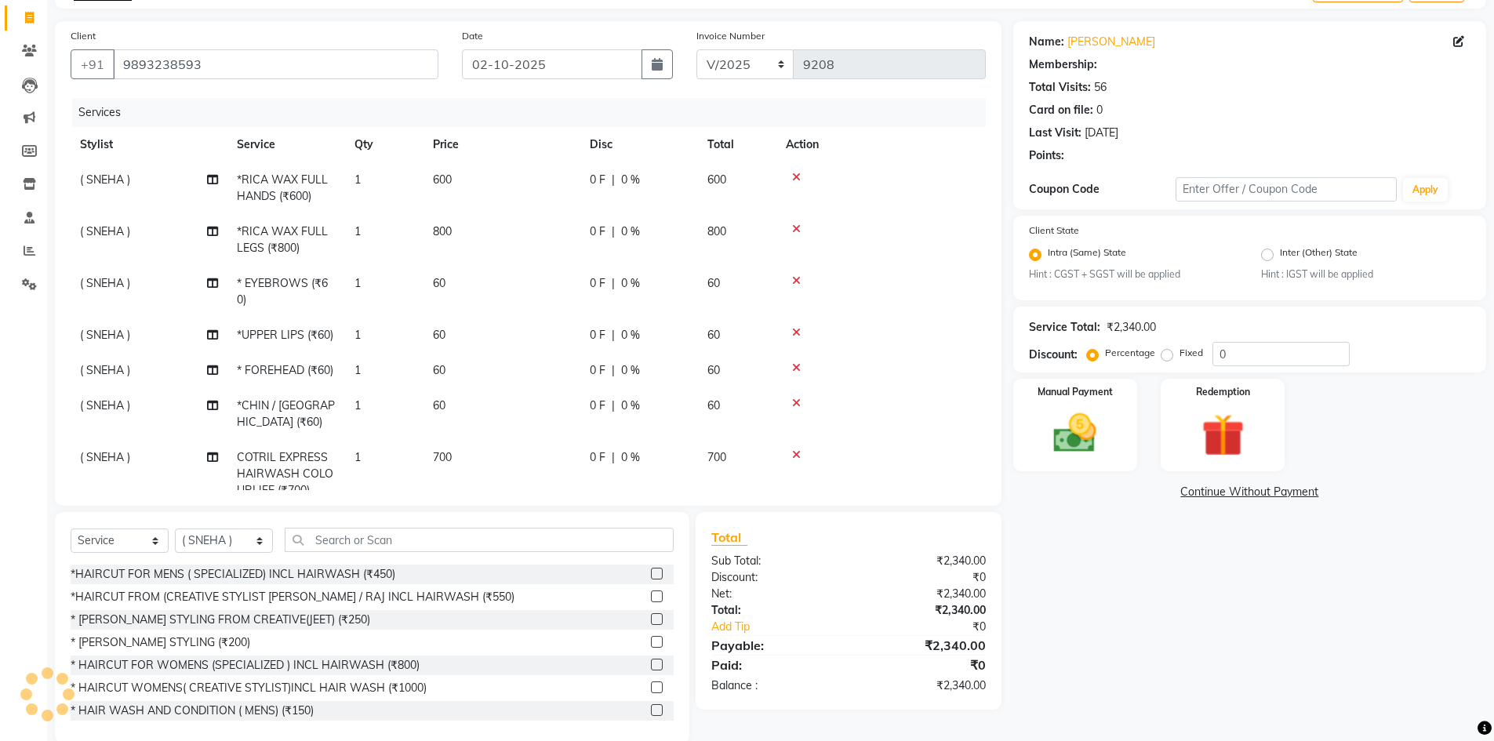
select select "1: Object"
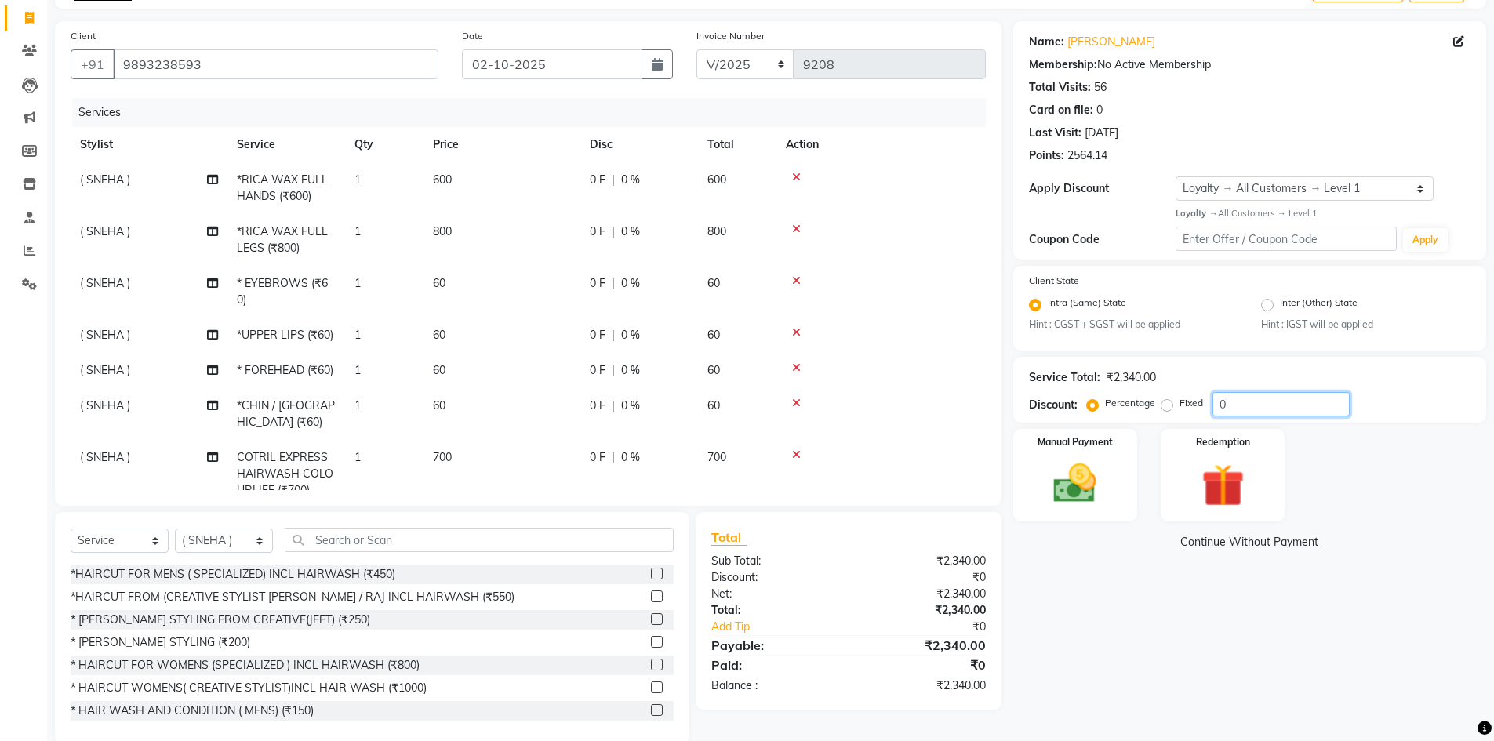
click at [1233, 400] on input "0" at bounding box center [1281, 404] width 137 height 24
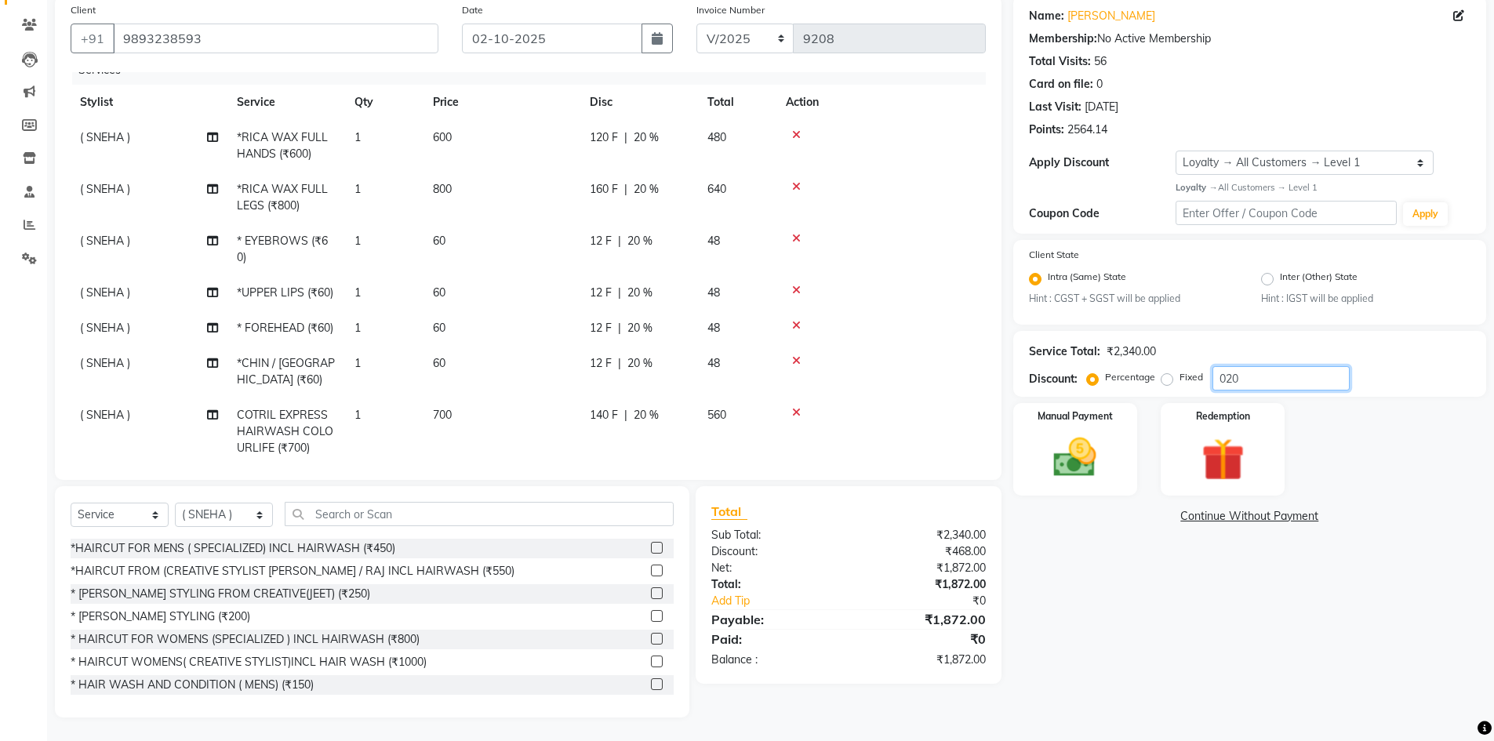
scroll to position [42, 0]
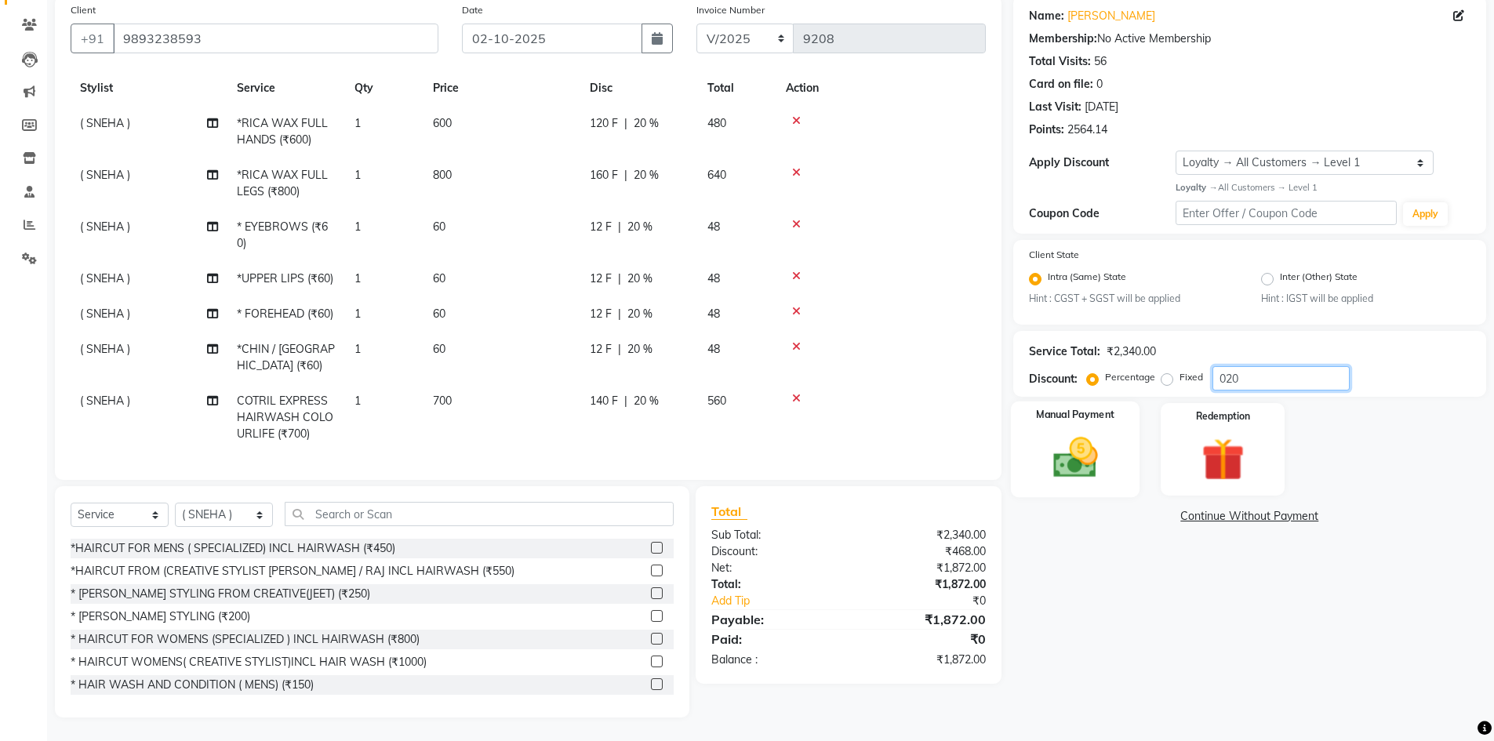
type input "020"
click at [1098, 451] on img at bounding box center [1075, 457] width 72 height 51
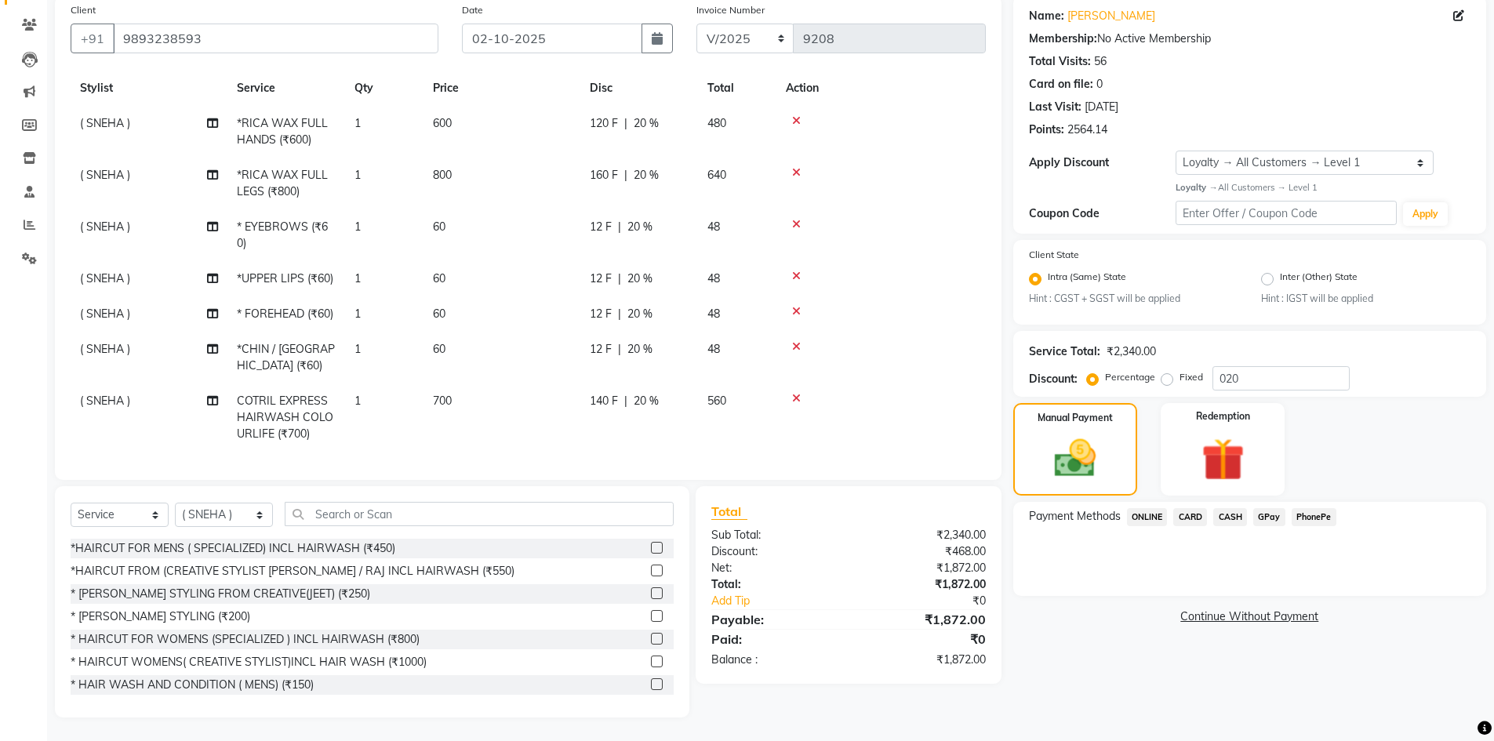
click at [1268, 511] on span "GPay" at bounding box center [1270, 517] width 32 height 18
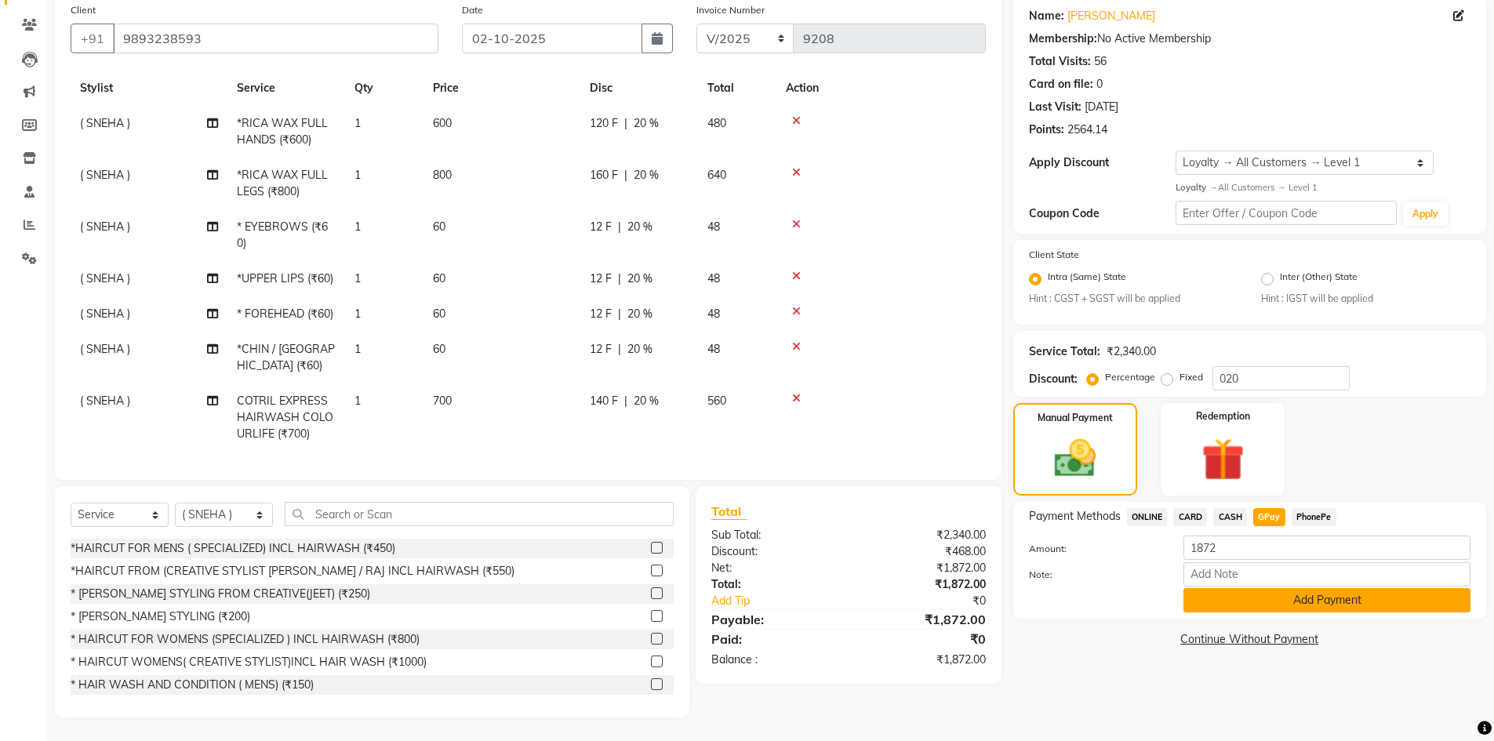
click at [1208, 597] on button "Add Payment" at bounding box center [1327, 600] width 287 height 24
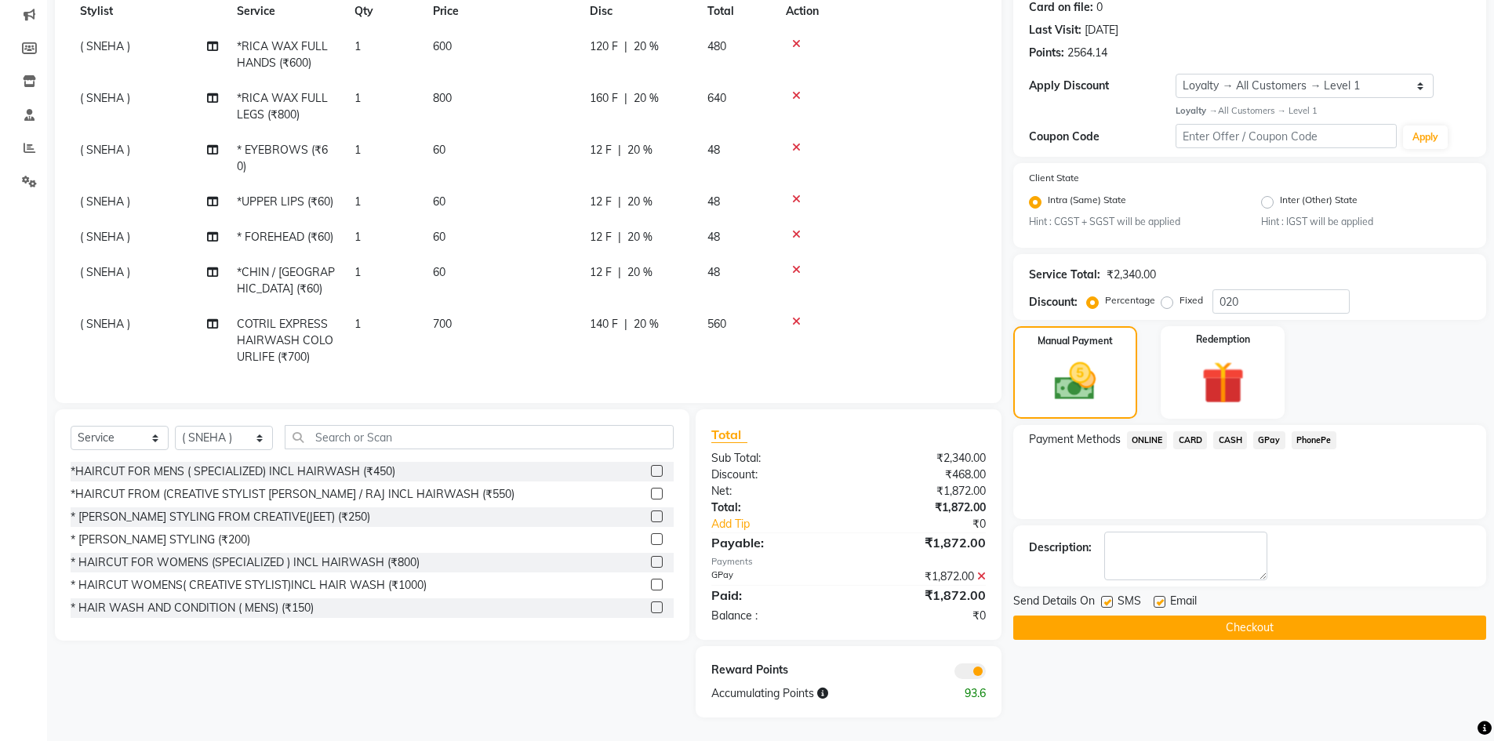
click at [1133, 625] on button "Checkout" at bounding box center [1249, 628] width 473 height 24
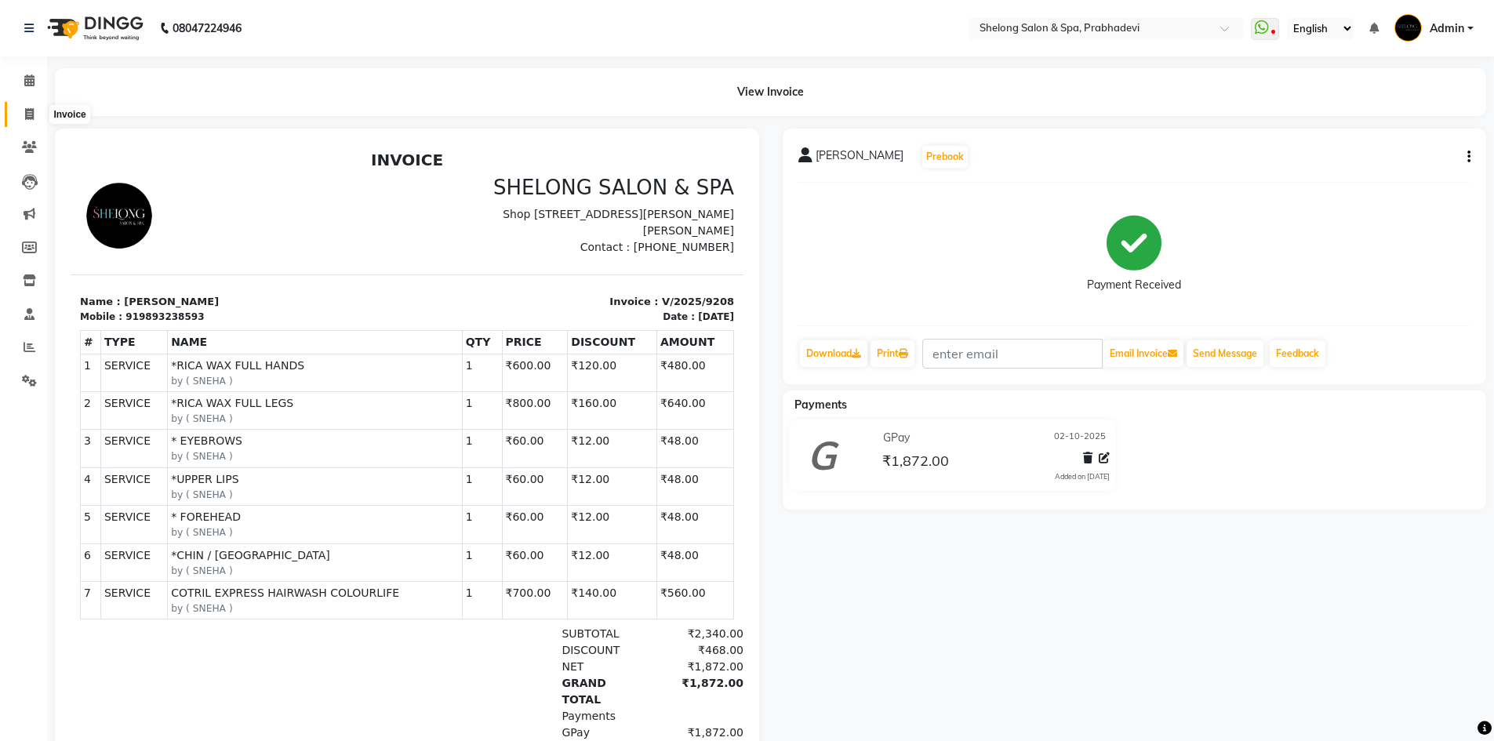
click at [32, 112] on icon at bounding box center [29, 114] width 9 height 12
select select "service"
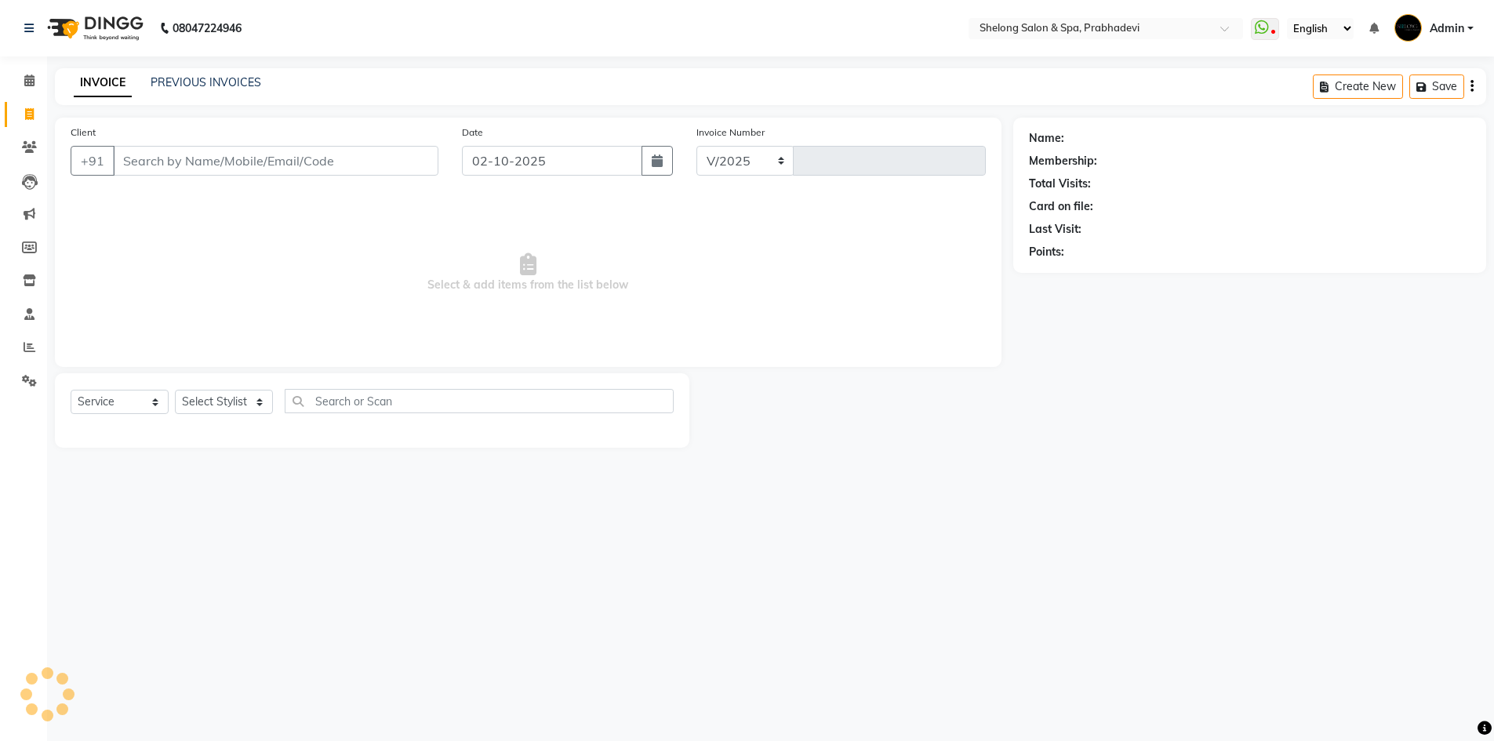
select select "3475"
type input "9209"
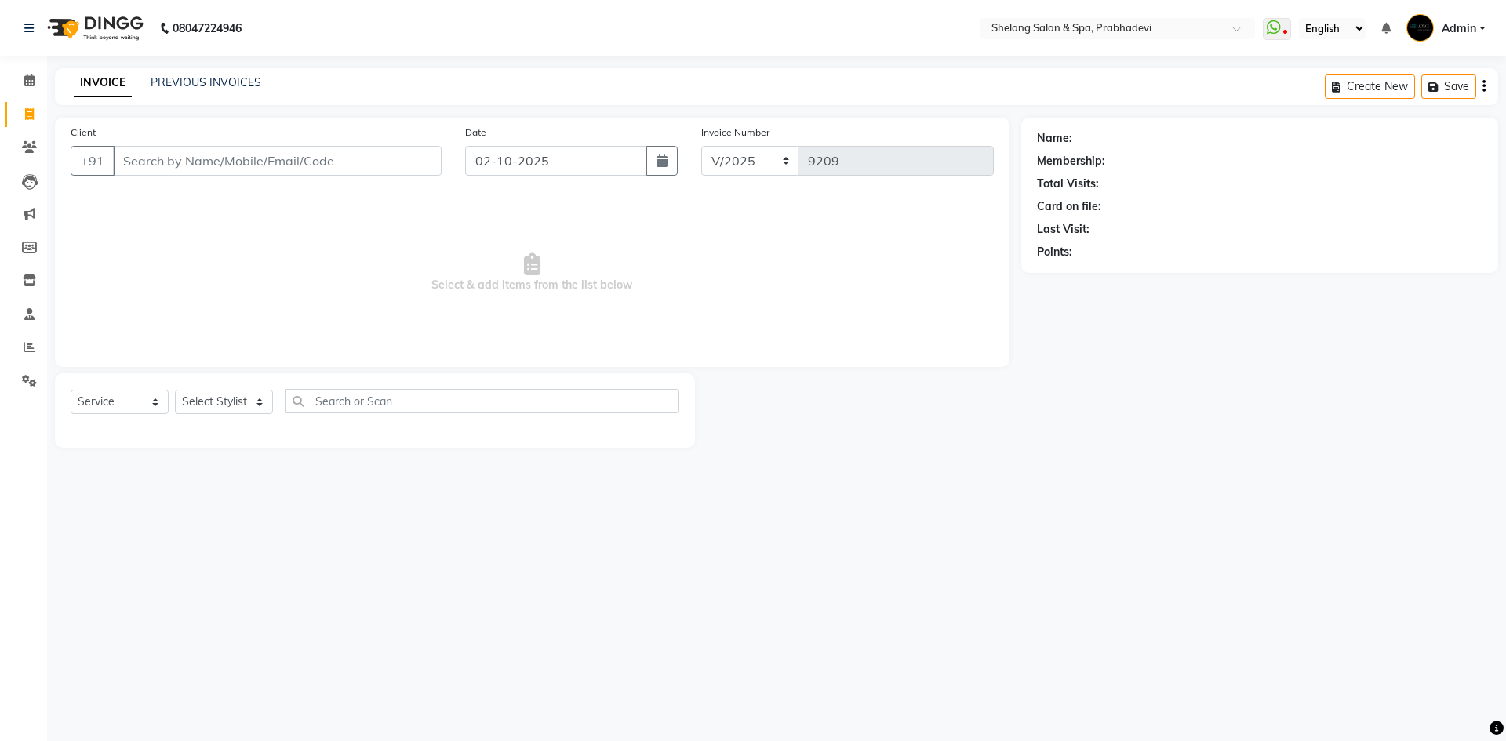
select select "16092"
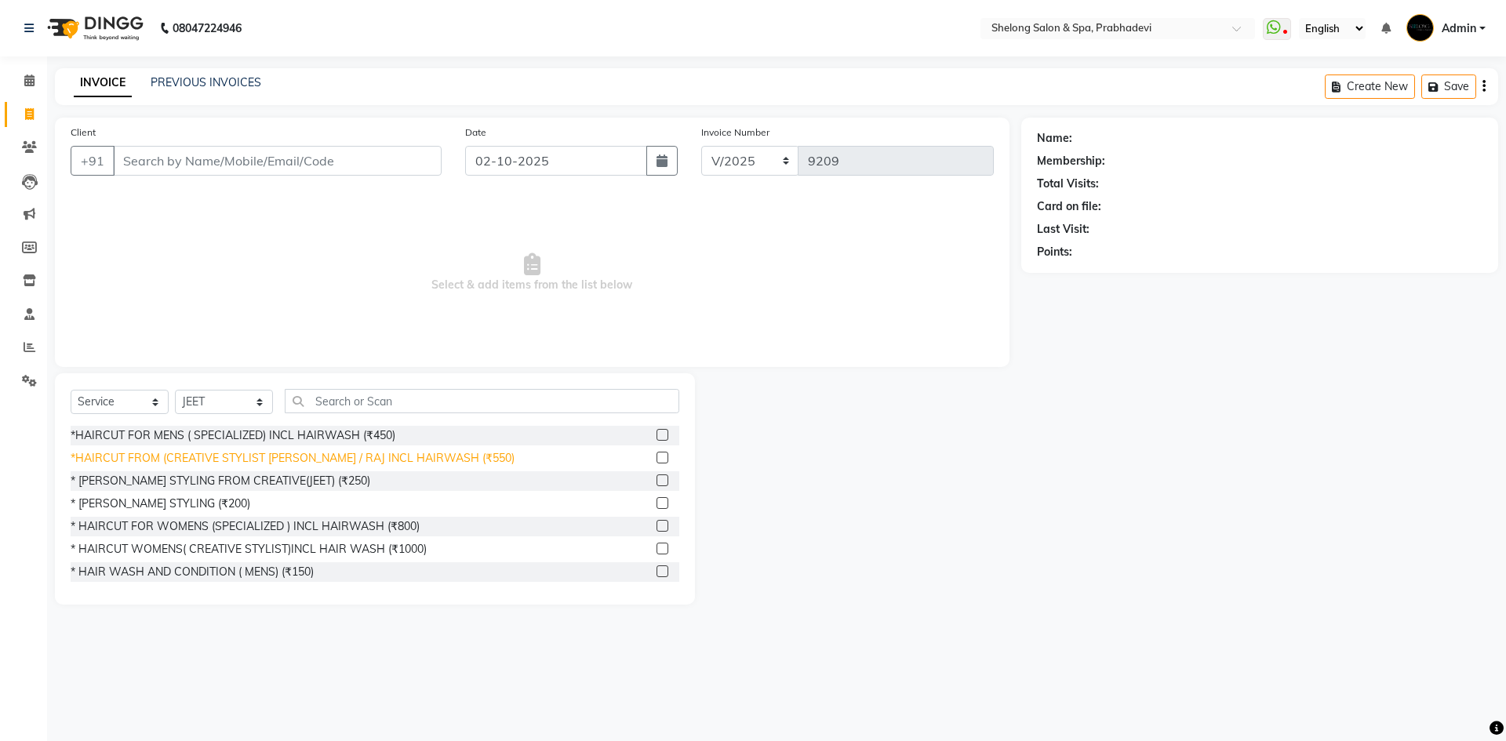
click at [181, 452] on div "*HAIRCUT FROM (CREATIVE STYLIST [PERSON_NAME] / RAJ INCL HAIRWASH (₹550)" at bounding box center [293, 458] width 444 height 16
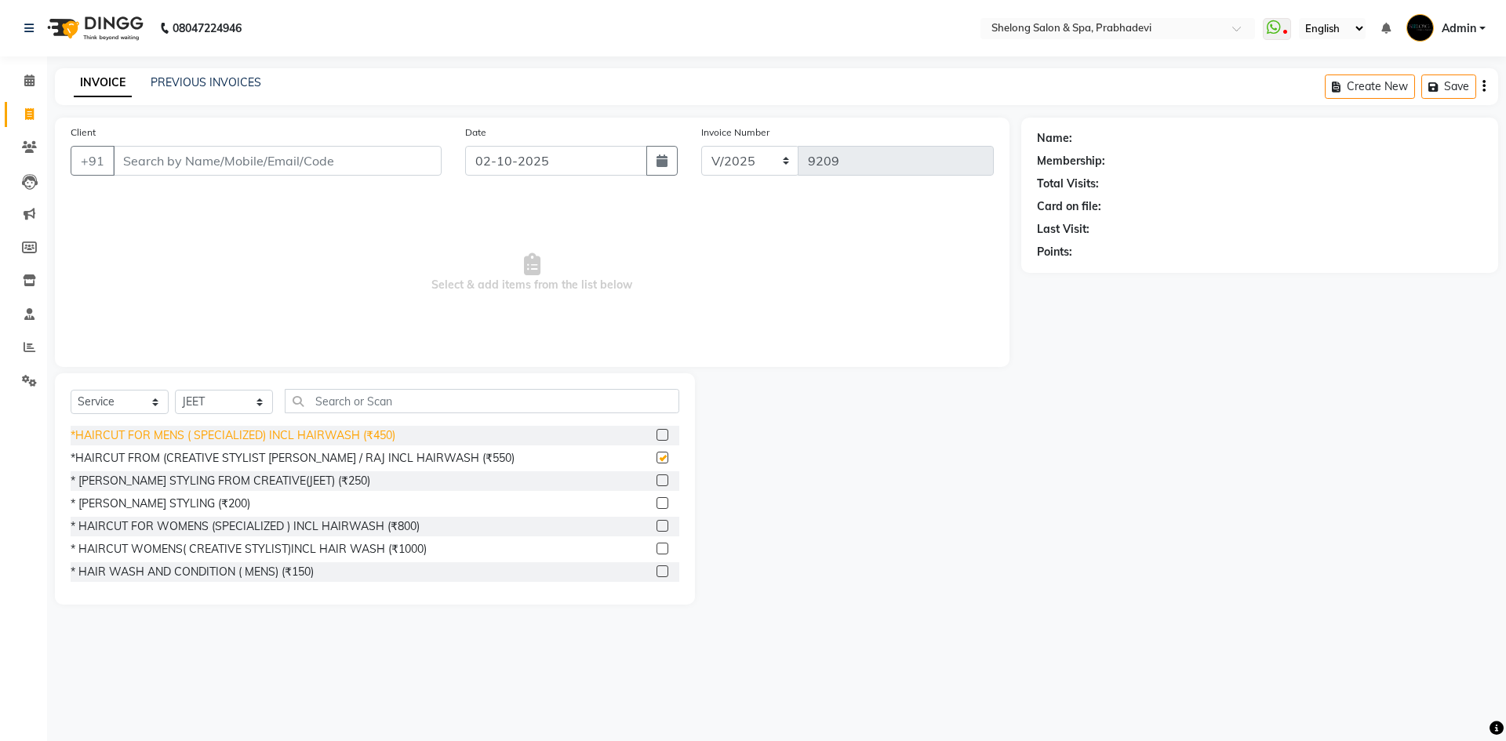
checkbox input "false"
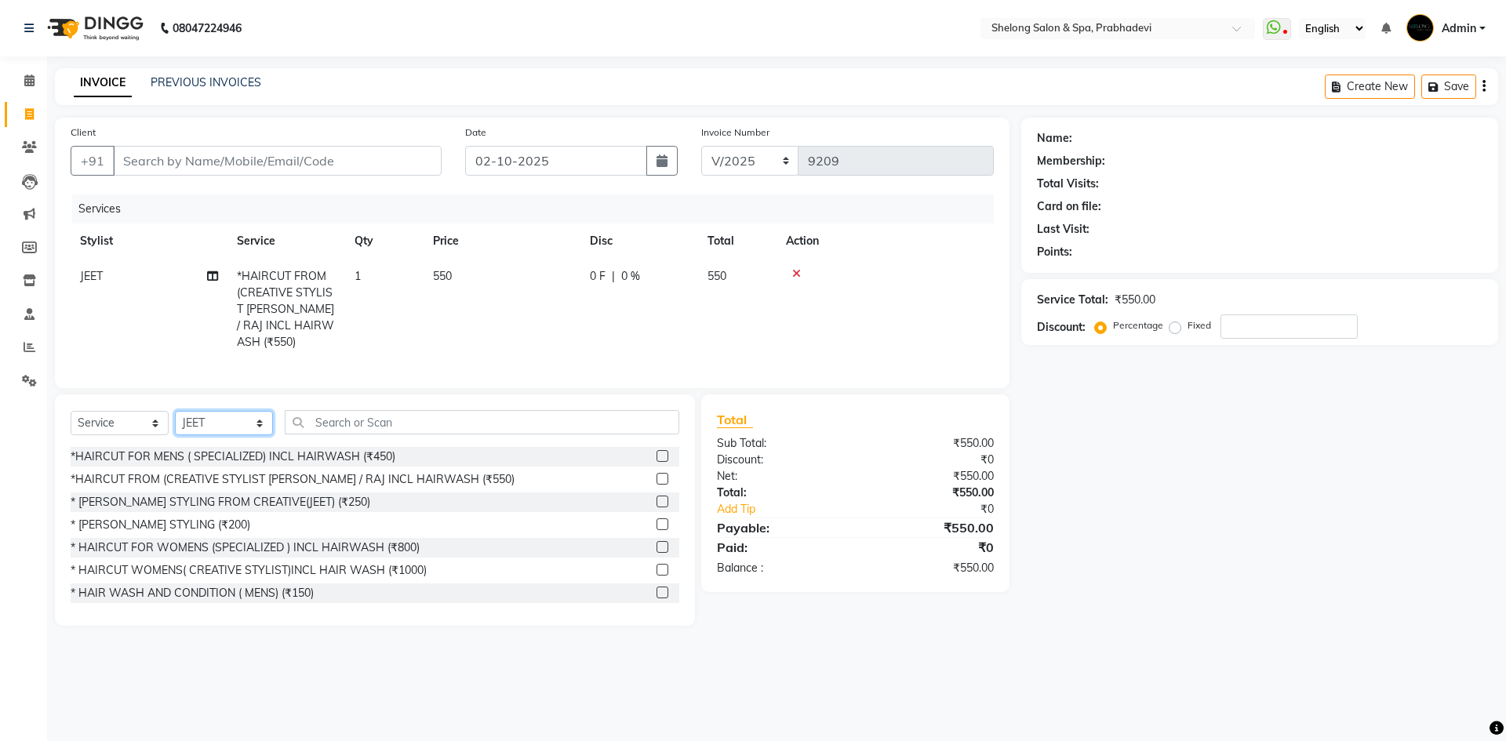
click at [208, 426] on select "Select Stylist ( [PERSON_NAME] ) ( [PERSON_NAME] ) [PERSON_NAME] fojdur [PERSON…" at bounding box center [224, 423] width 98 height 24
select select "24970"
click at [175, 411] on select "Select Stylist ( [PERSON_NAME] ) ( [PERSON_NAME] ) [PERSON_NAME] fojdur [PERSON…" at bounding box center [224, 423] width 98 height 24
click at [184, 518] on div "* [PERSON_NAME] STYLING (₹200)" at bounding box center [161, 525] width 180 height 16
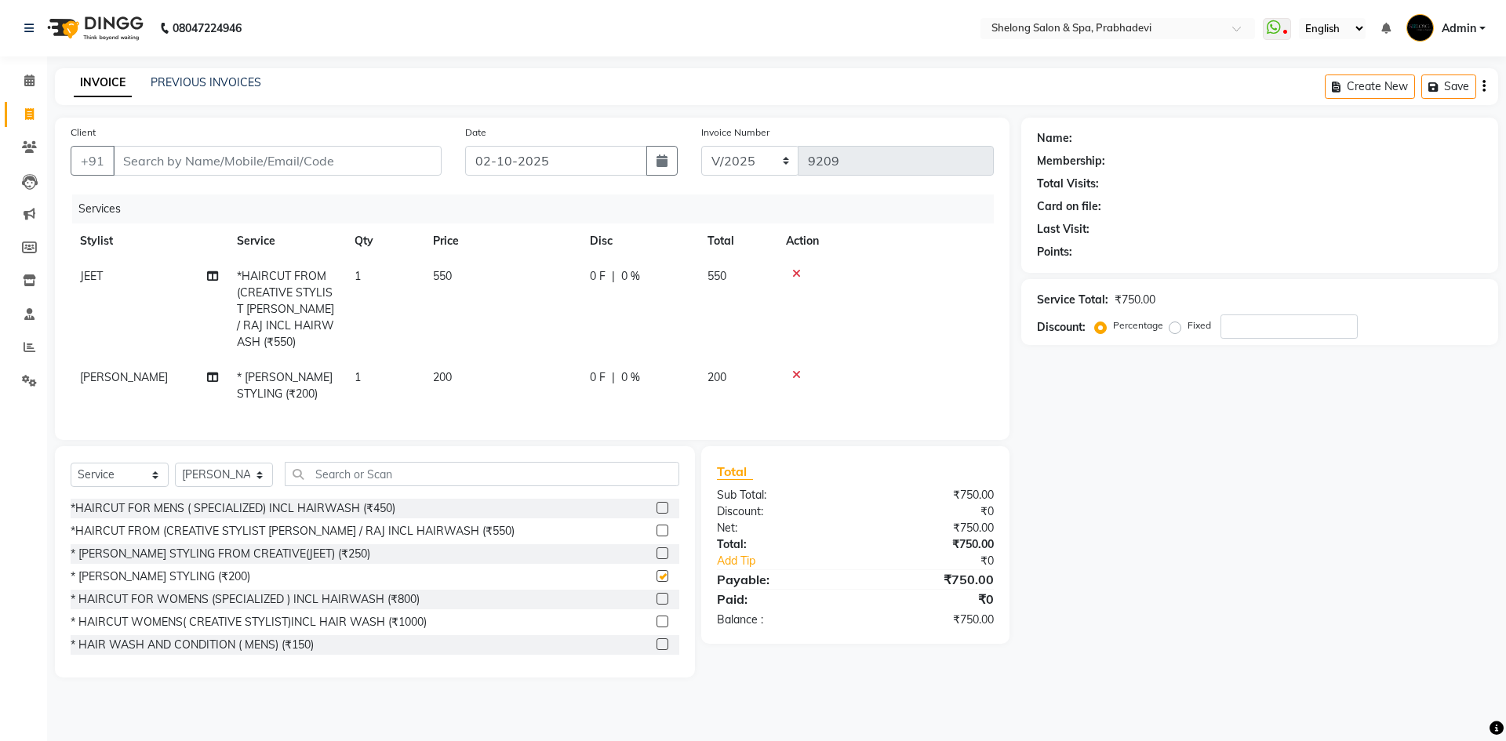
checkbox input "false"
click at [342, 160] on input "Client" at bounding box center [277, 161] width 329 height 30
click at [96, 370] on span "[PERSON_NAME]" at bounding box center [124, 377] width 88 height 14
select select "24970"
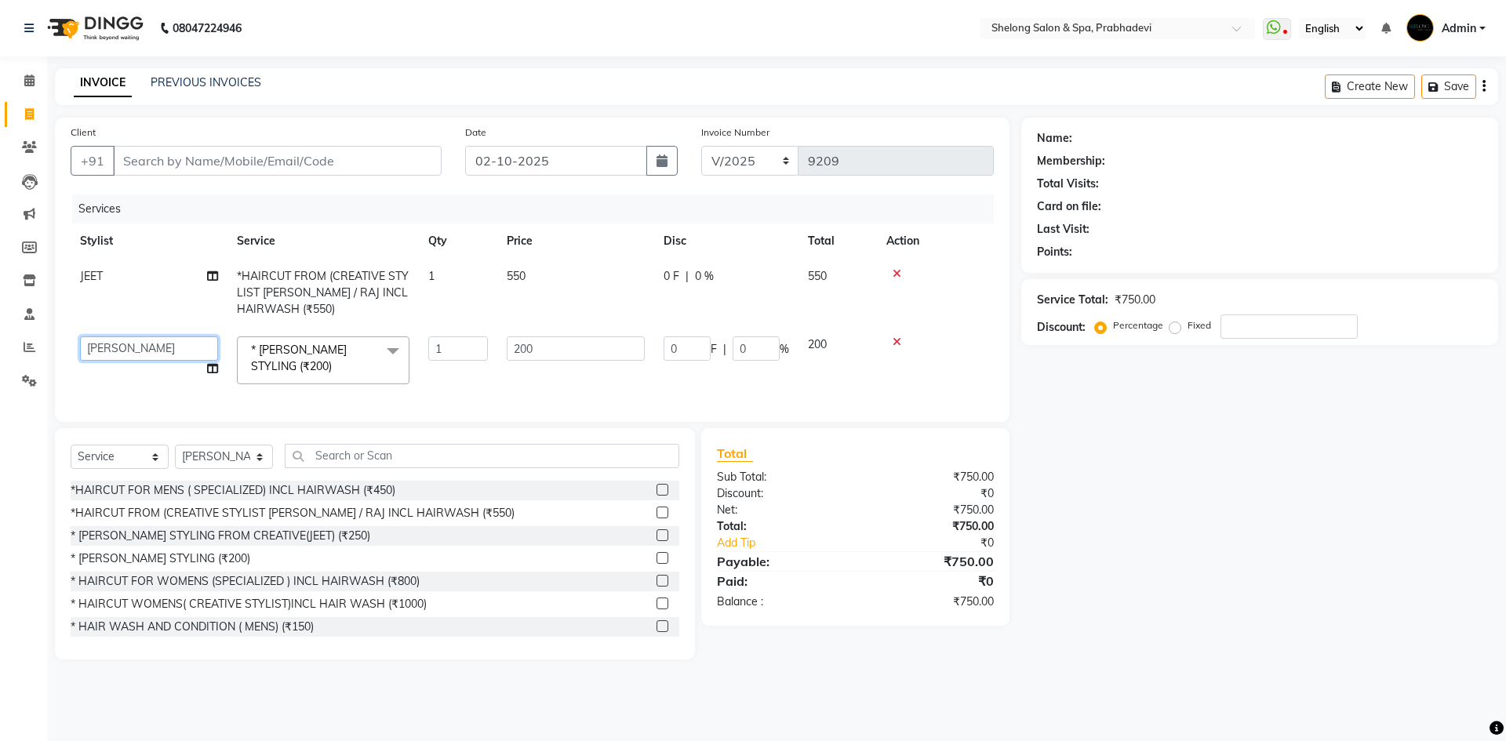
click at [101, 346] on select "( [PERSON_NAME] ) ( [PERSON_NAME] ) [PERSON_NAME] fojdur [PERSON_NAME] [PERSON_…" at bounding box center [149, 349] width 138 height 24
select select "47990"
click at [313, 148] on input "Client" at bounding box center [277, 161] width 329 height 30
type input "8"
type input "0"
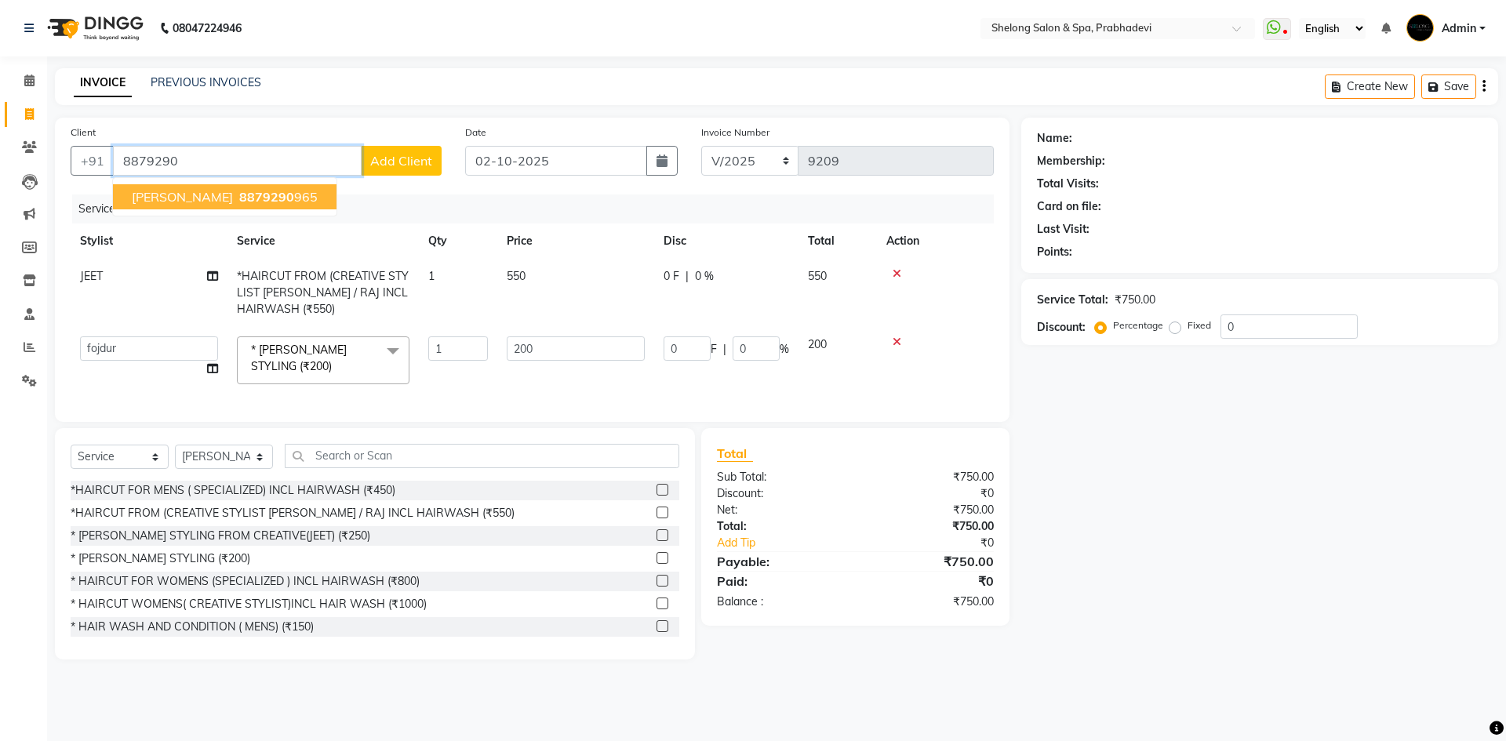
click at [225, 188] on button "[PERSON_NAME] 8879290 965" at bounding box center [225, 196] width 224 height 25
type input "8879290965"
type input "40"
type input "20"
select select "2: Object"
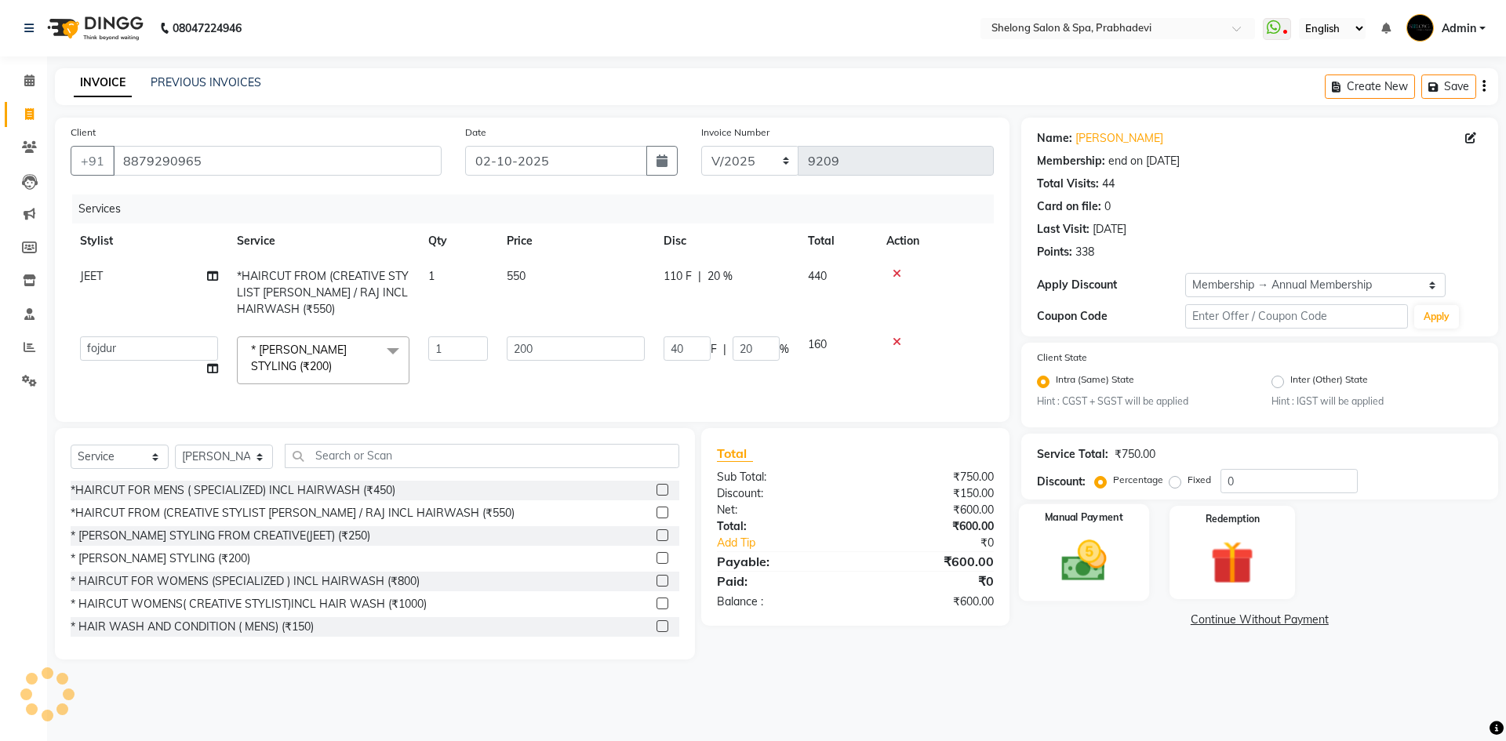
type input "20"
click at [1093, 570] on img at bounding box center [1083, 562] width 73 height 52
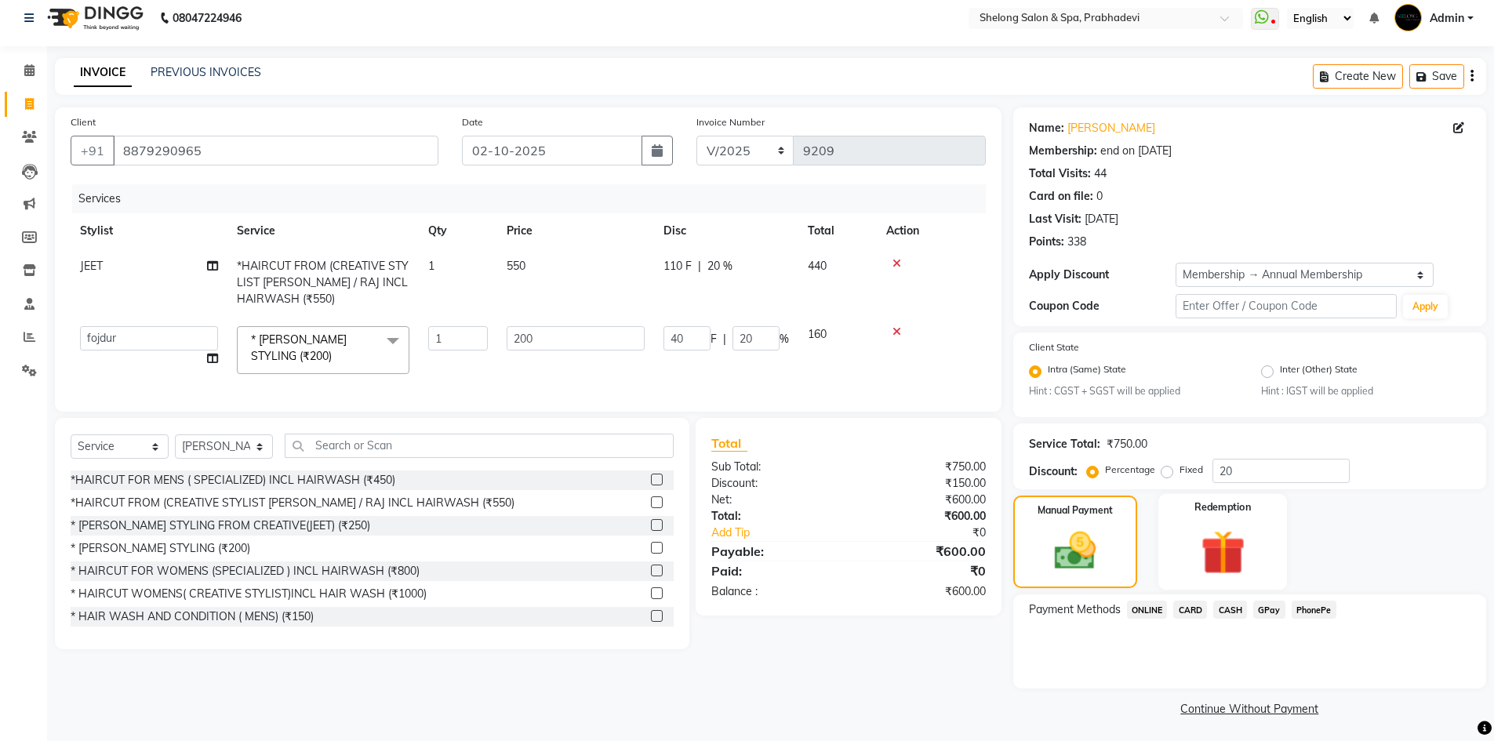
scroll to position [13, 0]
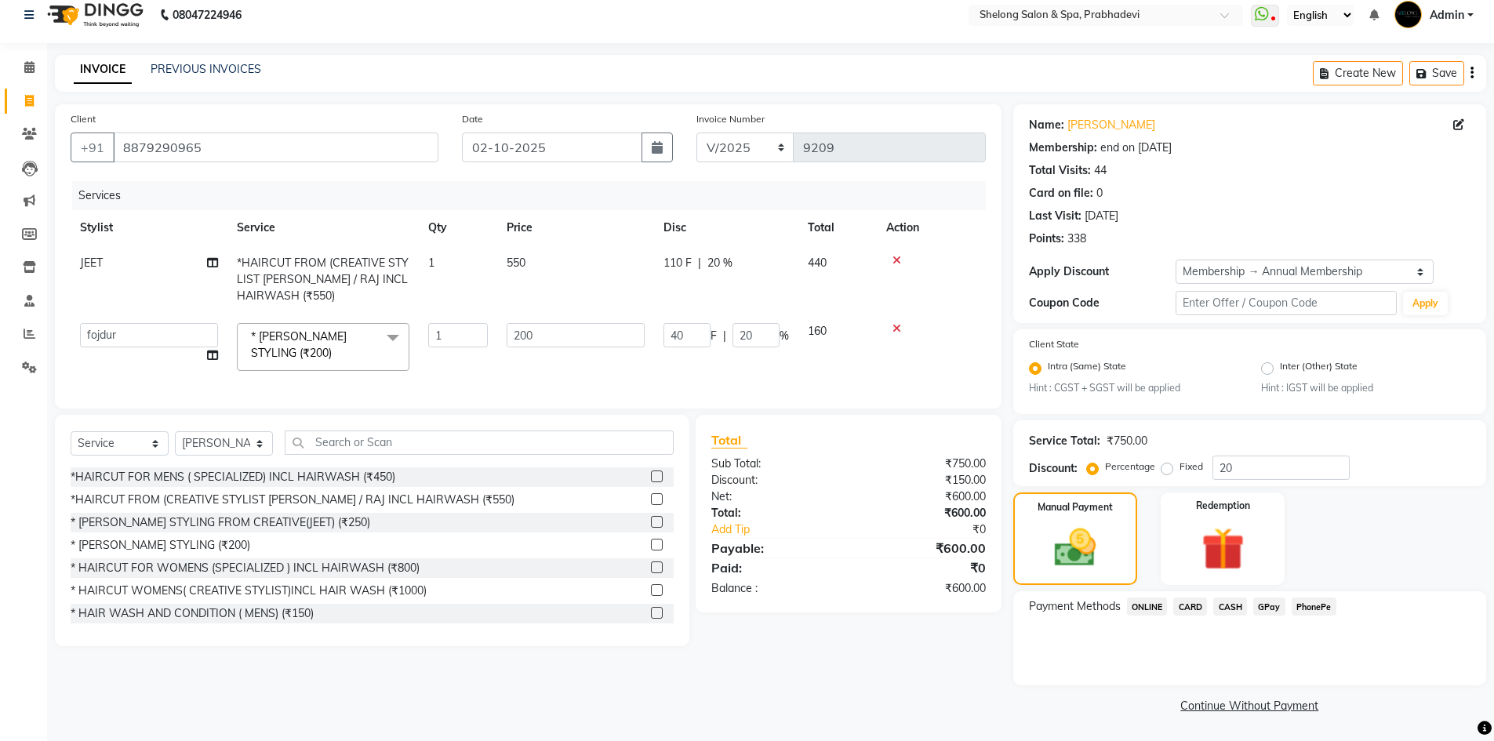
click at [1227, 600] on span "CASH" at bounding box center [1231, 607] width 34 height 18
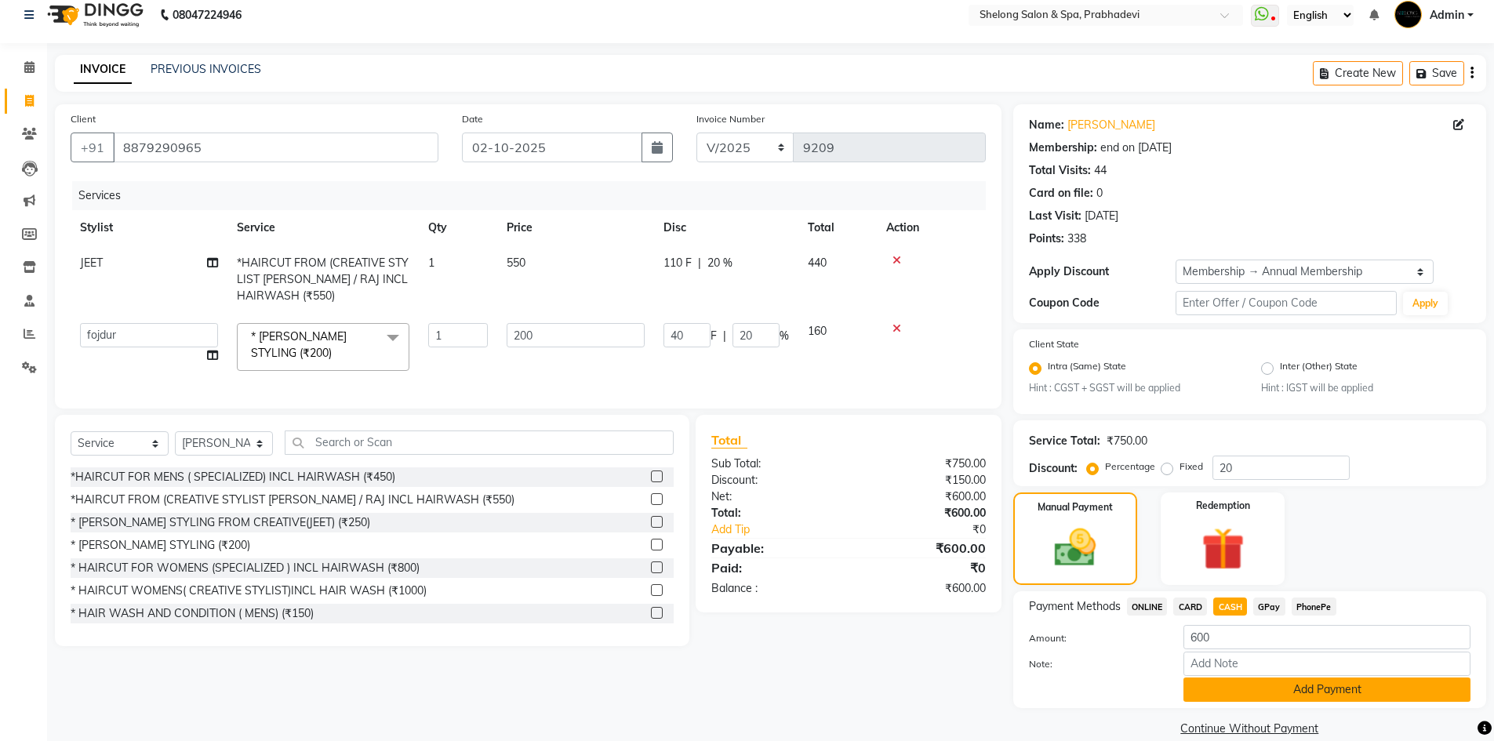
click at [1192, 691] on button "Add Payment" at bounding box center [1327, 690] width 287 height 24
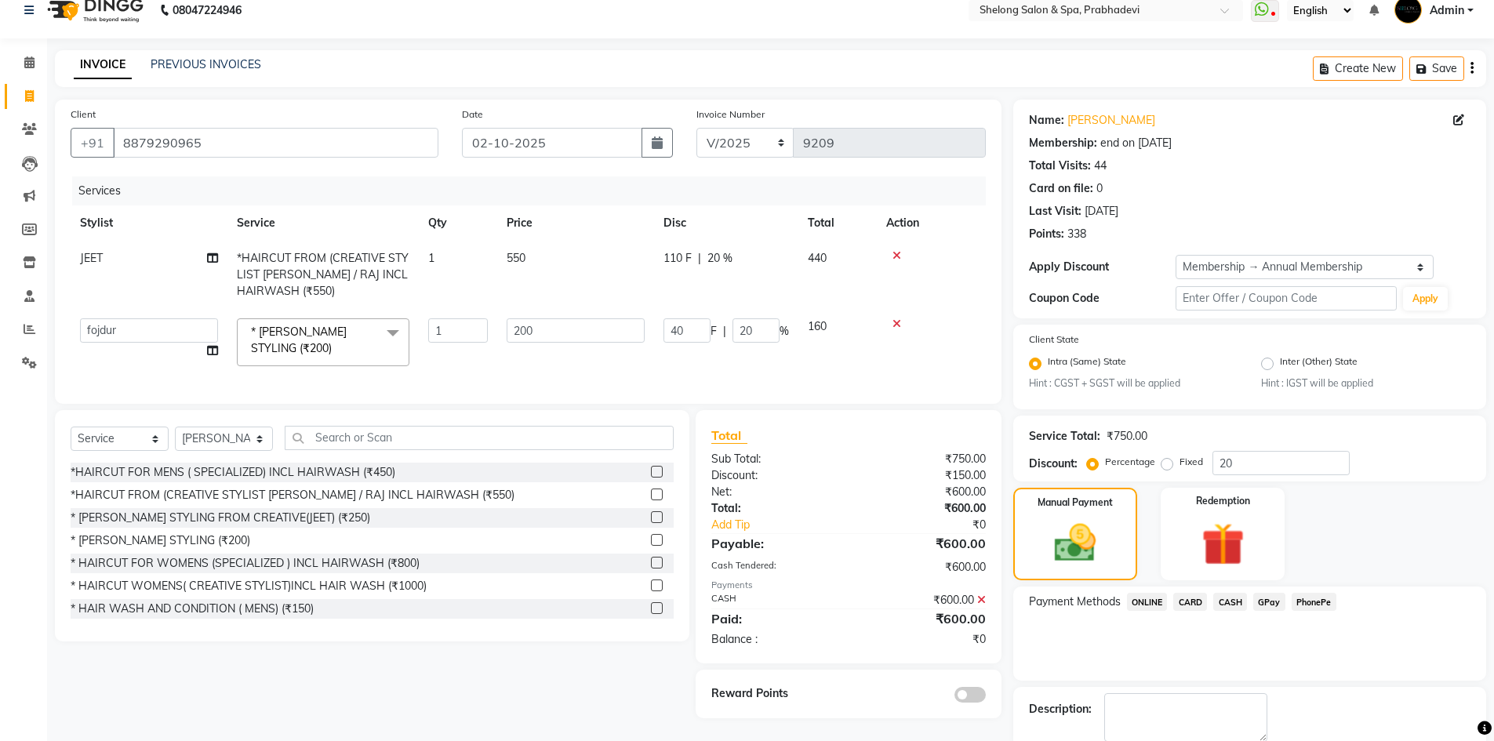
scroll to position [102, 0]
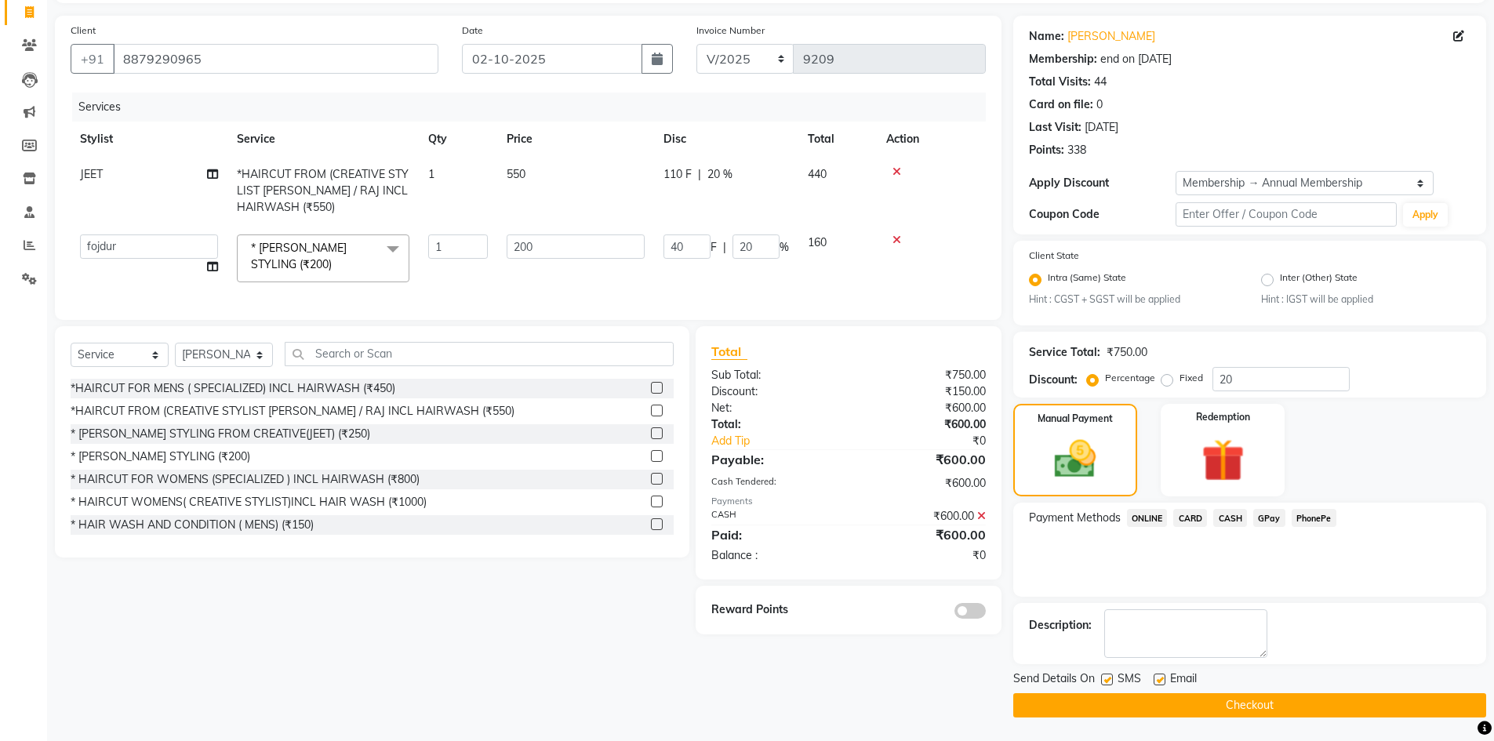
click at [971, 619] on span at bounding box center [970, 611] width 31 height 16
click at [986, 613] on input "checkbox" at bounding box center [986, 613] width 0 height 0
click at [1069, 697] on button "Checkout" at bounding box center [1249, 705] width 473 height 24
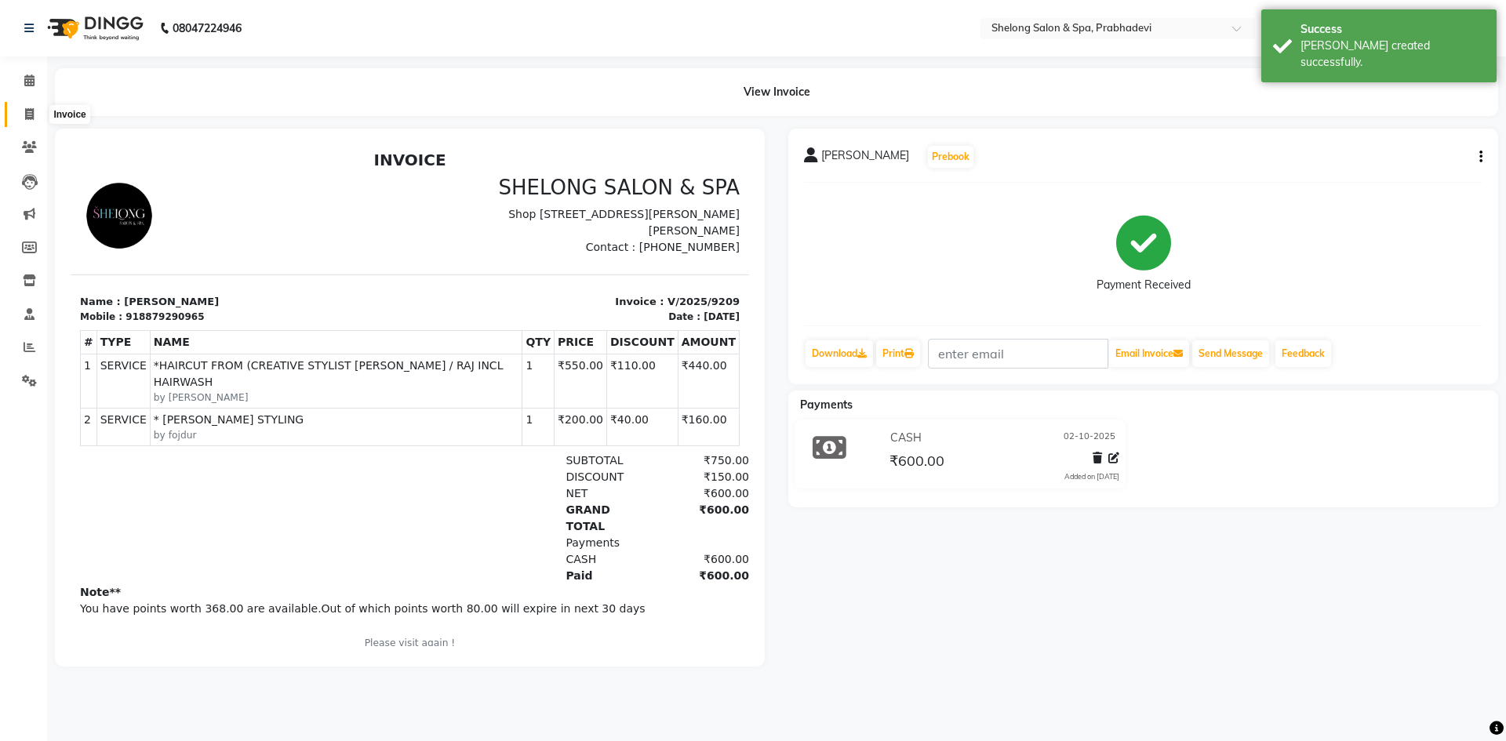
click at [20, 111] on span at bounding box center [29, 115] width 27 height 18
select select "service"
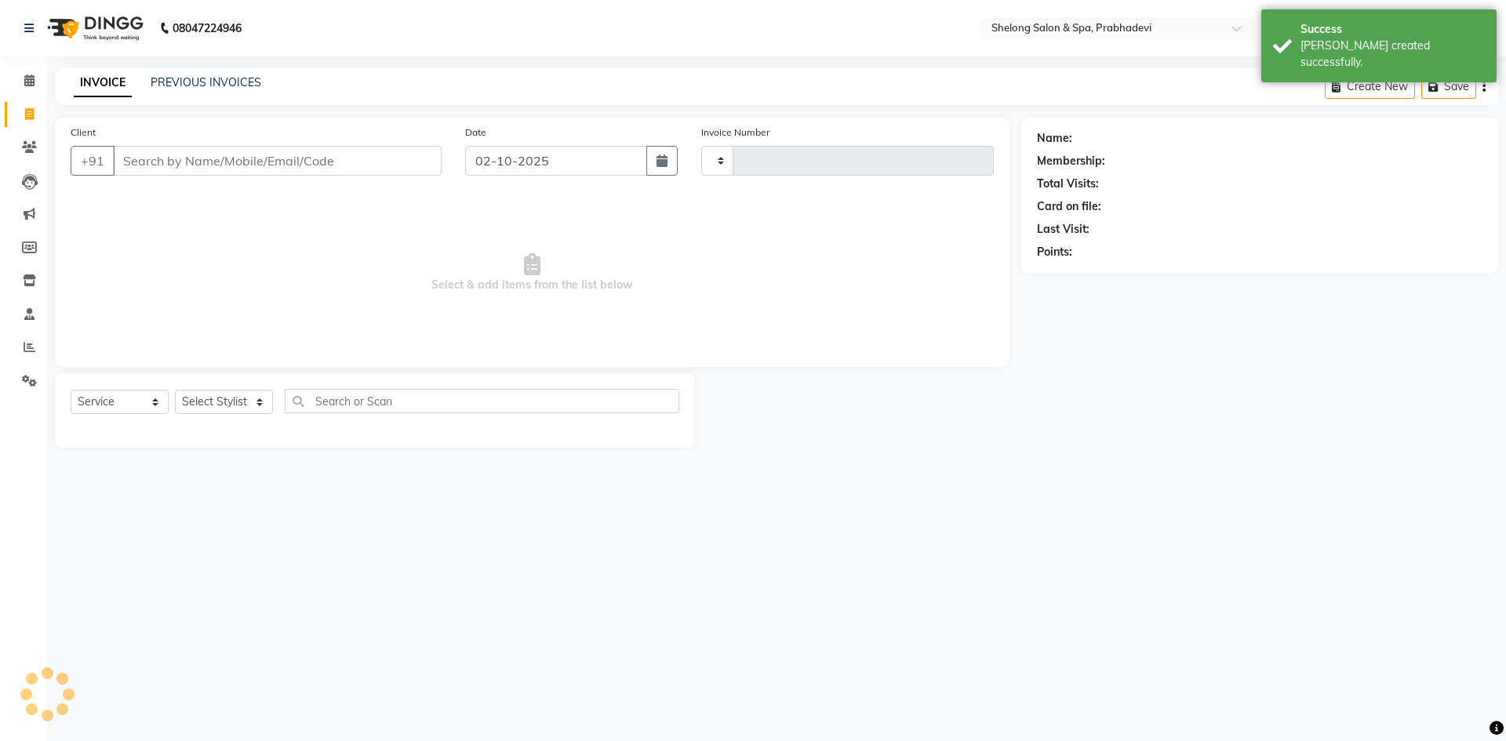
type input "9210"
select select "3475"
select select "16092"
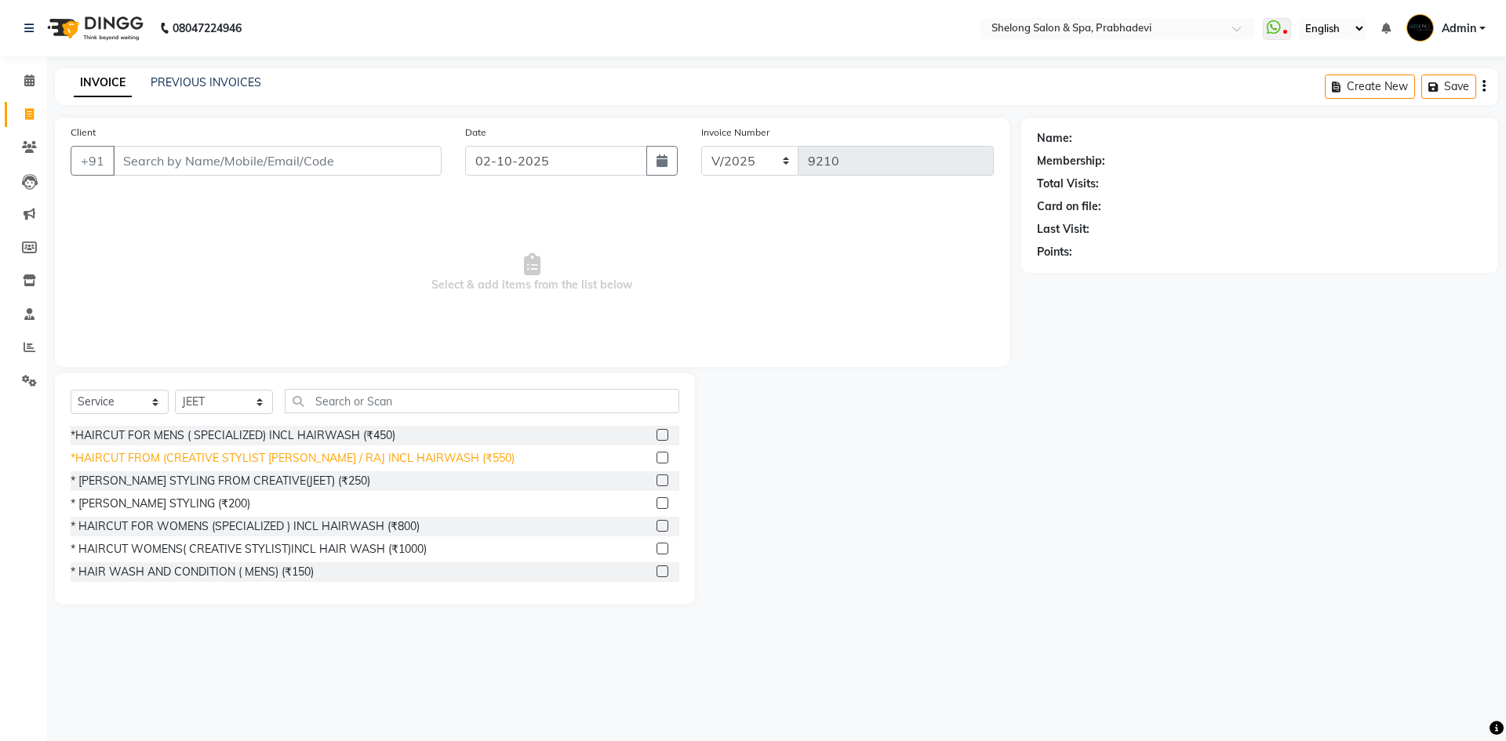
click at [213, 461] on div "*HAIRCUT FROM (CREATIVE STYLIST [PERSON_NAME] / RAJ INCL HAIRWASH (₹550)" at bounding box center [293, 458] width 444 height 16
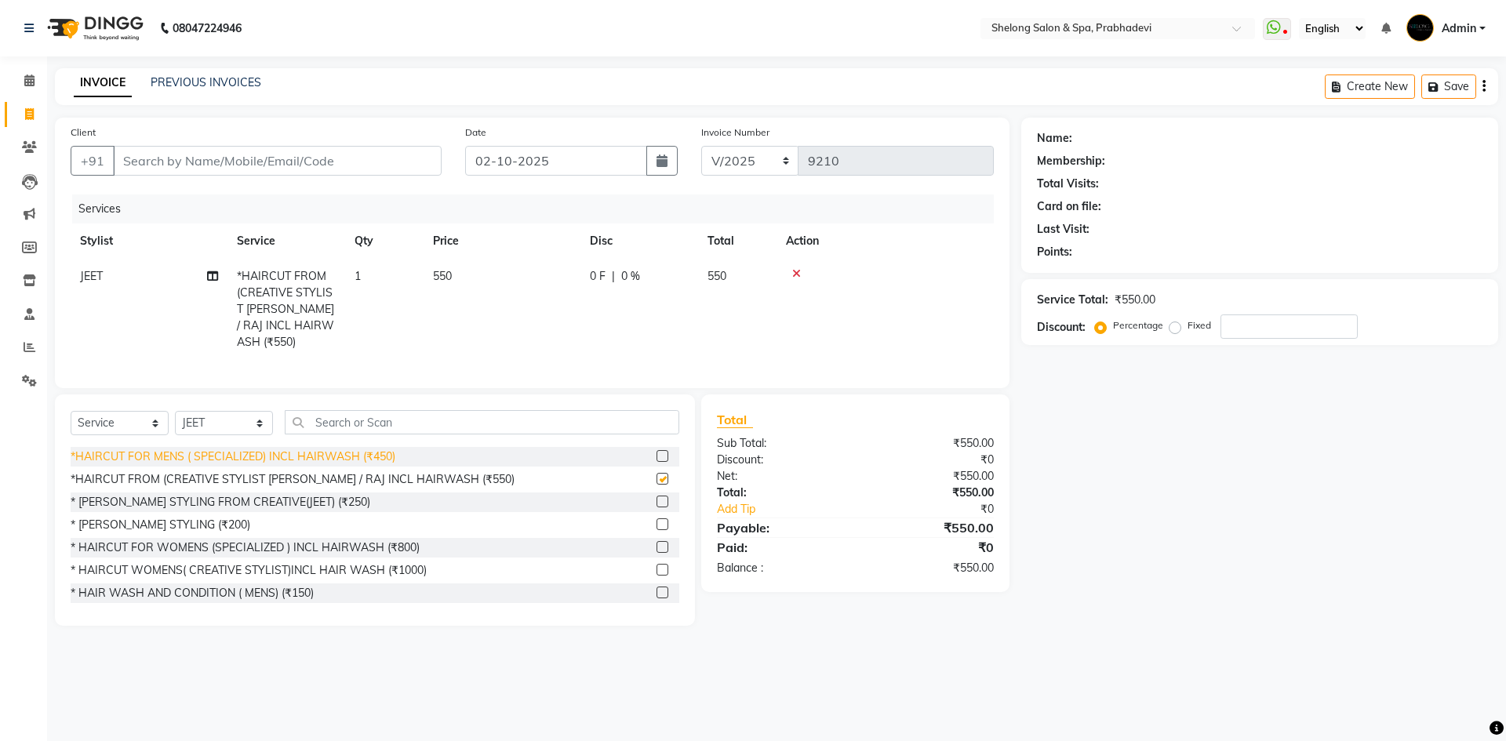
checkbox input "false"
click at [209, 426] on select "Select Stylist ( [PERSON_NAME] ) ( [PERSON_NAME] ) [PERSON_NAME] fojdur [PERSON…" at bounding box center [224, 423] width 98 height 24
select select "24970"
click at [175, 411] on select "Select Stylist ( [PERSON_NAME] ) ( [PERSON_NAME] ) [PERSON_NAME] fojdur [PERSON…" at bounding box center [224, 423] width 98 height 24
click at [191, 517] on div "* [PERSON_NAME] STYLING (₹200)" at bounding box center [161, 525] width 180 height 16
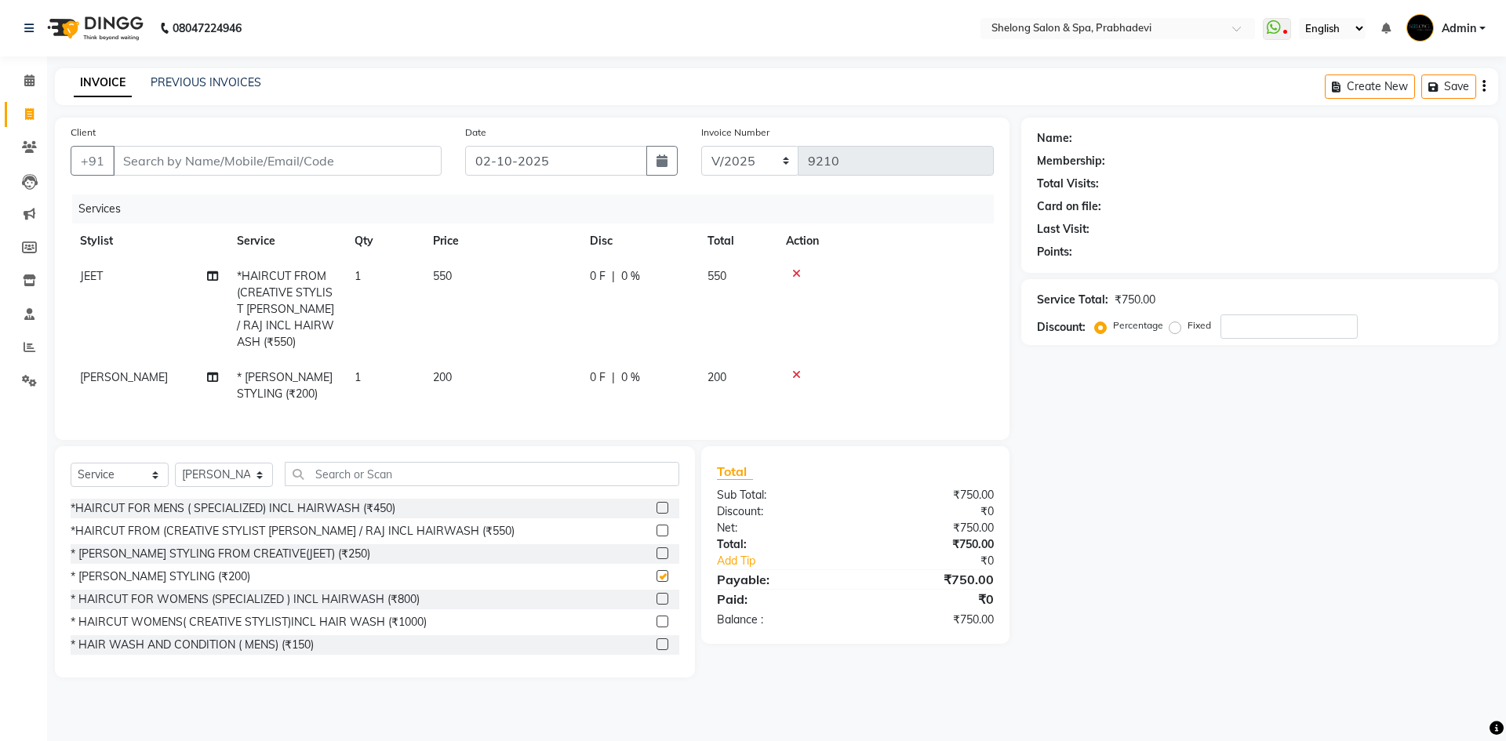
checkbox input "false"
click at [271, 167] on input "Client" at bounding box center [277, 161] width 329 height 30
type input "9"
type input "0"
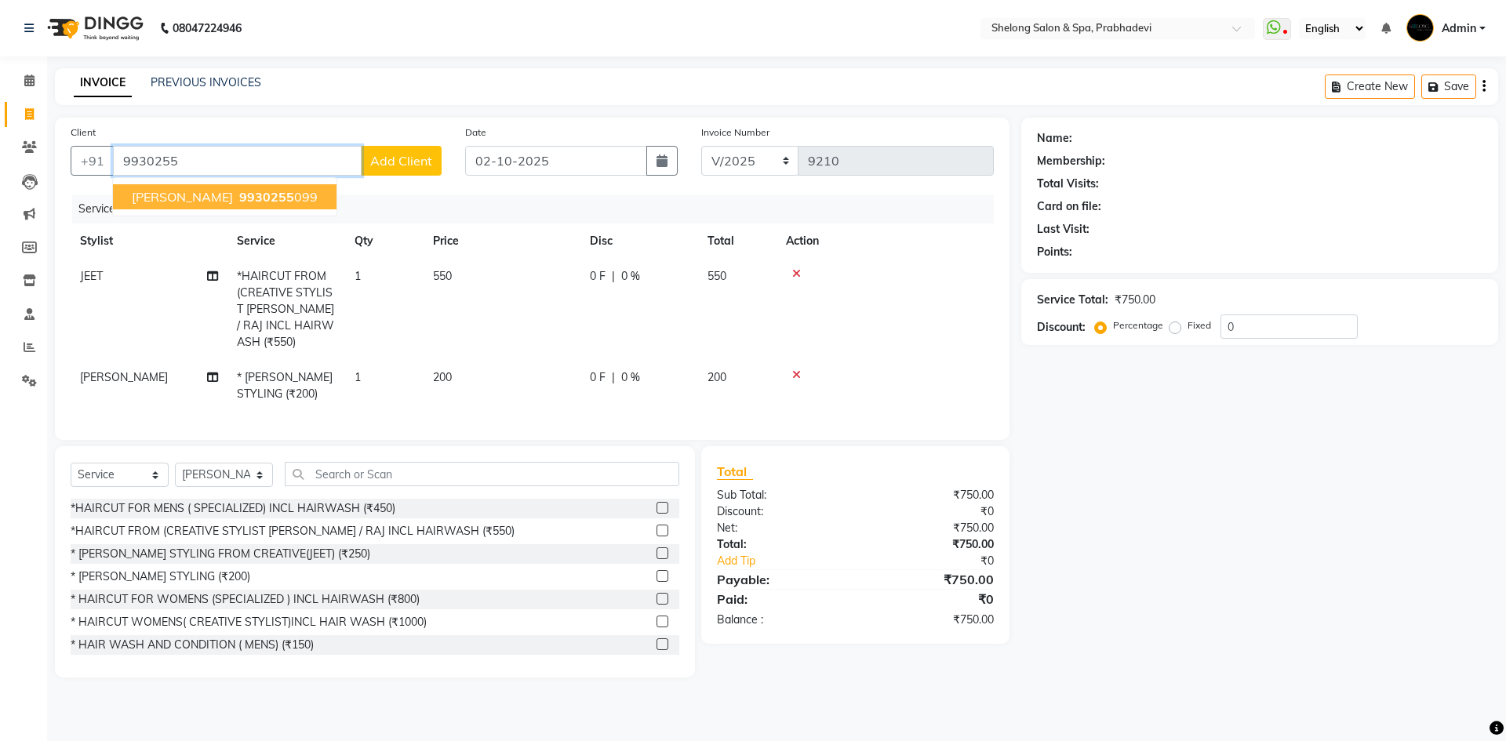
click at [139, 195] on span "[PERSON_NAME]" at bounding box center [182, 197] width 101 height 16
type input "9930255099"
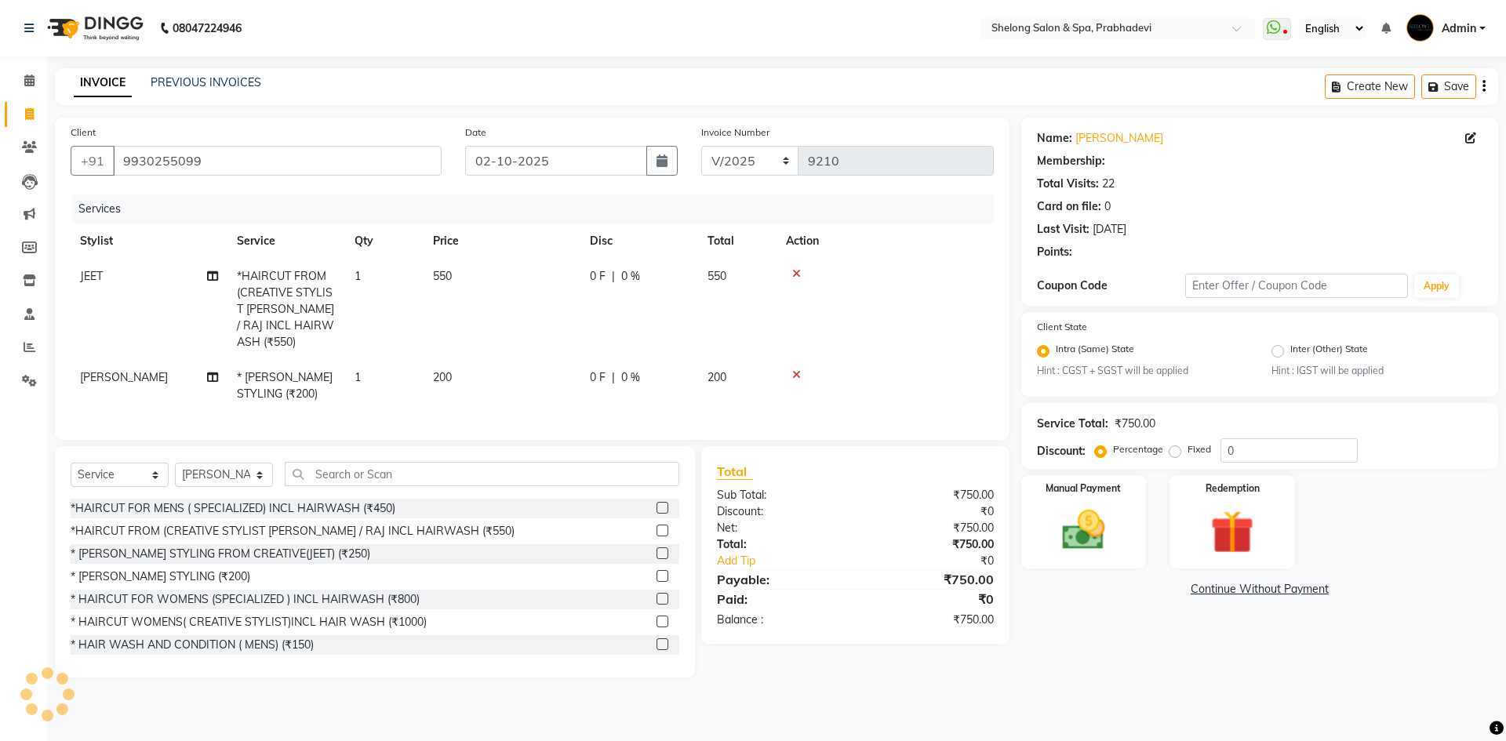
select select "1: Object"
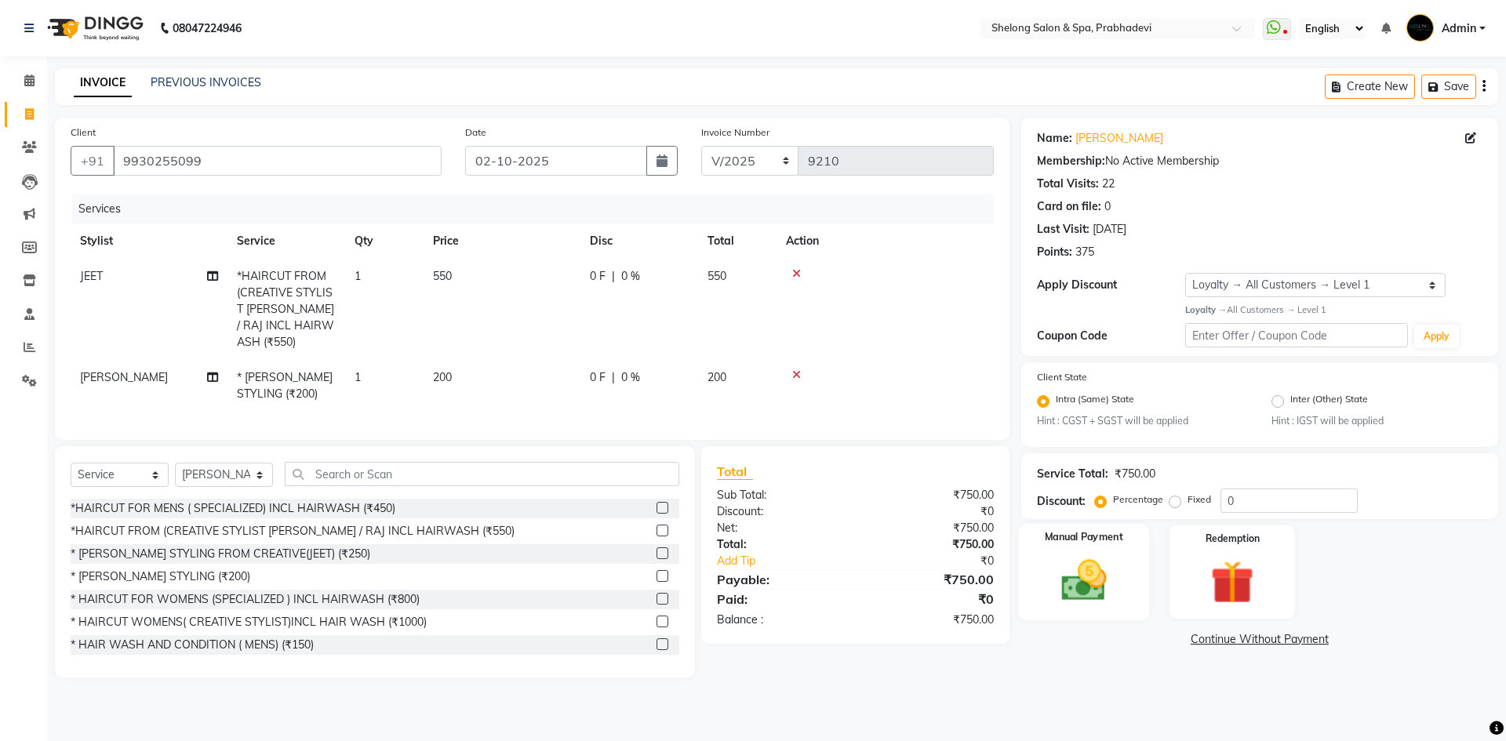
click at [1085, 561] on img at bounding box center [1083, 581] width 73 height 52
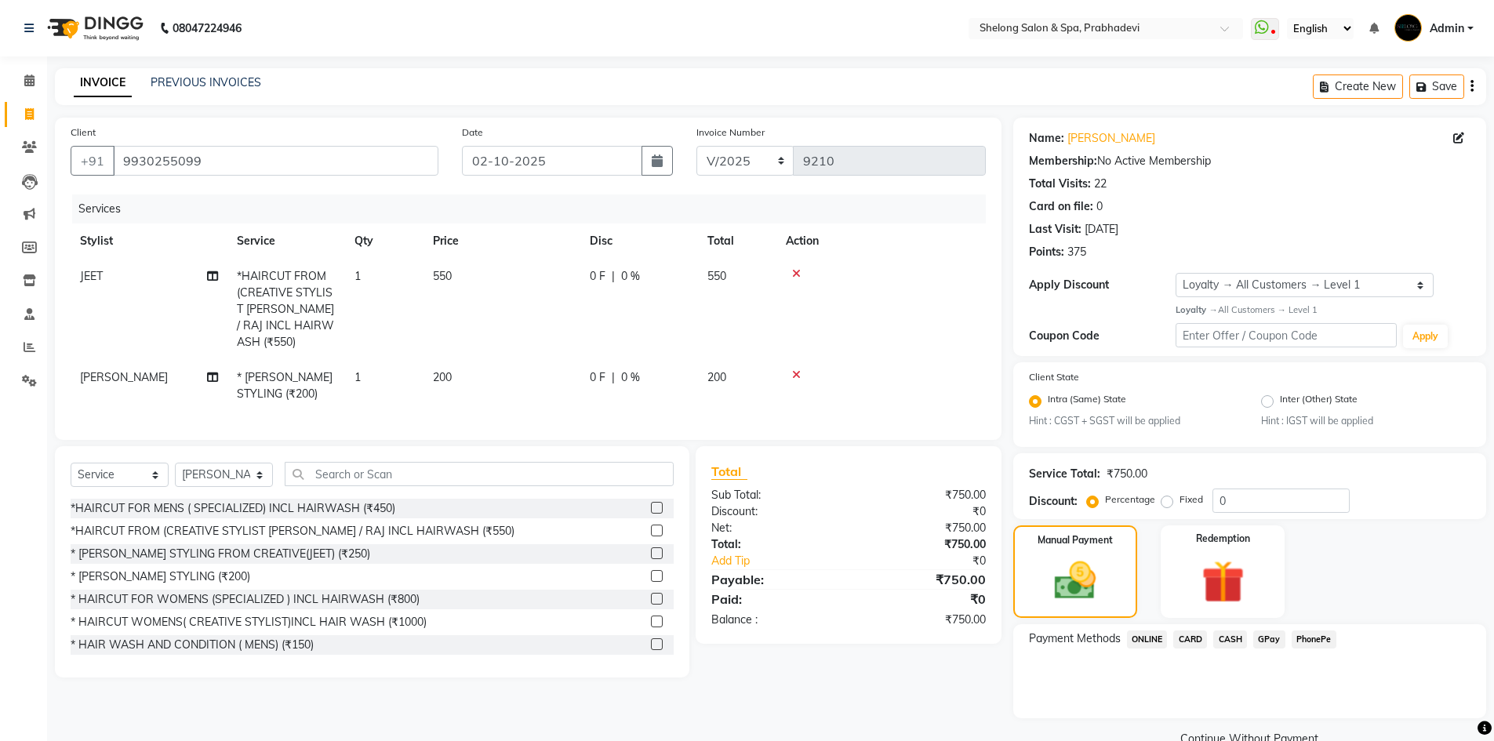
scroll to position [33, 0]
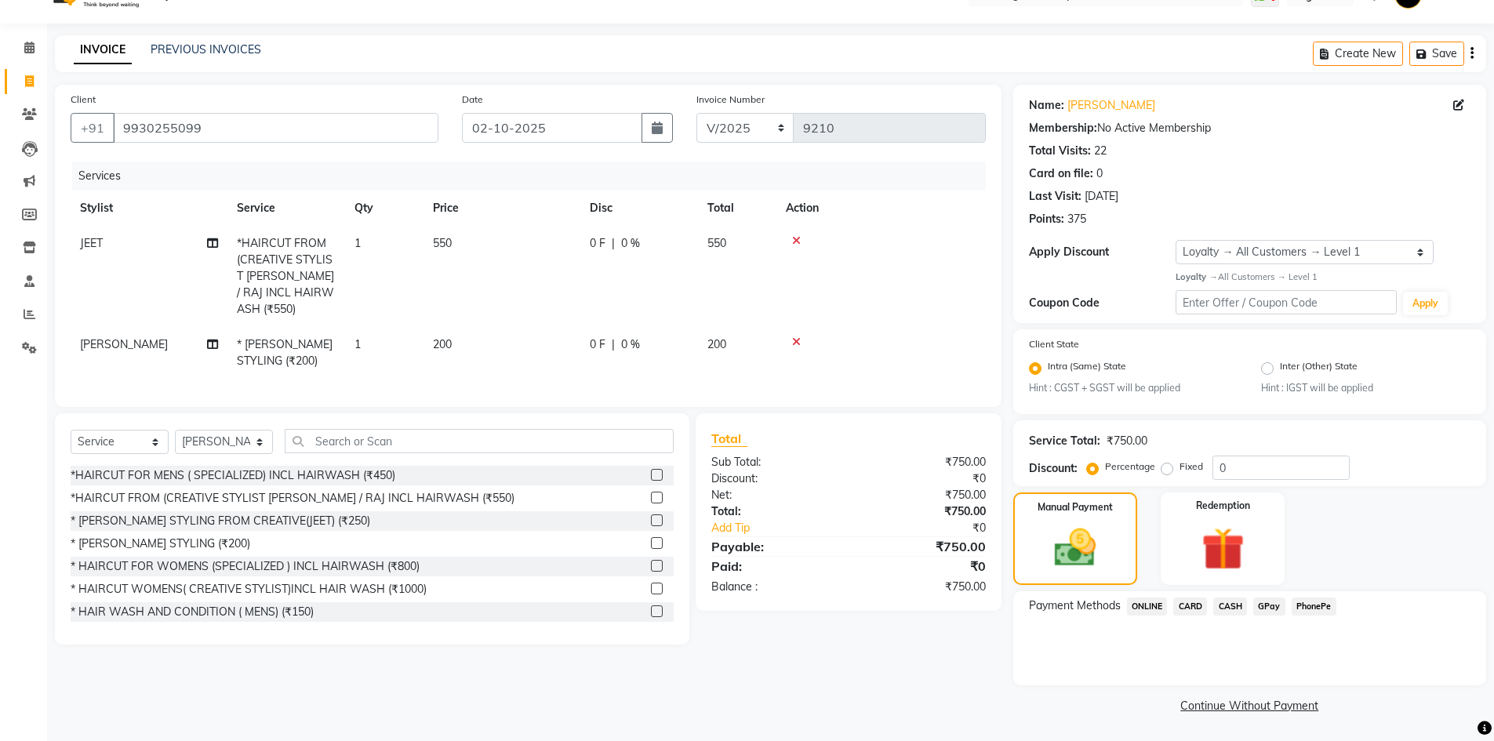
click at [1190, 606] on span "CARD" at bounding box center [1191, 607] width 34 height 18
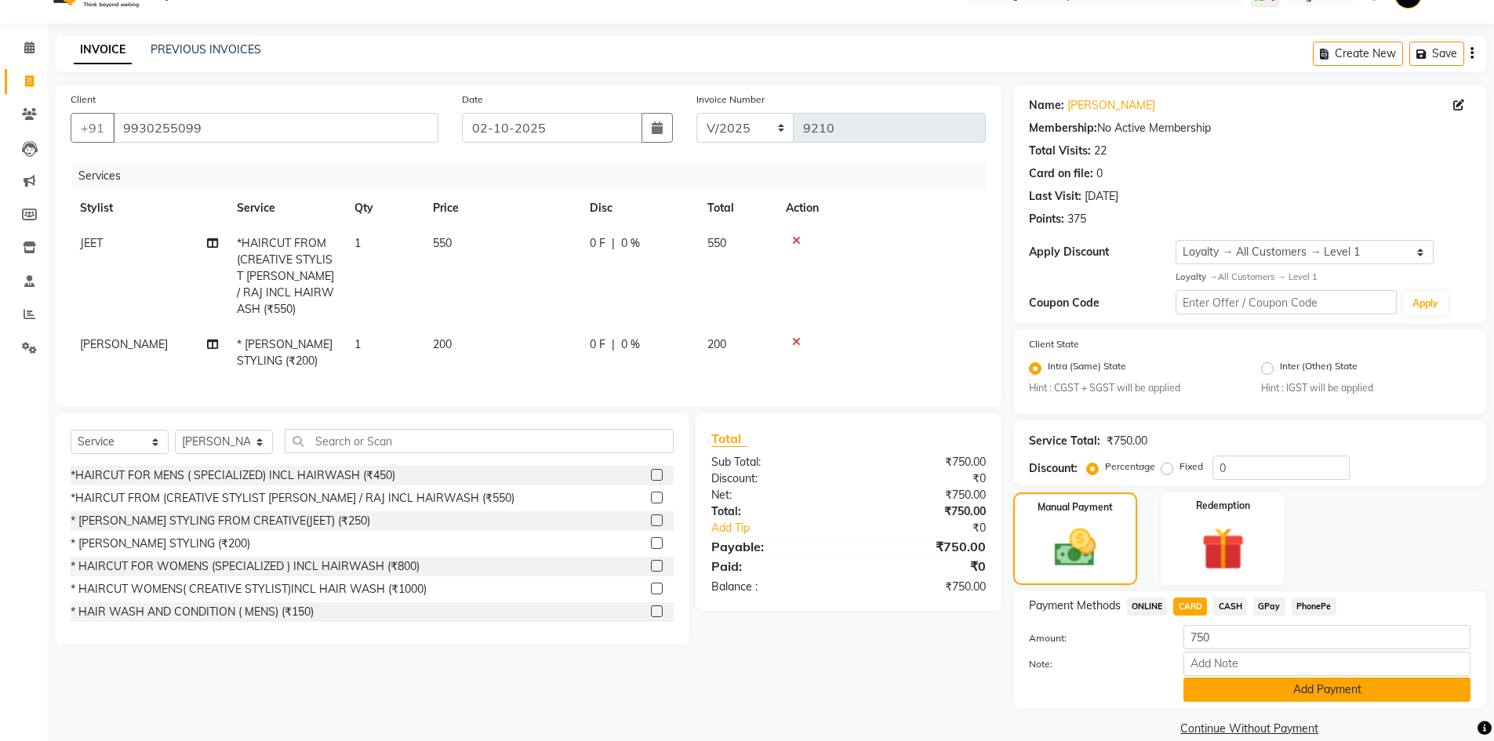
click at [1192, 696] on button "Add Payment" at bounding box center [1327, 690] width 287 height 24
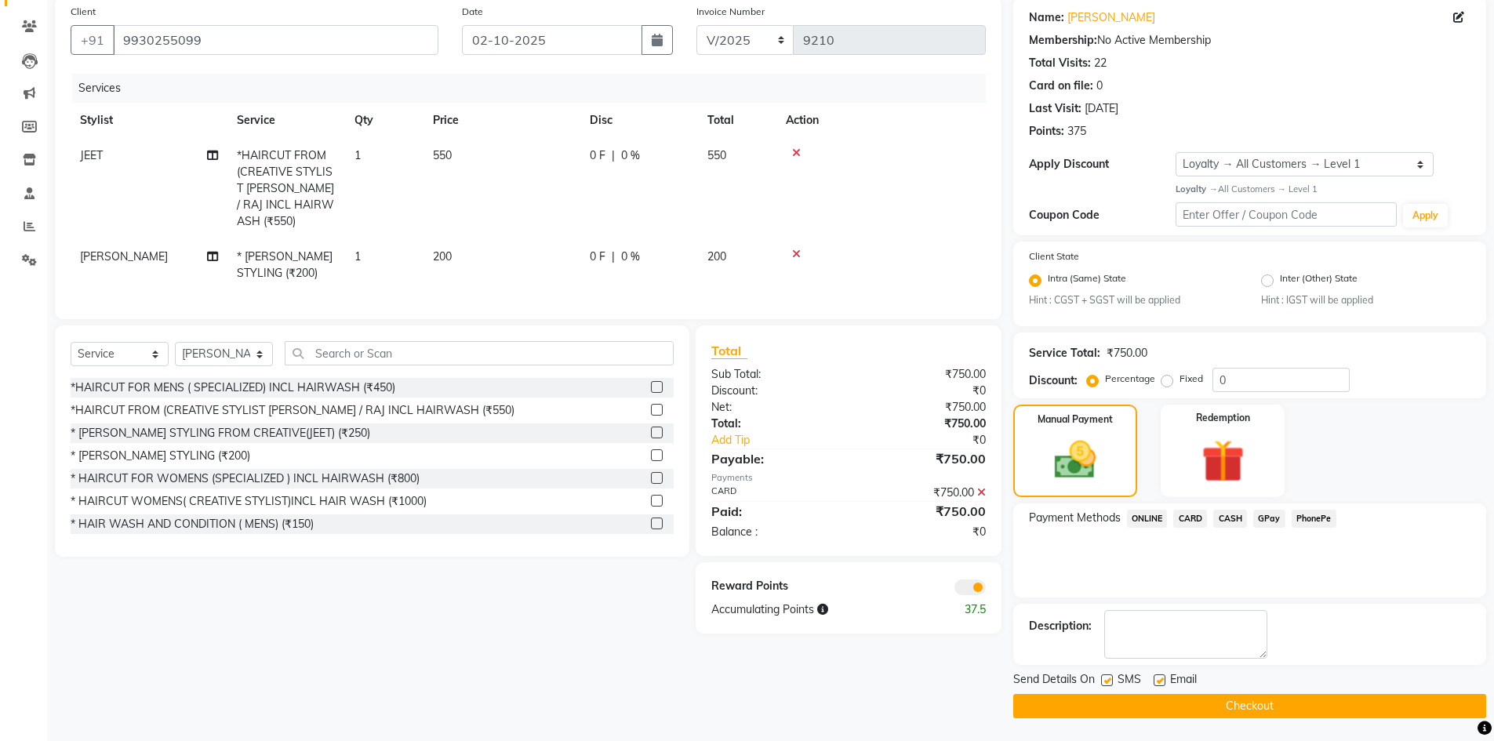
scroll to position [122, 0]
click at [1147, 697] on button "Checkout" at bounding box center [1249, 705] width 473 height 24
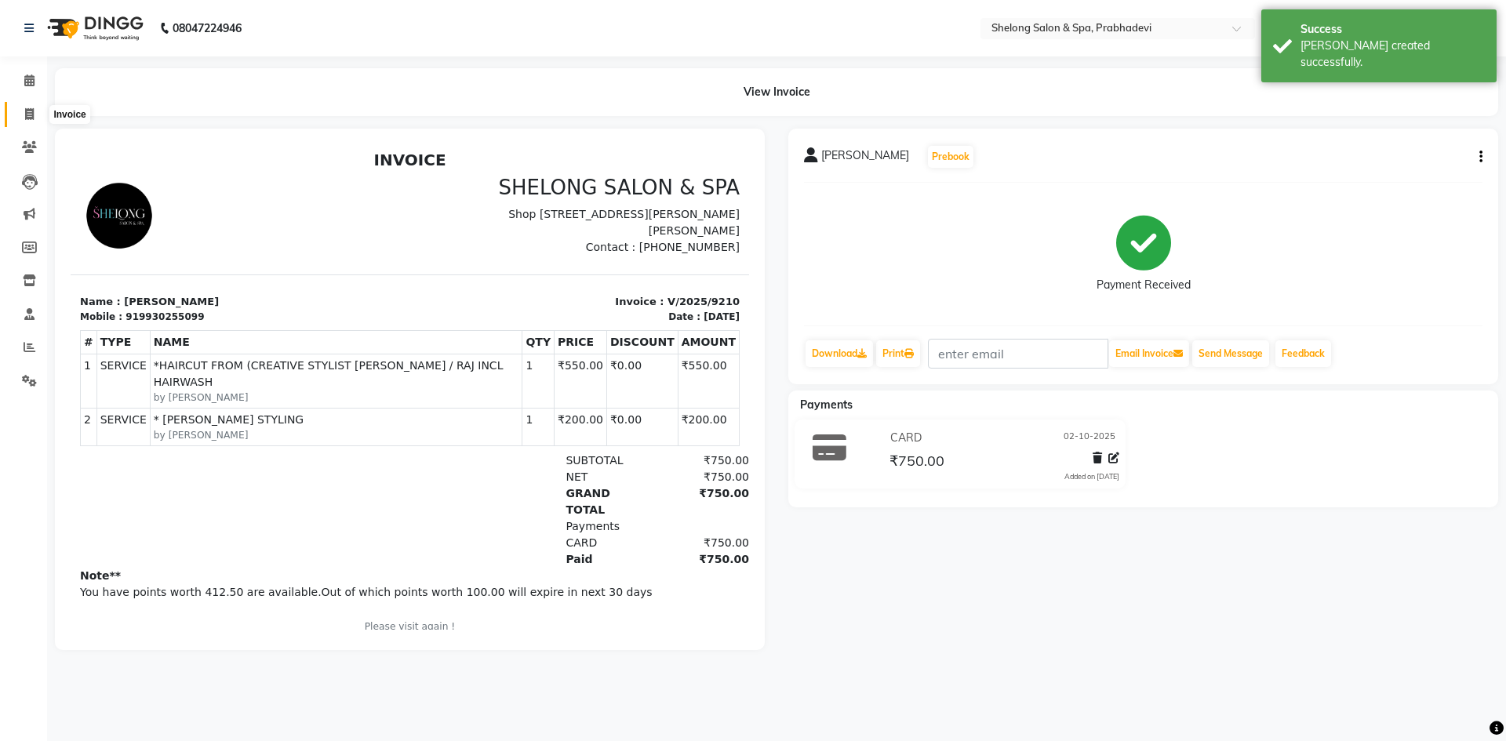
click at [25, 112] on icon at bounding box center [29, 114] width 9 height 12
select select "service"
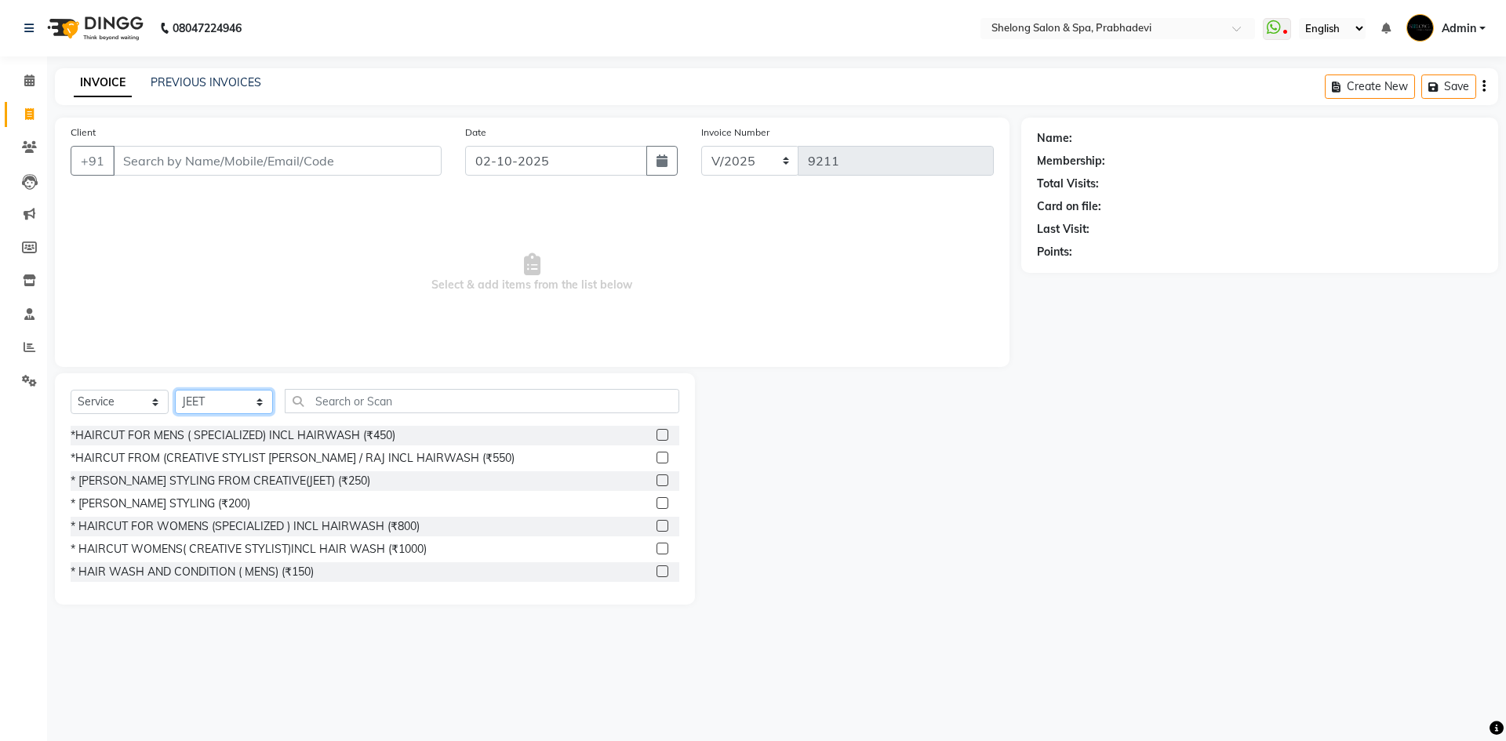
click at [202, 402] on select "Select Stylist ( [PERSON_NAME] ) ( [PERSON_NAME] ) [PERSON_NAME] fojdur [PERSON…" at bounding box center [224, 402] width 98 height 24
select select "47990"
click at [175, 390] on select "Select Stylist ( [PERSON_NAME] ) ( [PERSON_NAME] ) [PERSON_NAME] fojdur [PERSON…" at bounding box center [224, 402] width 98 height 24
click at [241, 438] on div "*HAIRCUT FOR MENS ( SPECIALIZED) INCL HAIRWASH (₹450)" at bounding box center [233, 436] width 325 height 16
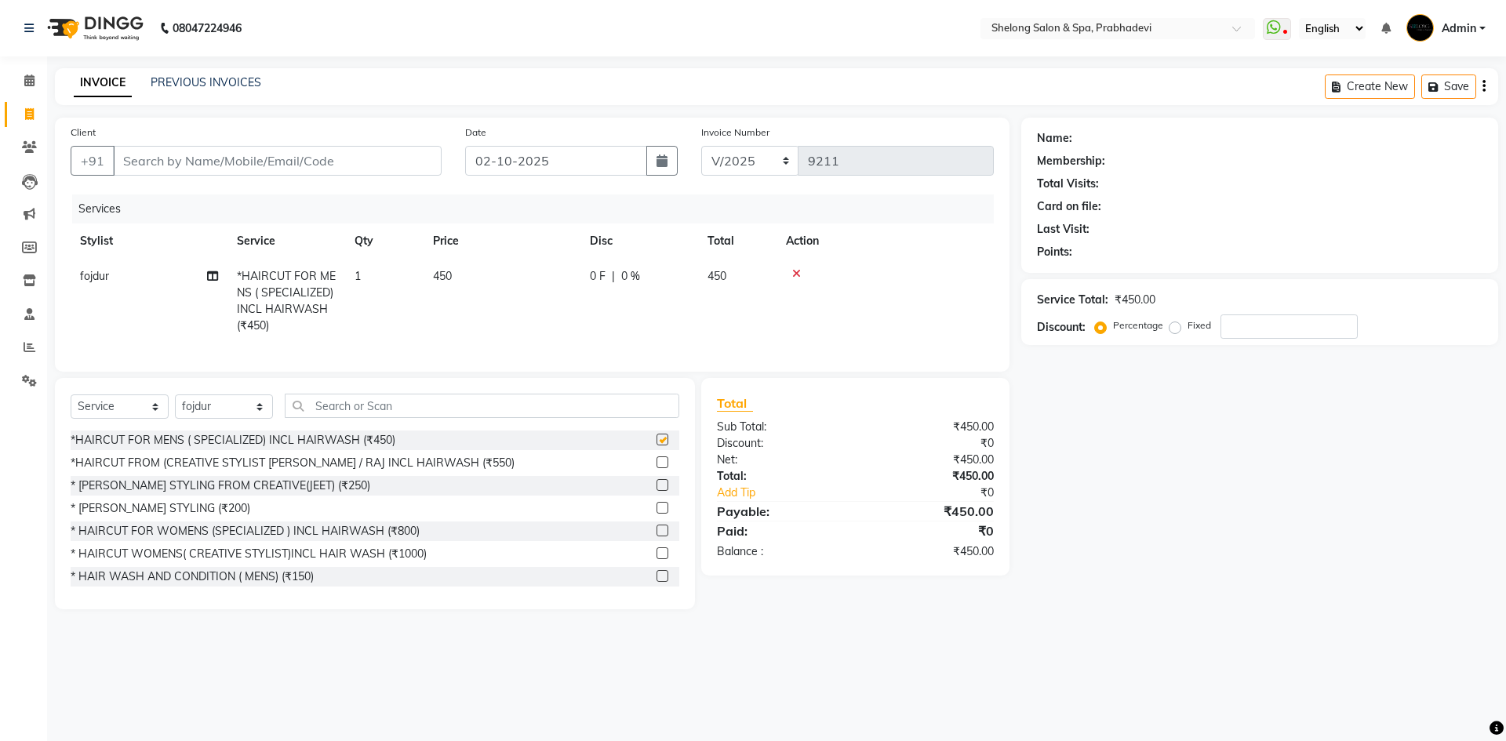
checkbox input "false"
click at [381, 166] on input "Client" at bounding box center [277, 161] width 329 height 30
type input "9"
type input "0"
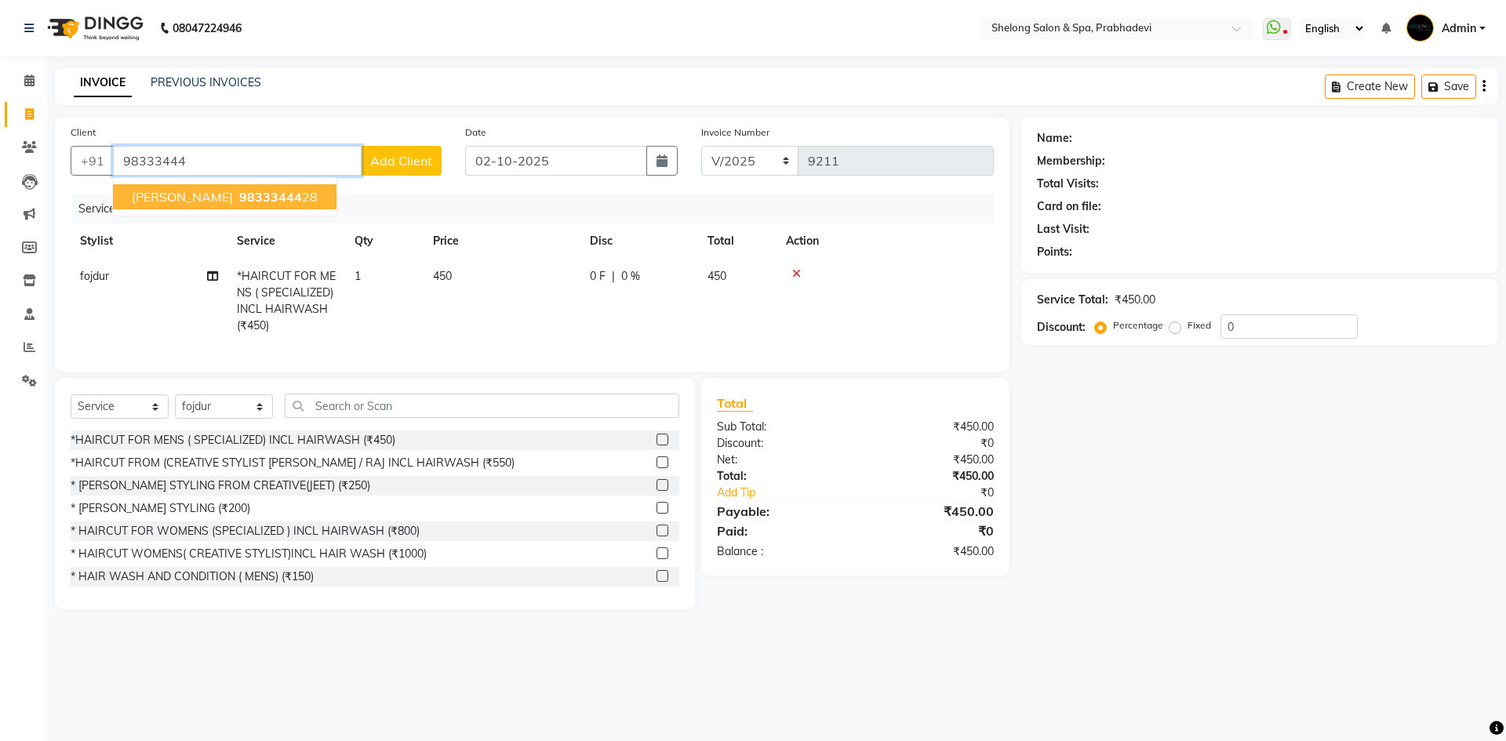
click at [297, 192] on button "[PERSON_NAME] 98333444 28" at bounding box center [225, 196] width 224 height 25
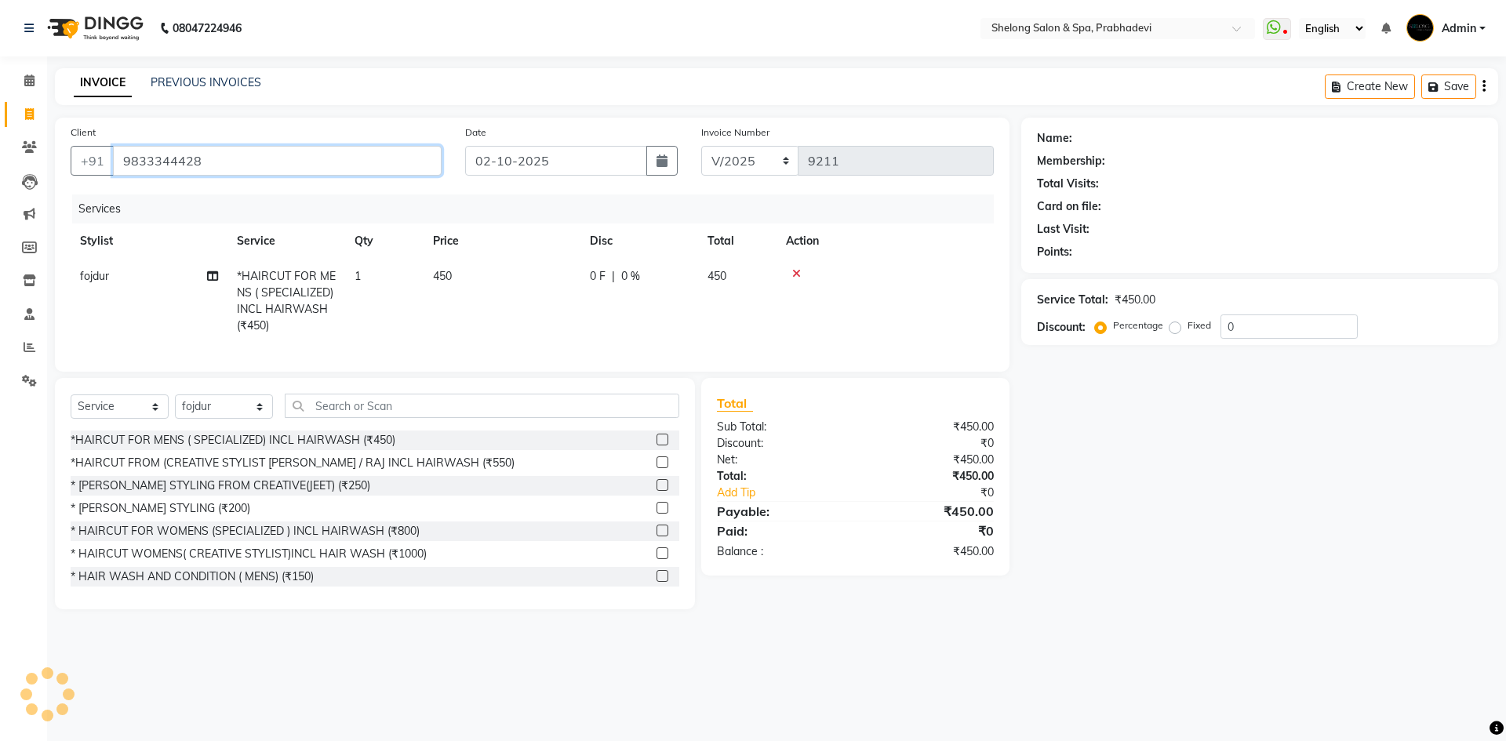
type input "9833344428"
select select "1: Object"
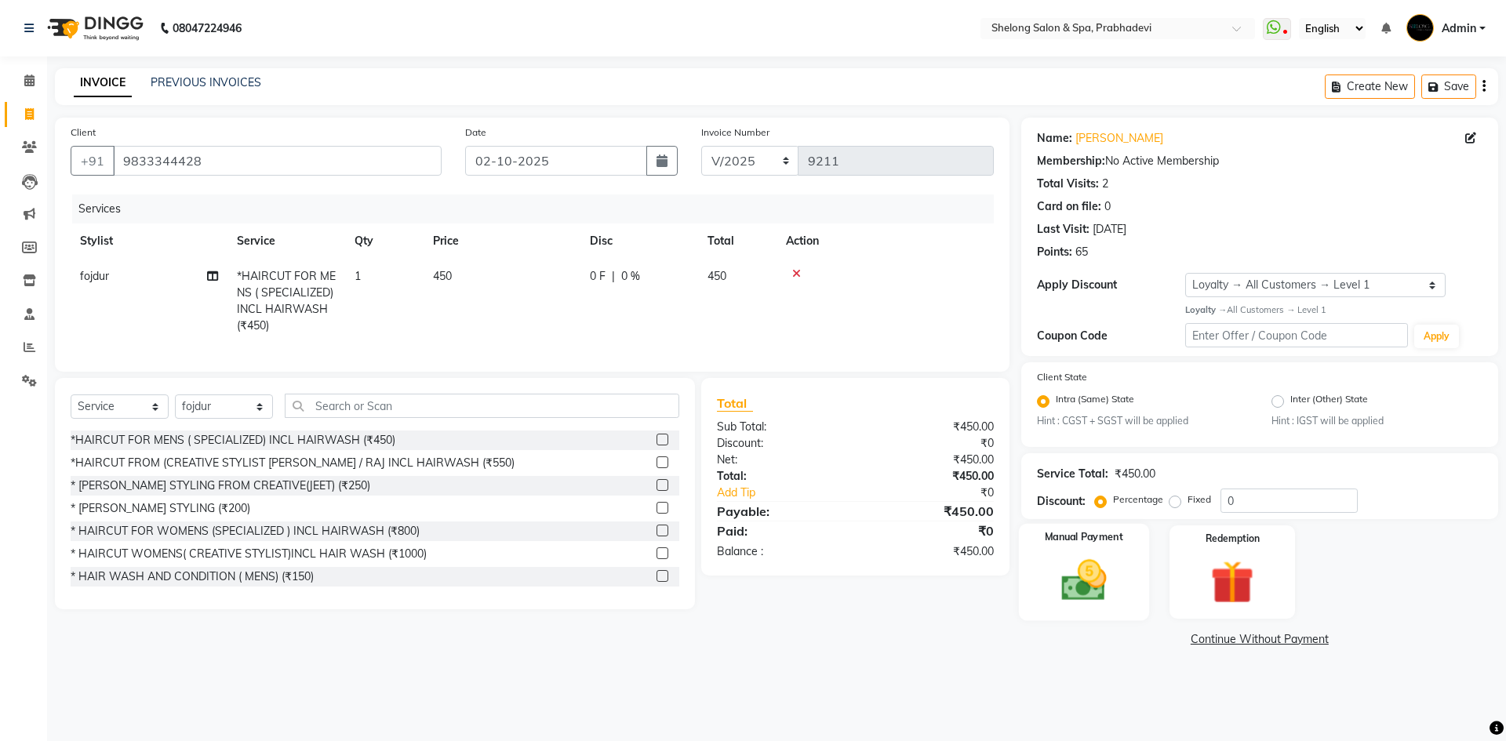
click at [1050, 566] on img at bounding box center [1083, 581] width 73 height 52
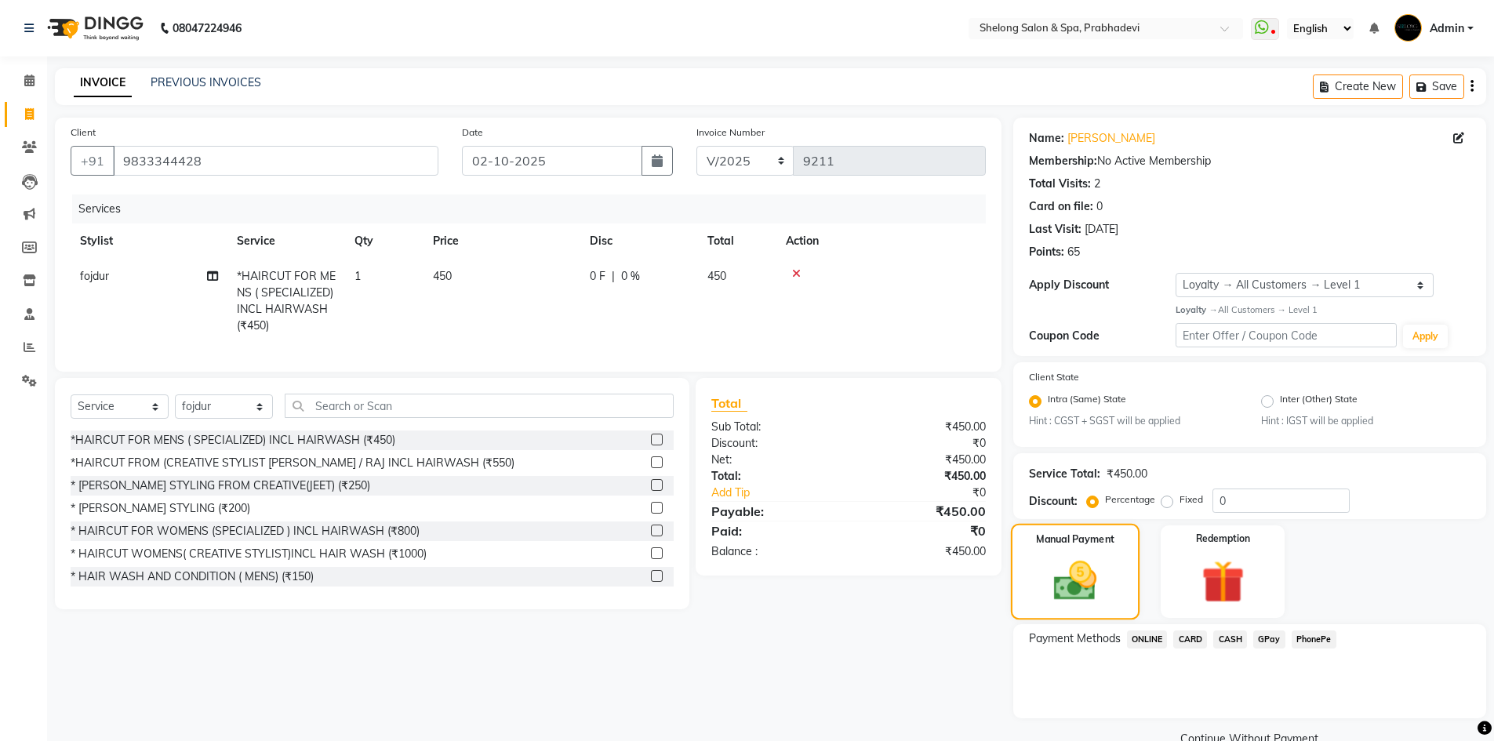
scroll to position [33, 0]
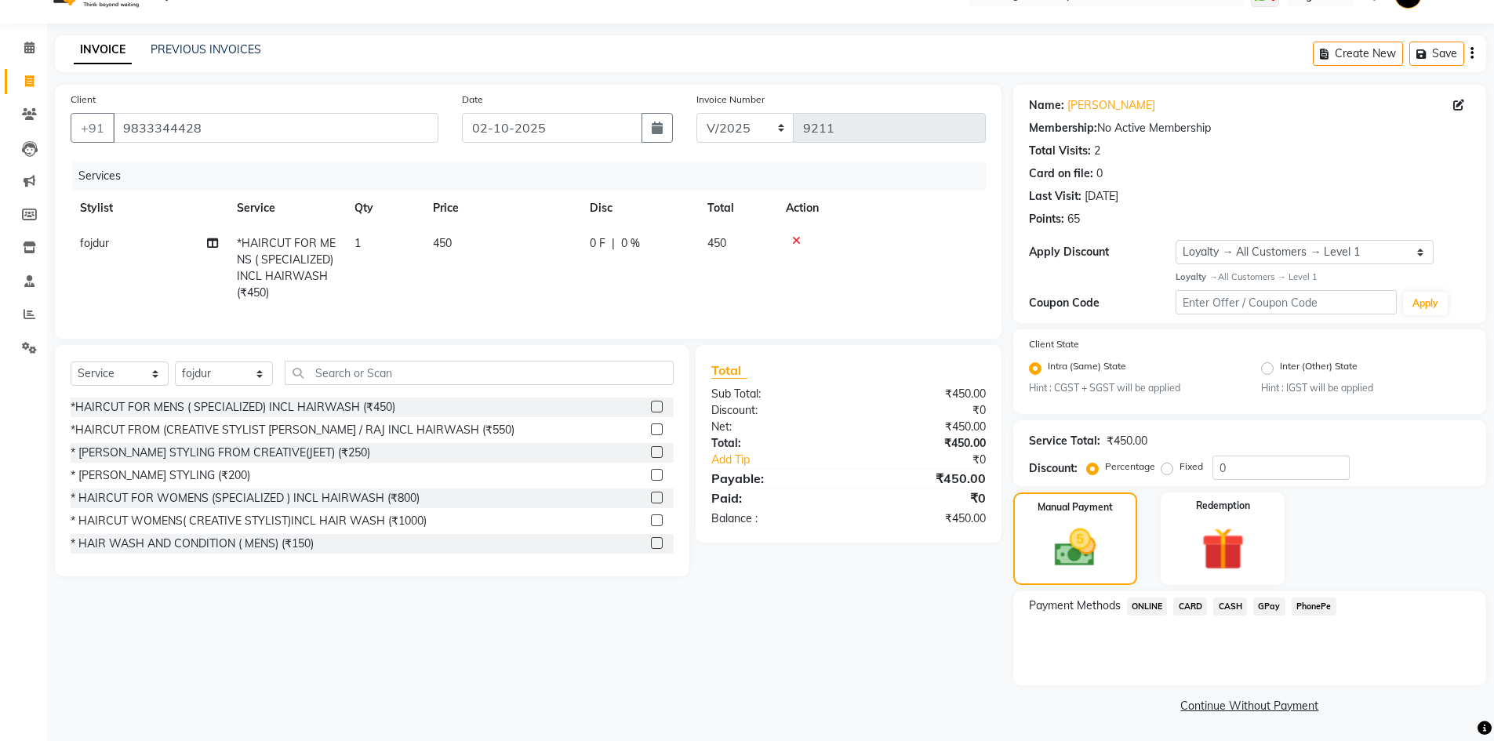
click at [1267, 610] on span "GPay" at bounding box center [1270, 607] width 32 height 18
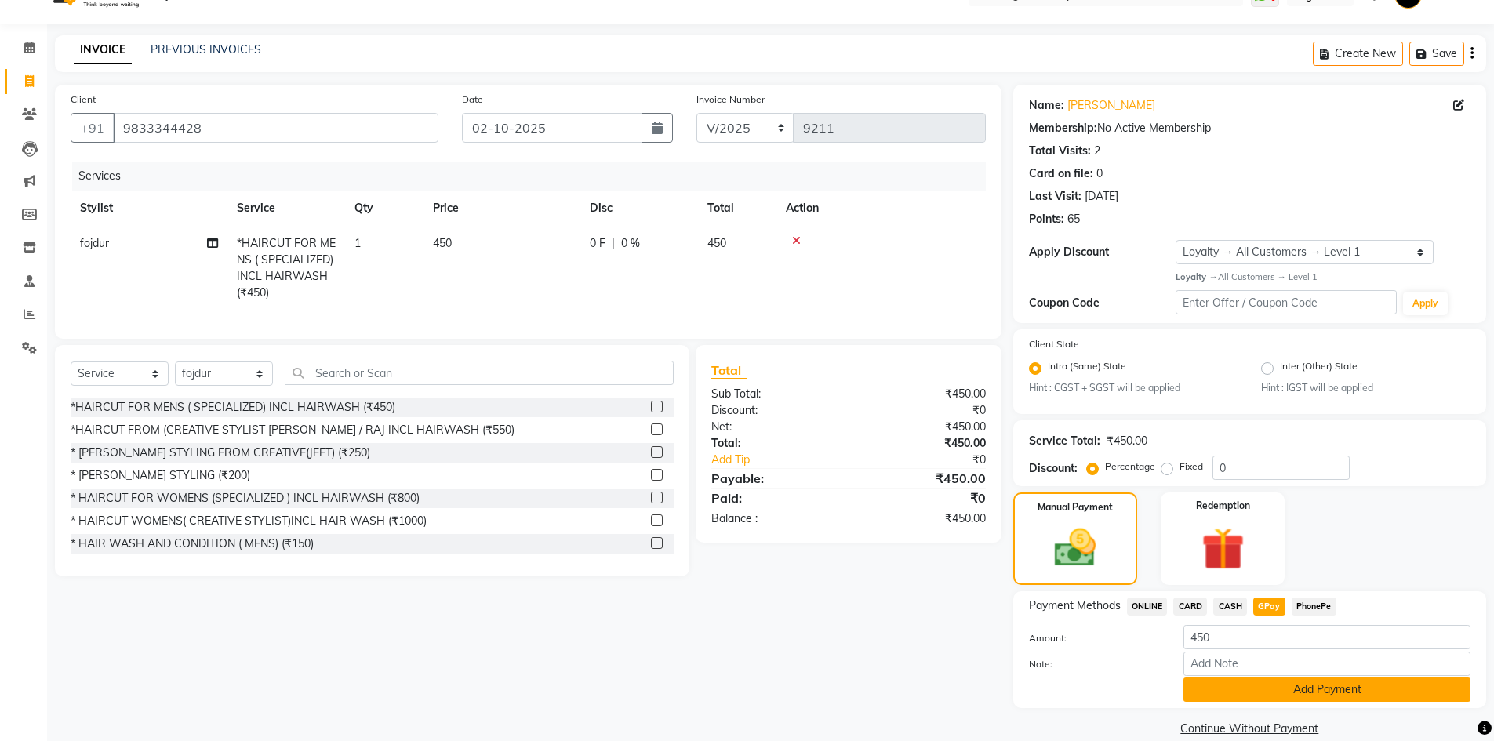
click at [1327, 693] on button "Add Payment" at bounding box center [1327, 690] width 287 height 24
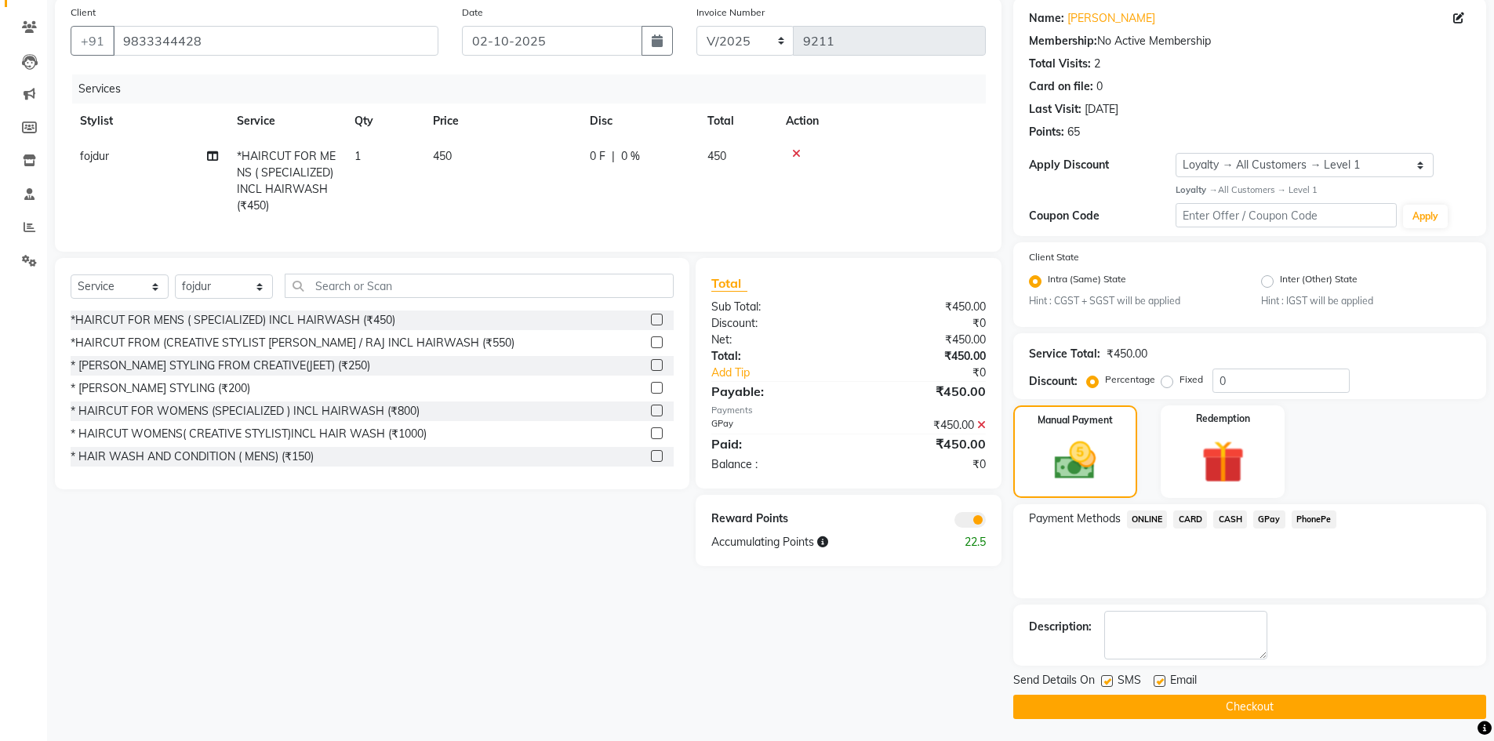
scroll to position [122, 0]
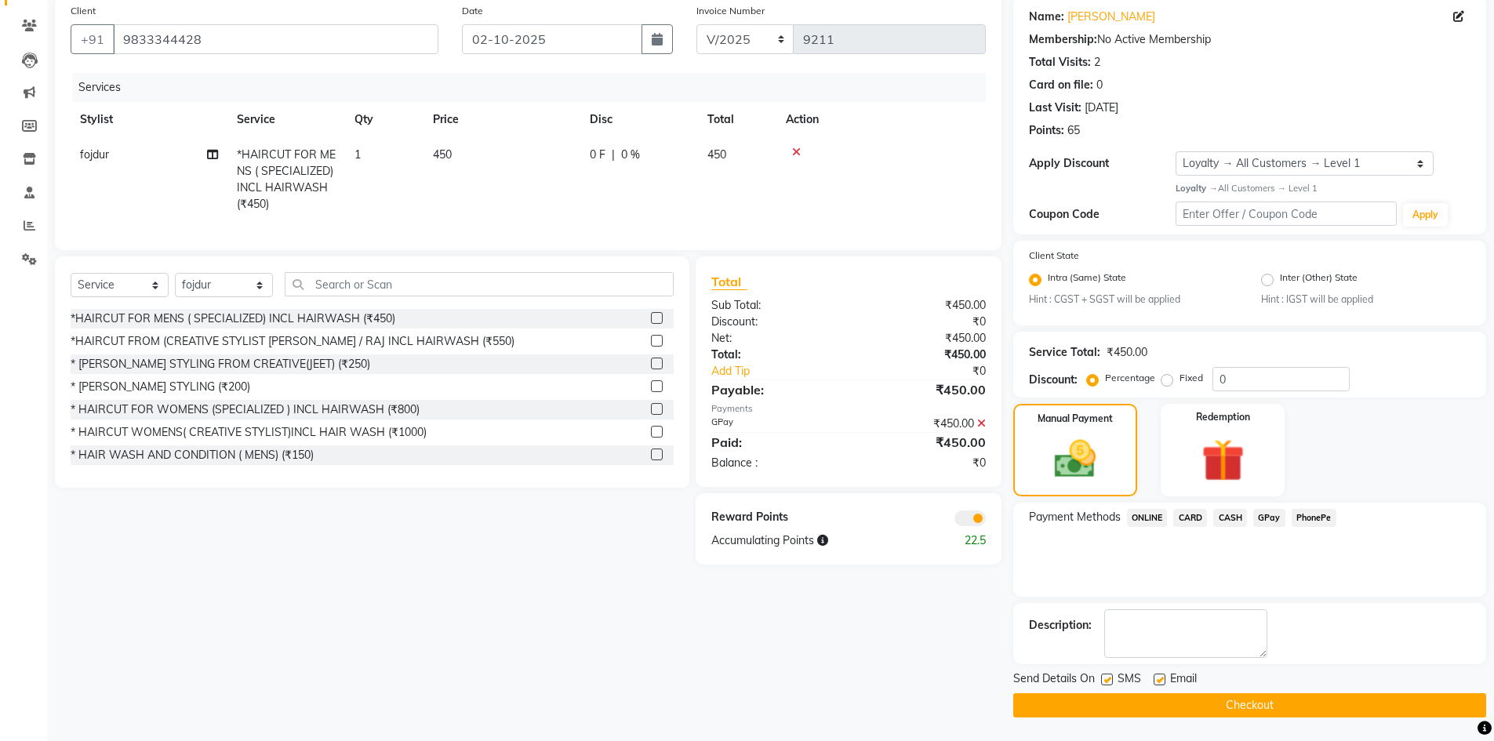
click at [1226, 701] on button "Checkout" at bounding box center [1249, 705] width 473 height 24
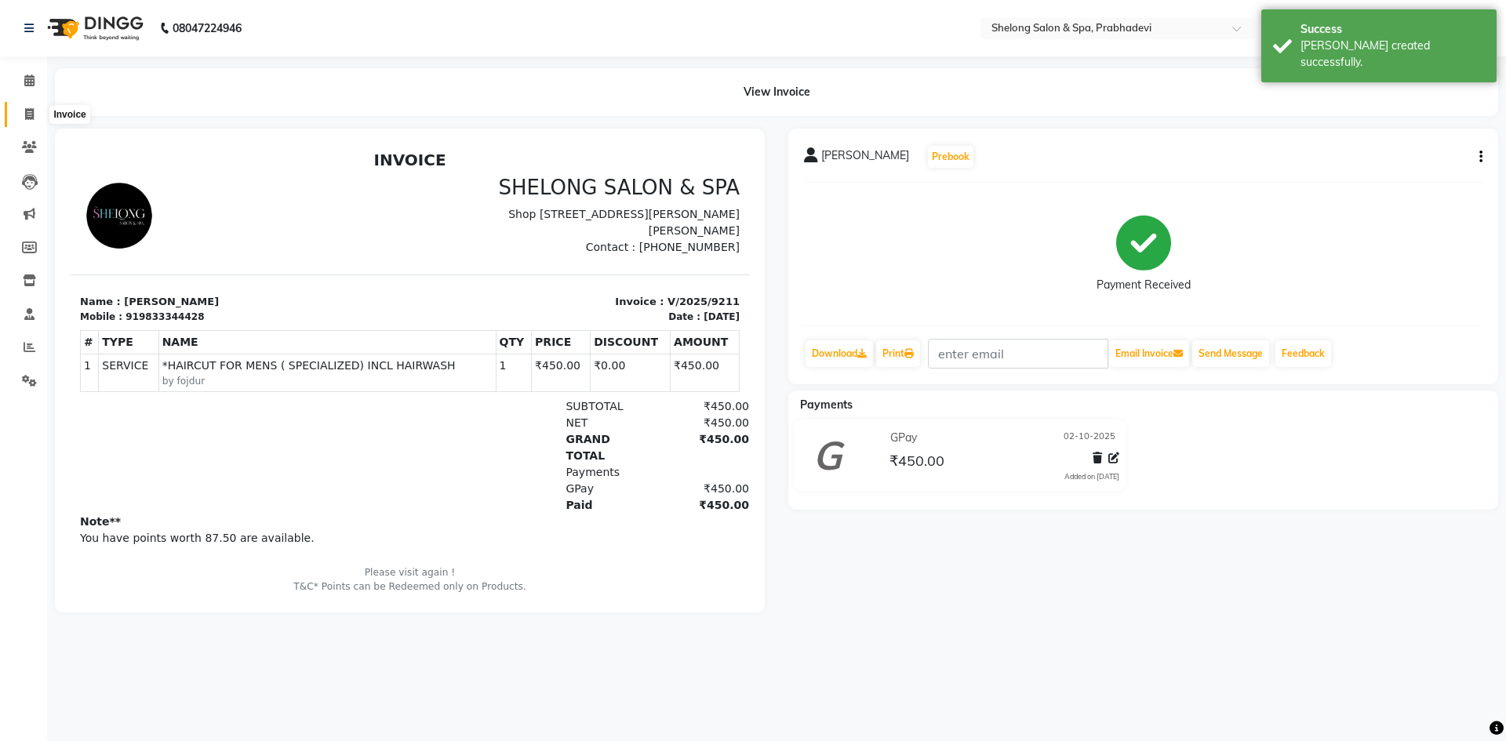
click at [20, 109] on span at bounding box center [29, 115] width 27 height 18
select select "service"
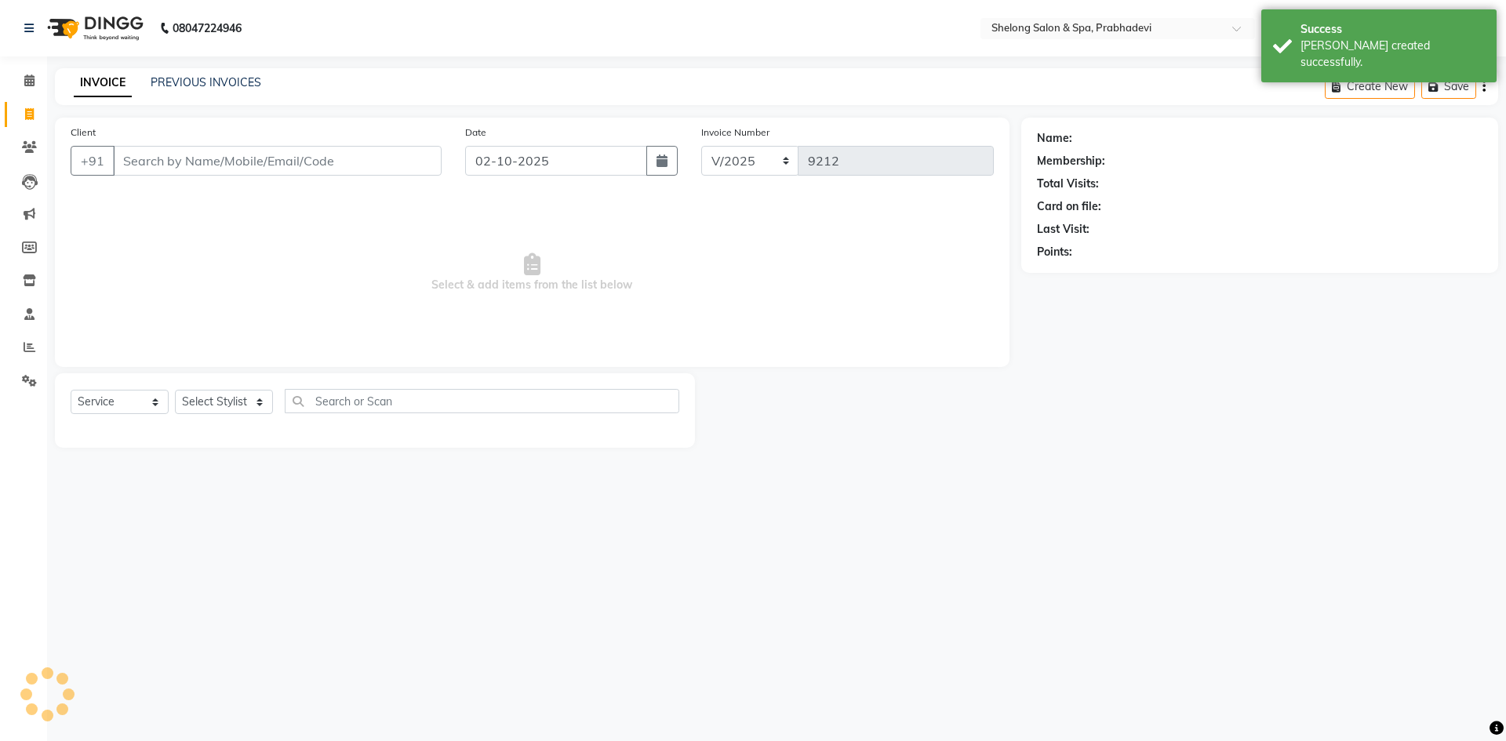
select select "16092"
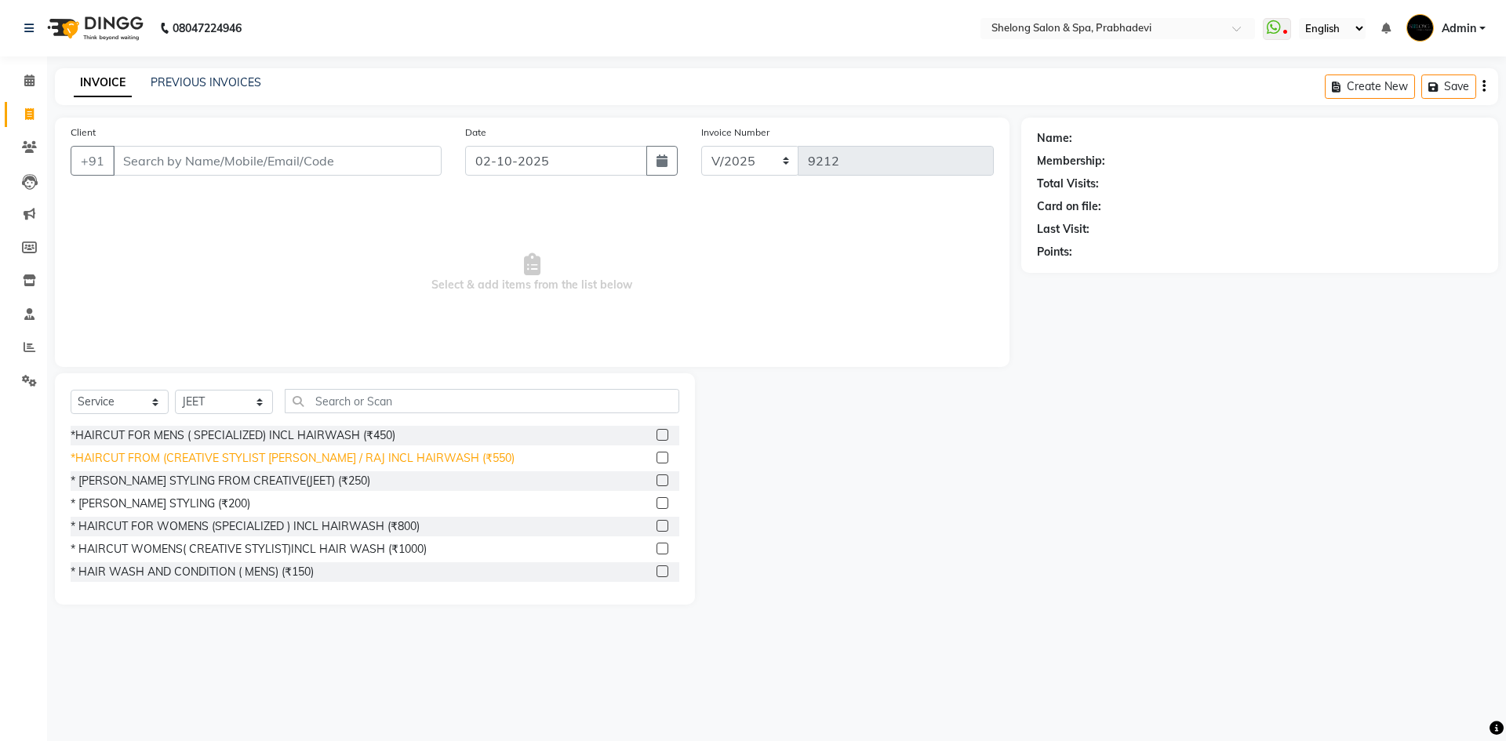
click at [299, 453] on div "*HAIRCUT FROM (CREATIVE STYLIST [PERSON_NAME] / RAJ INCL HAIRWASH (₹550)" at bounding box center [293, 458] width 444 height 16
checkbox input "false"
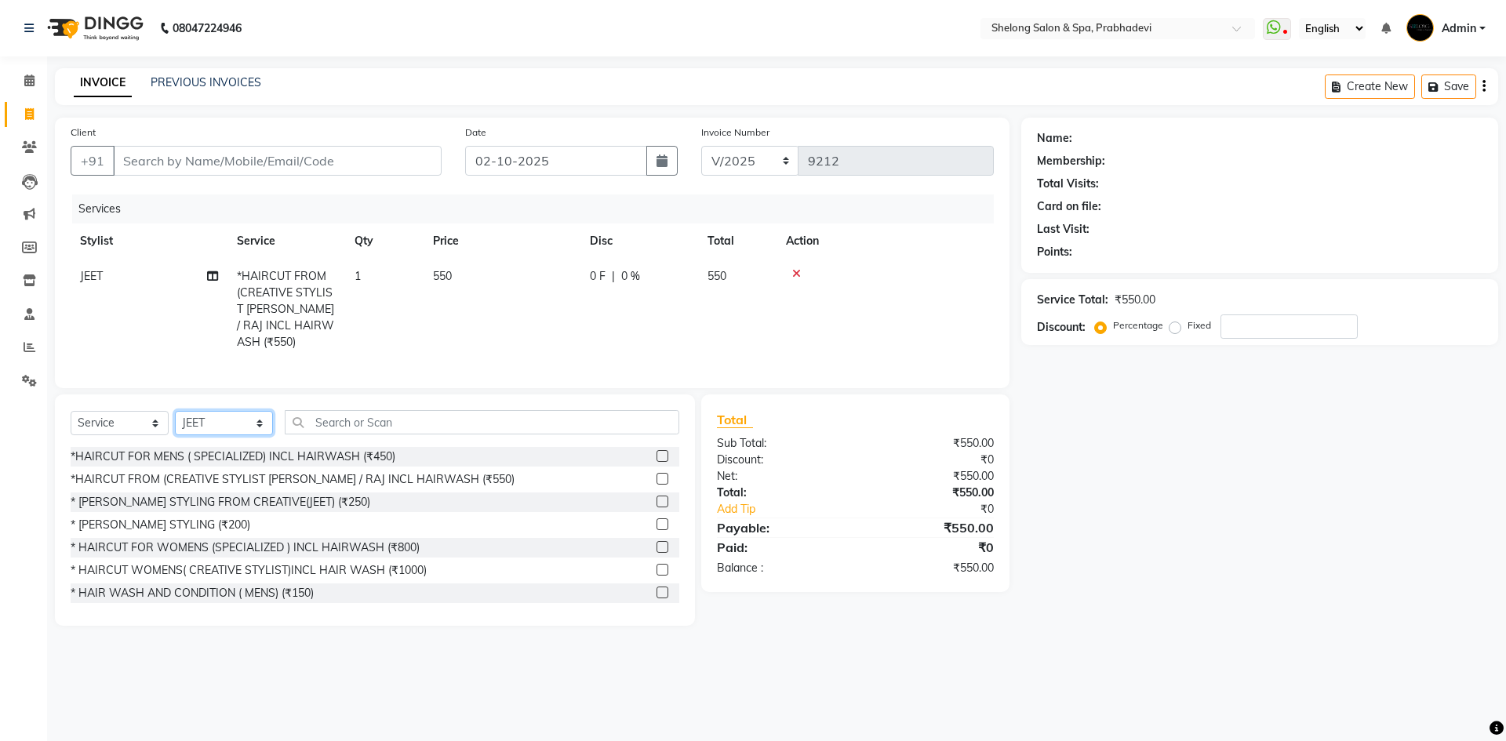
click at [238, 411] on select "Select Stylist ( [PERSON_NAME] ) ( [PERSON_NAME] ) [PERSON_NAME] fojdur [PERSON…" at bounding box center [224, 423] width 98 height 24
select select "47990"
click at [175, 411] on select "Select Stylist ( [PERSON_NAME] ) ( [PERSON_NAME] ) [PERSON_NAME] fojdur [PERSON…" at bounding box center [224, 423] width 98 height 24
click at [166, 517] on div "* [PERSON_NAME] STYLING (₹200)" at bounding box center [161, 525] width 180 height 16
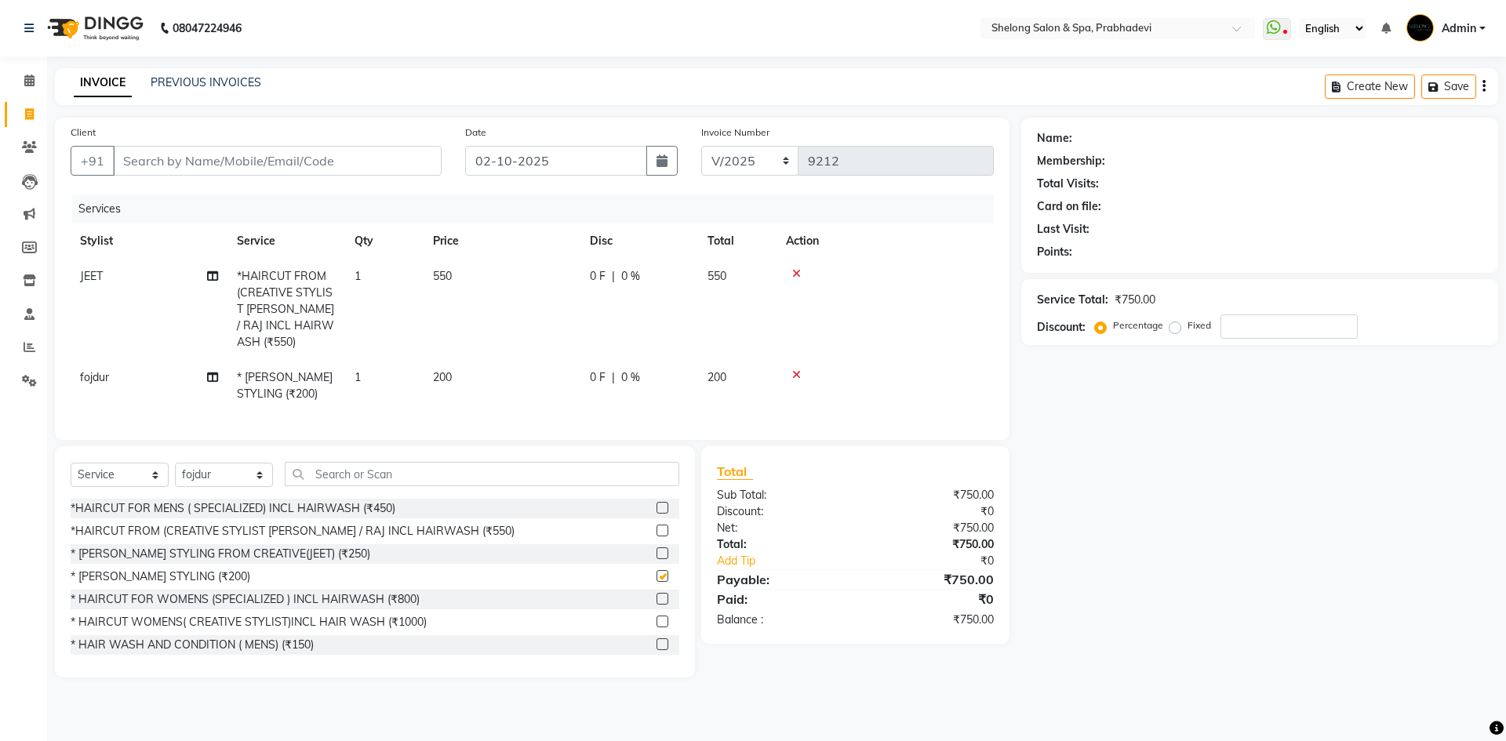
checkbox input "false"
click at [386, 158] on input "Client" at bounding box center [277, 161] width 329 height 30
click at [325, 158] on input "Client" at bounding box center [277, 161] width 329 height 30
type input "9"
type input "0"
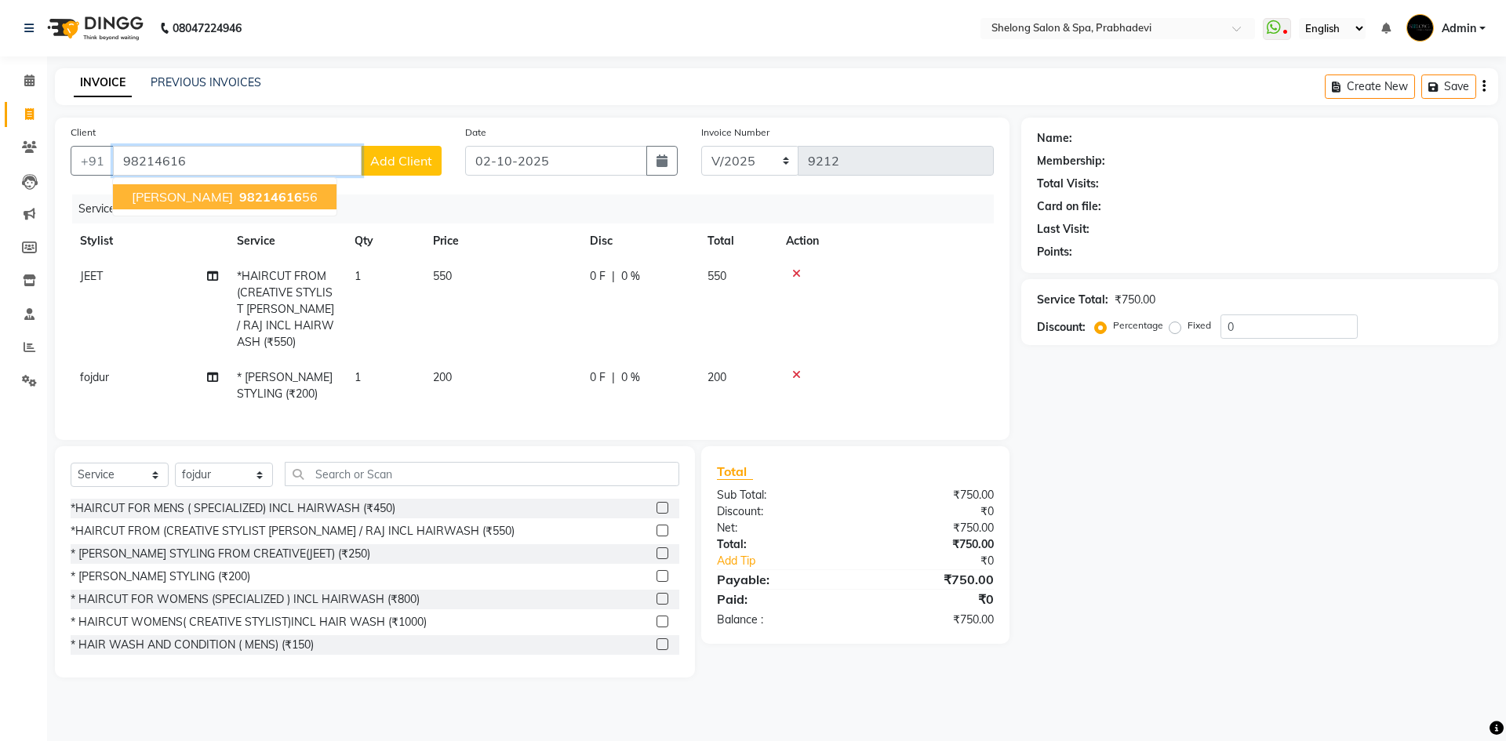
click at [268, 200] on span "98214616" at bounding box center [270, 197] width 63 height 16
type input "9821461656"
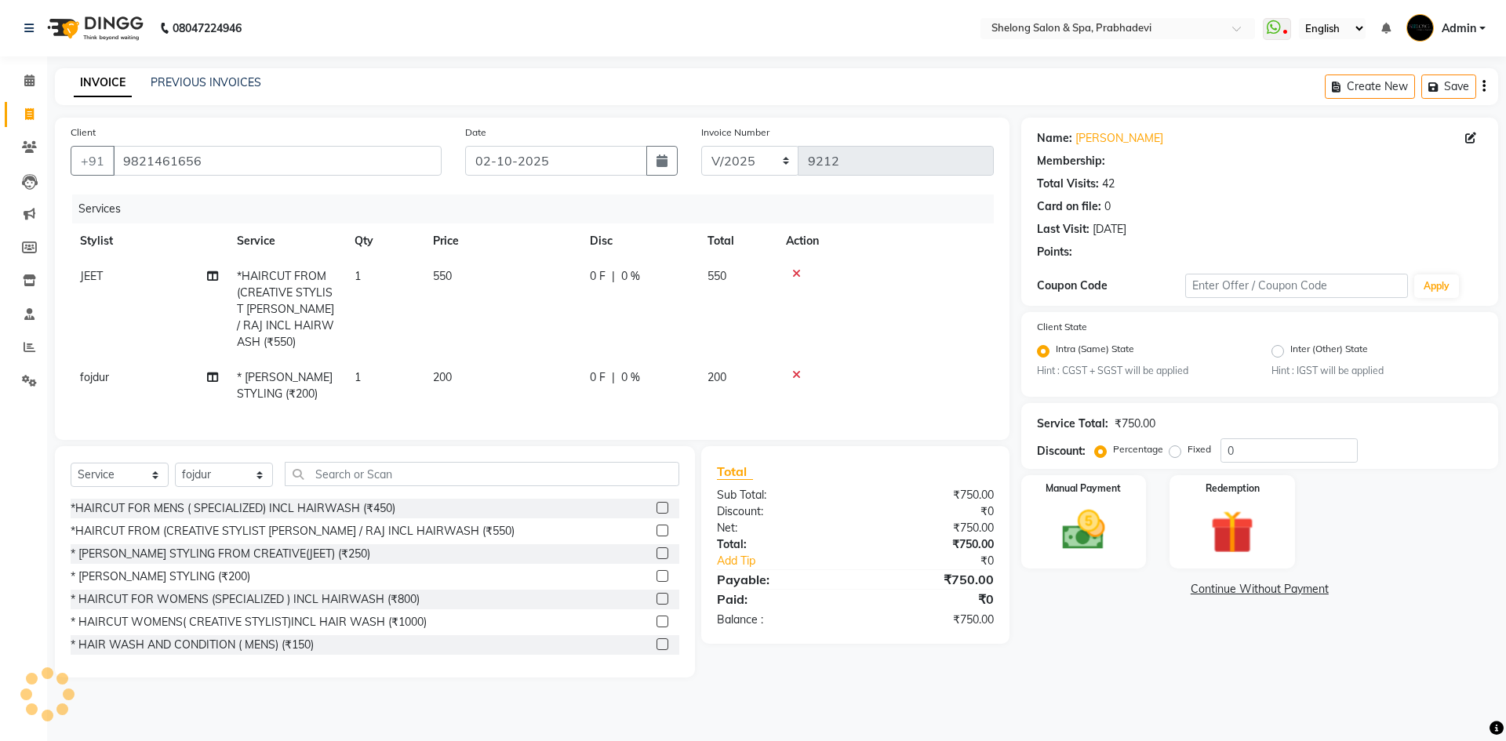
type input "20"
select select "2: Object"
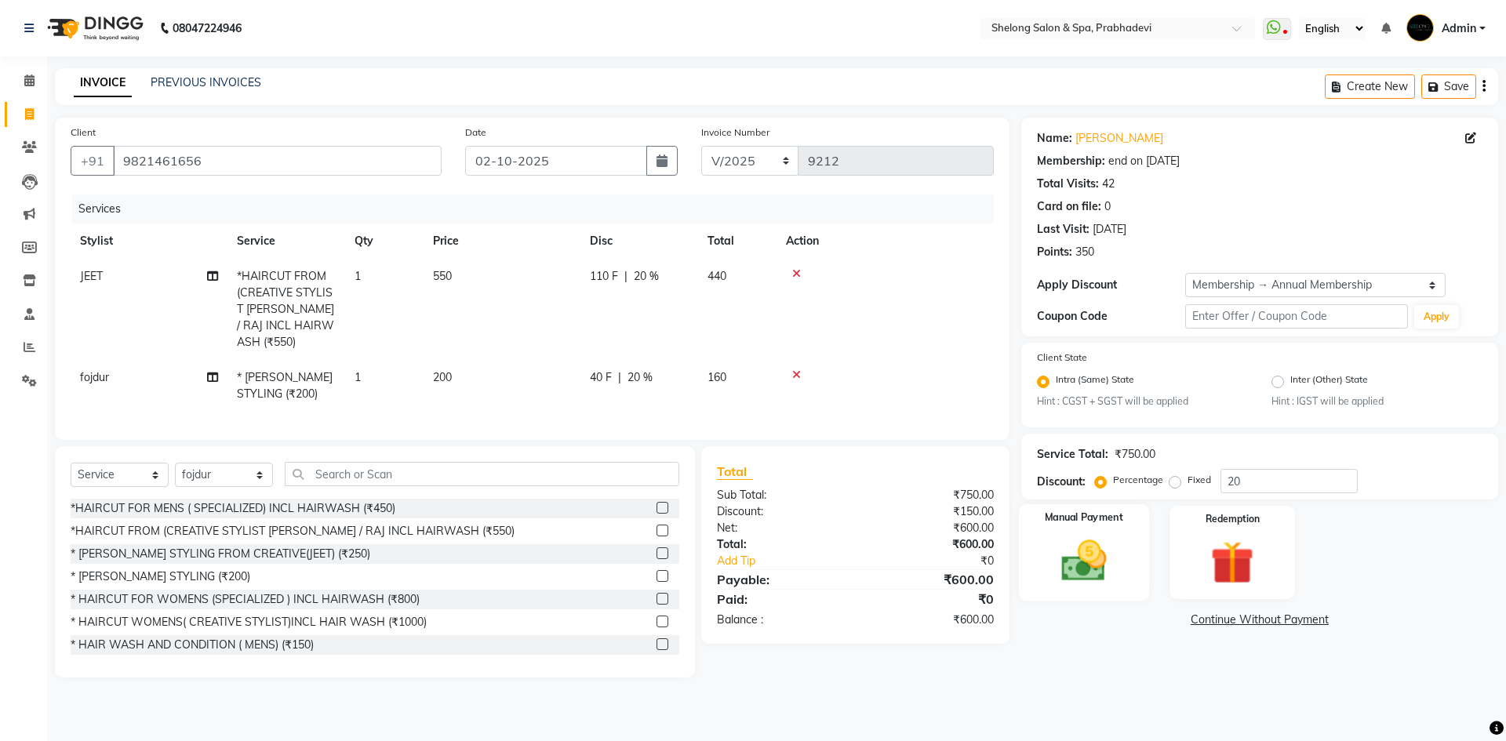
click at [1068, 547] on img at bounding box center [1083, 562] width 73 height 52
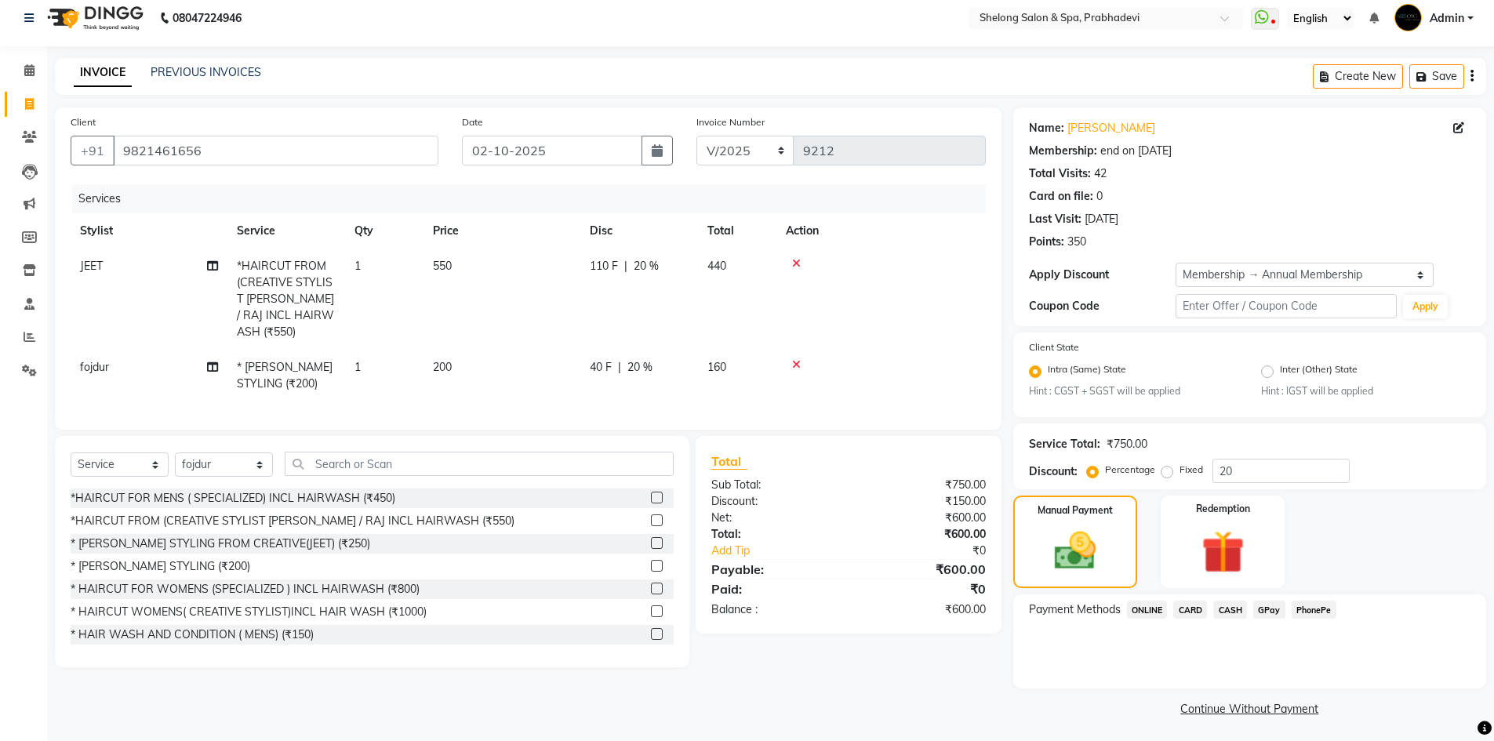
scroll to position [13, 0]
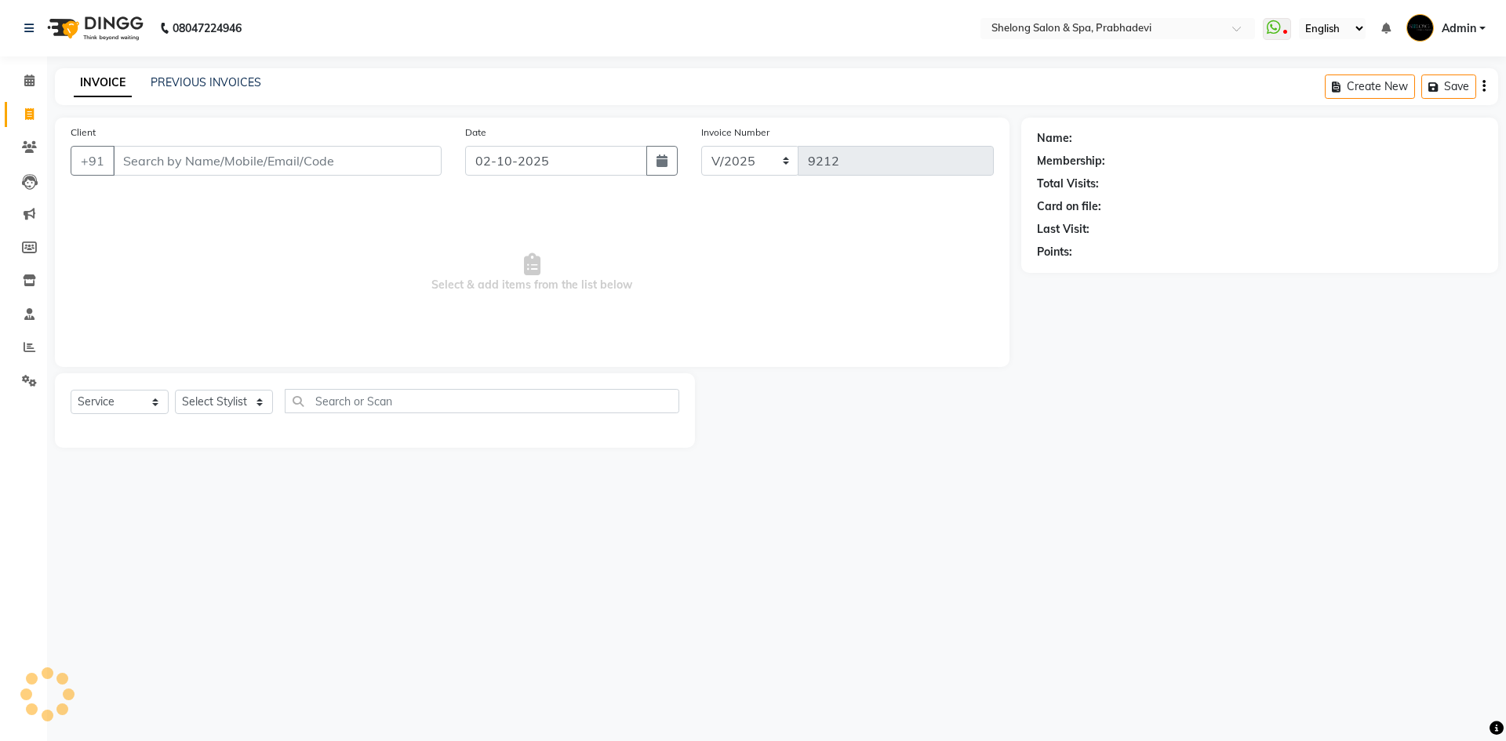
select select "service"
select select "16092"
